Goal: Task Accomplishment & Management: Complete application form

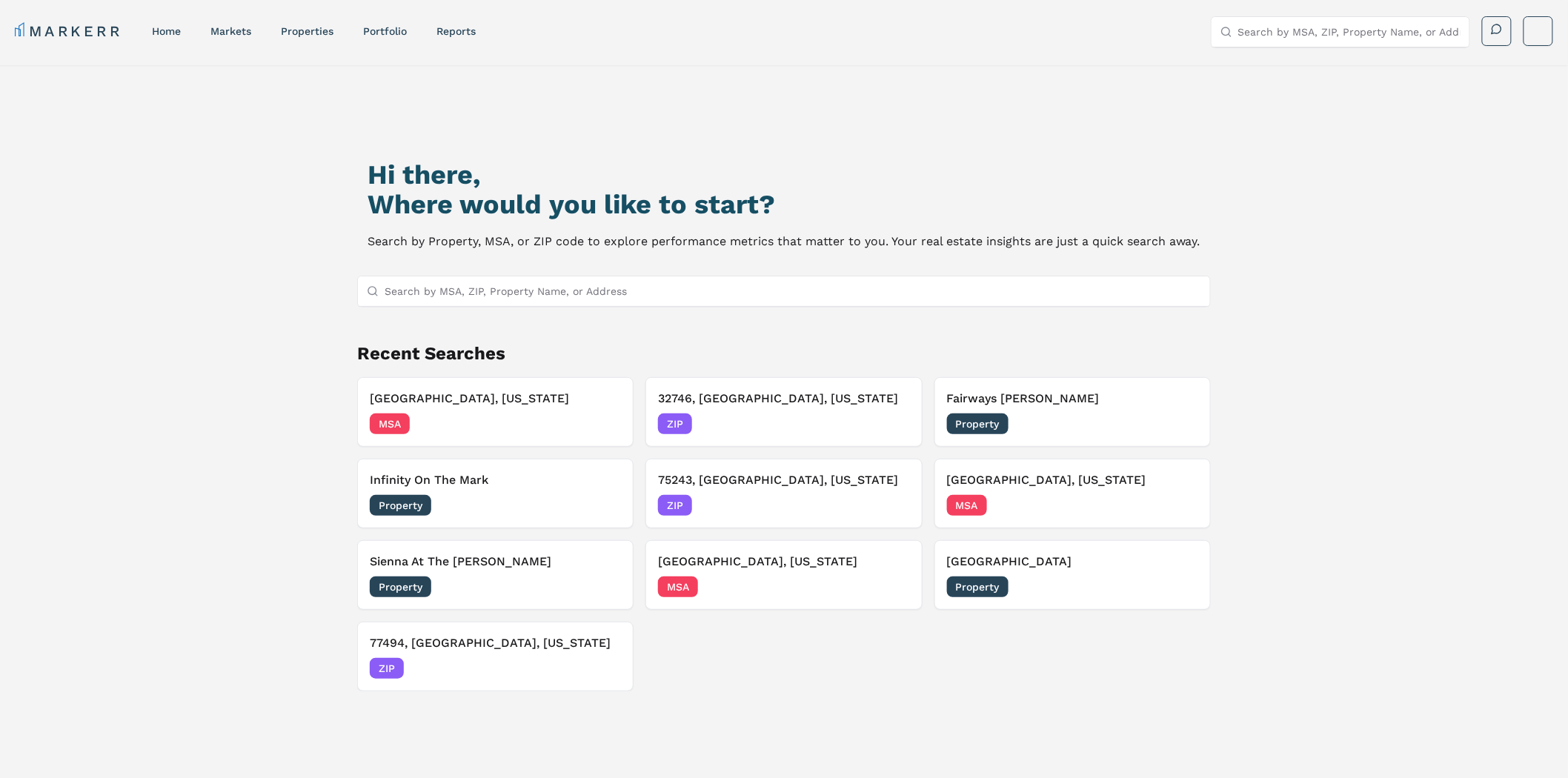
drag, startPoint x: 452, startPoint y: 30, endPoint x: 575, endPoint y: 68, distance: 128.7
click at [452, 30] on link "reports" at bounding box center [456, 31] width 39 height 12
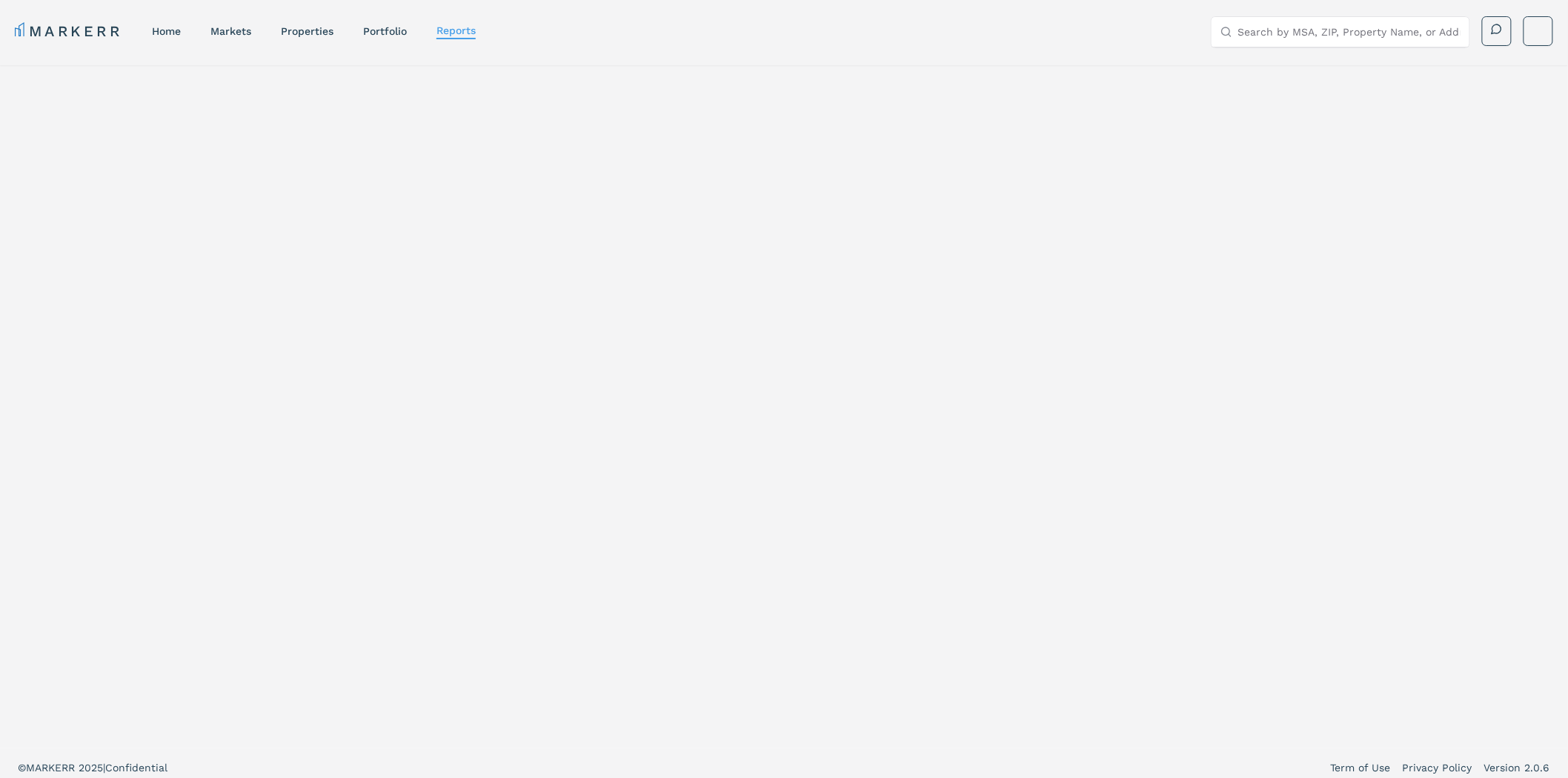
select select "-release_date"
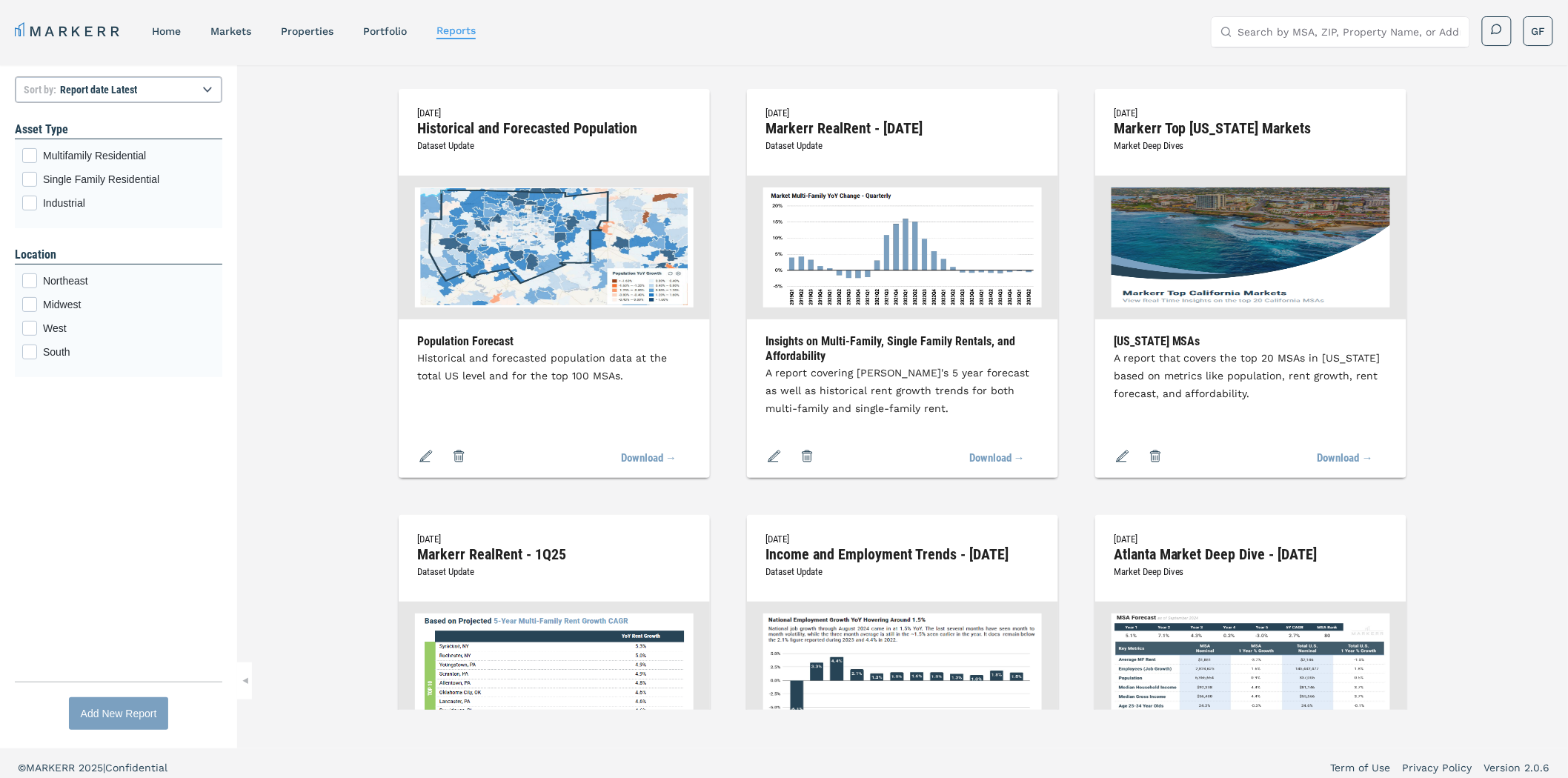
click at [101, 726] on div "Add New Report" at bounding box center [119, 713] width 76 height 33
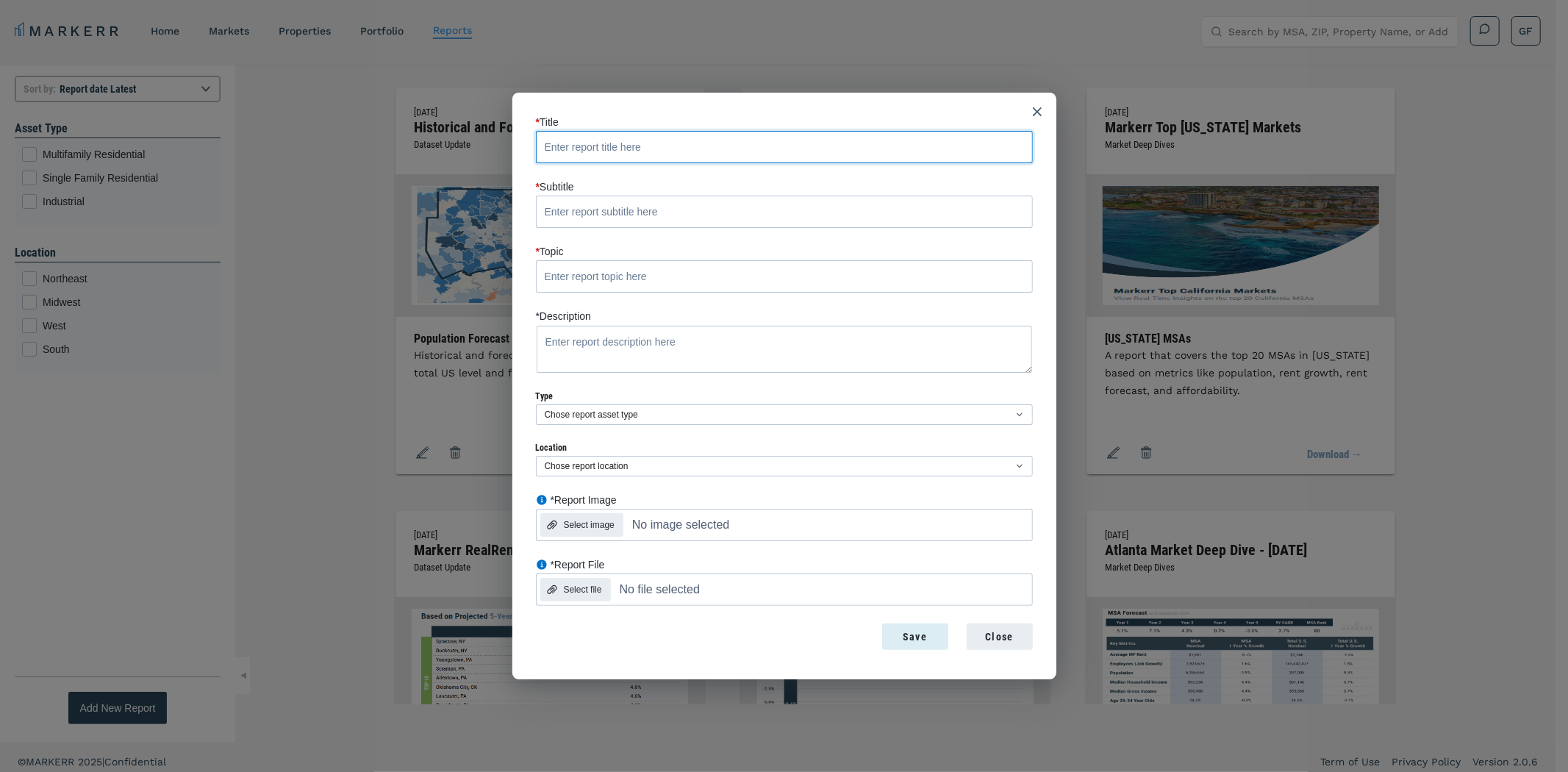
drag, startPoint x: 569, startPoint y: 138, endPoint x: 638, endPoint y: 142, distance: 69.1
click at [570, 138] on input "* Title" at bounding box center [784, 147] width 497 height 32
click at [677, 145] on input "* Title" at bounding box center [784, 147] width 497 height 32
paste input "Markerr RealRent - [DATE]"
type input "Markerr RealRent - [DATE]"
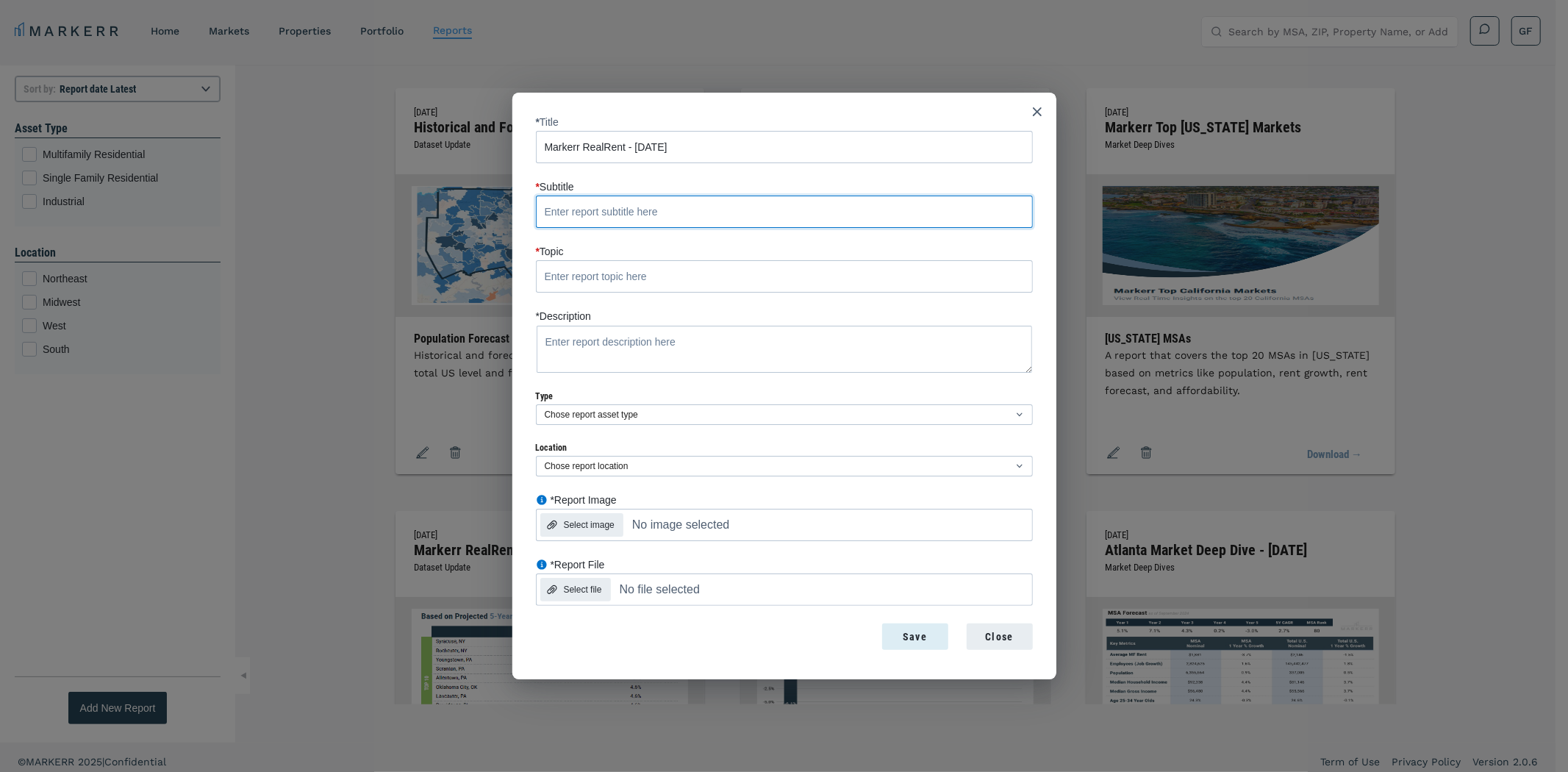
click at [538, 211] on input "* Subtitle" at bounding box center [784, 211] width 497 height 32
paste input "Dataset Update"
type input "Dataset Update"
click at [572, 283] on input "* Topic" at bounding box center [784, 276] width 497 height 32
paste input "Insights on Multi-Family, Single Family Rentals, and Affordability"
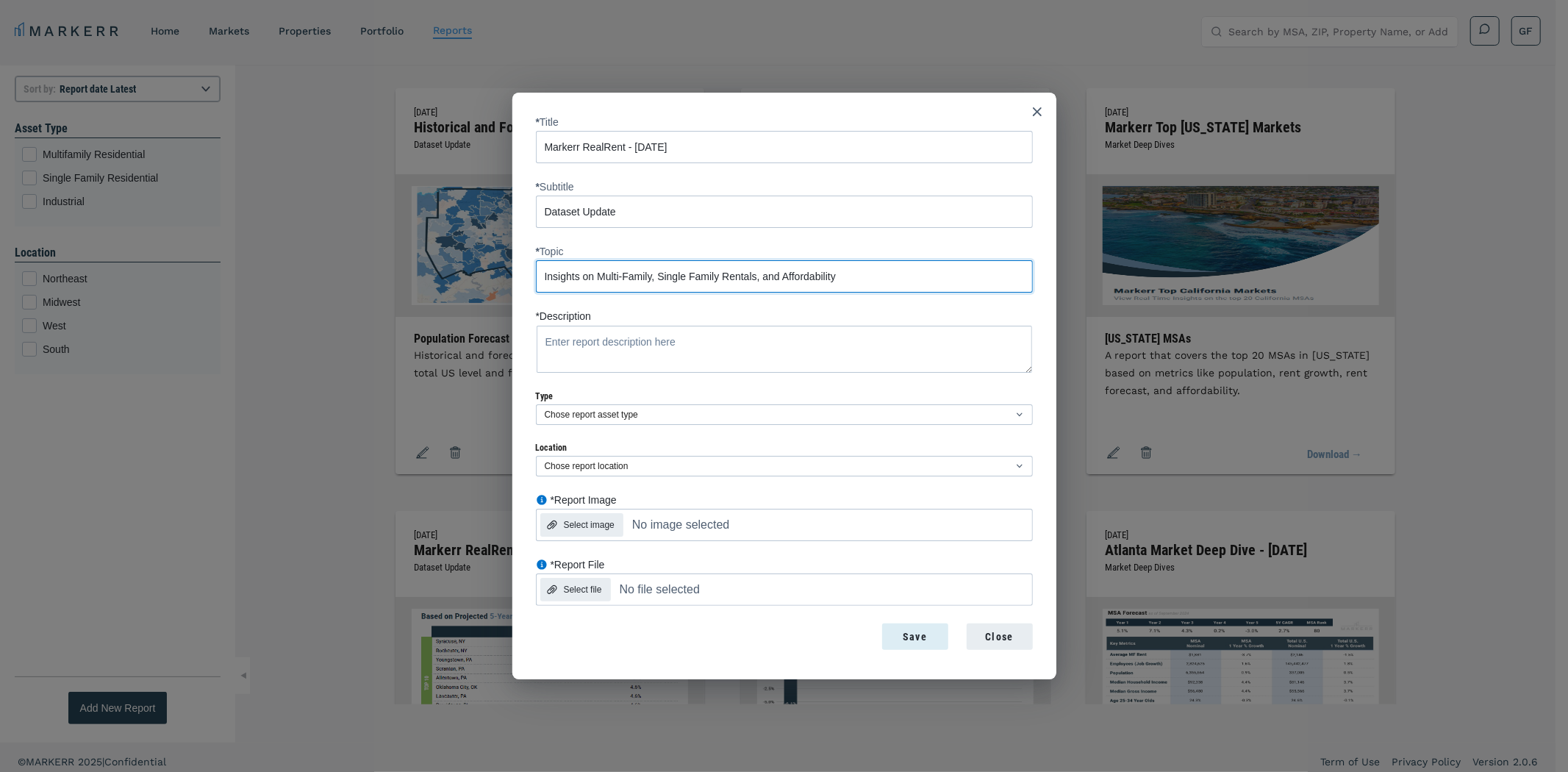
type input "Insights on Multi-Family, Single Family Rentals, and Affordability"
click at [628, 332] on textarea "*Description" at bounding box center [784, 349] width 497 height 49
paste textarea "A report covering [PERSON_NAME]'s 5 year forecast as well as historical rent gr…"
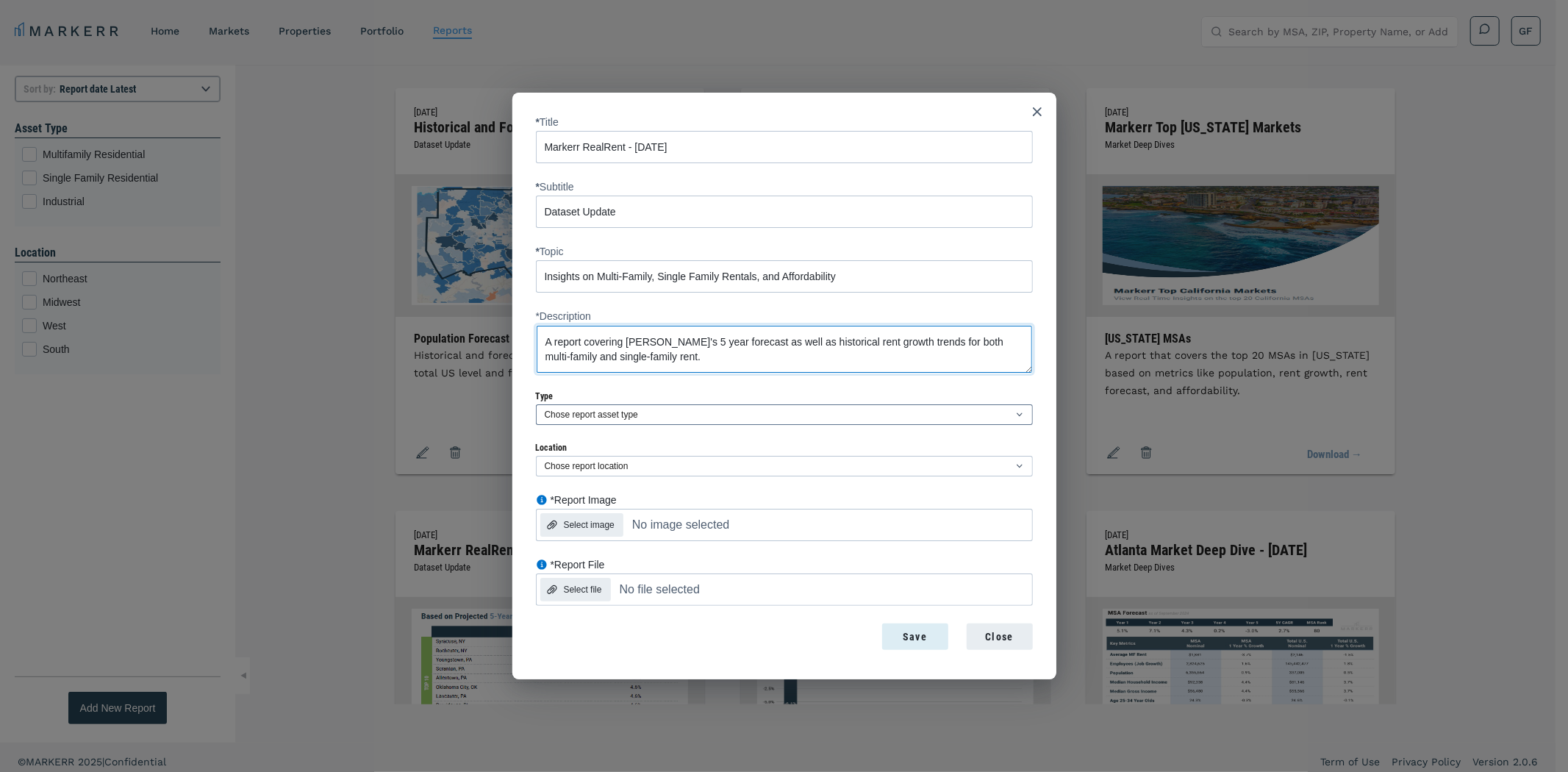
type textarea "A report covering [PERSON_NAME]'s 5 year forecast as well as historical rent gr…"
click at [665, 408] on select "Chose report asset type Multifamily Residential Single Family Residential Indus…" at bounding box center [784, 415] width 497 height 21
select select "multifamily"
click at [536, 405] on select "Chose report asset type Multifamily Residential Single Family Residential Indus…" at bounding box center [784, 415] width 497 height 21
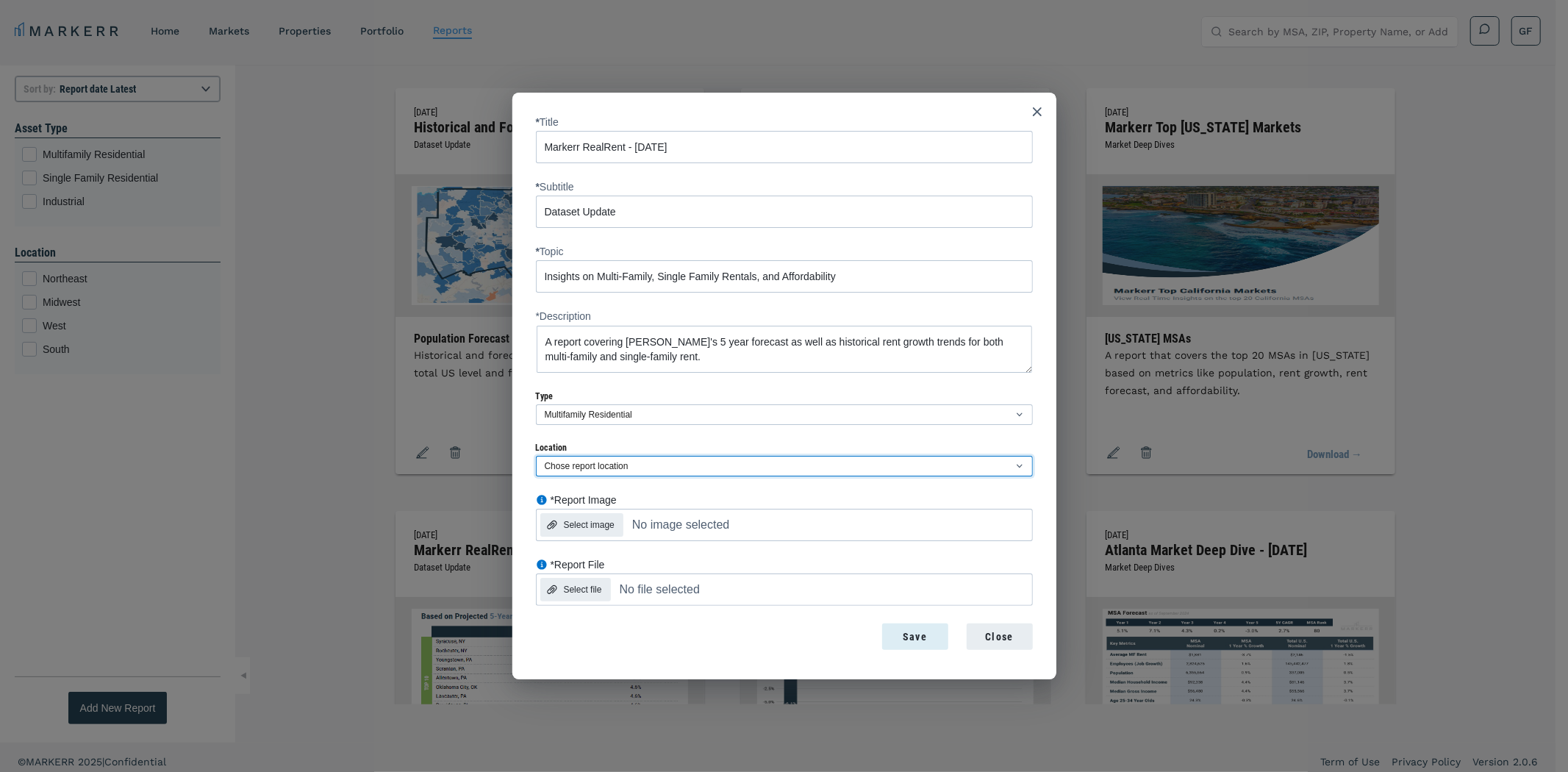
click at [574, 464] on select "Chose report location [GEOGRAPHIC_DATA]" at bounding box center [784, 466] width 497 height 21
select select "south"
click at [536, 456] on select "Chose report location [GEOGRAPHIC_DATA]" at bounding box center [784, 466] width 497 height 21
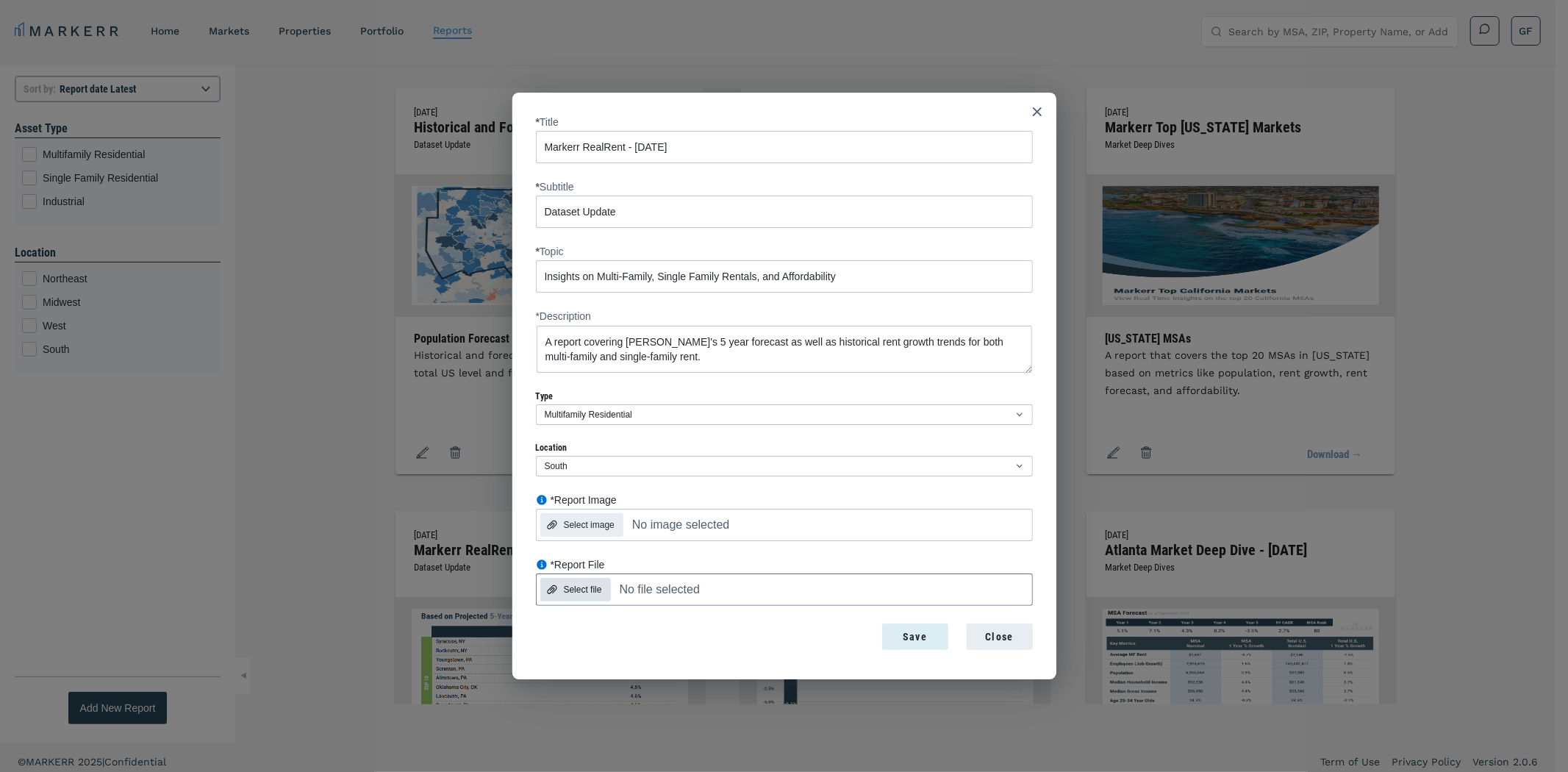
click at [585, 590] on div "Select file" at bounding box center [583, 590] width 38 height 13
click at [585, 559] on input "*Report File Select file No file selected" at bounding box center [647, 559] width 223 height 0
click at [575, 593] on div "Select file" at bounding box center [583, 590] width 38 height 13
click at [575, 559] on input "*Report File Select file No file selected" at bounding box center [647, 559] width 223 height 0
click at [595, 526] on div "Select image" at bounding box center [589, 525] width 51 height 13
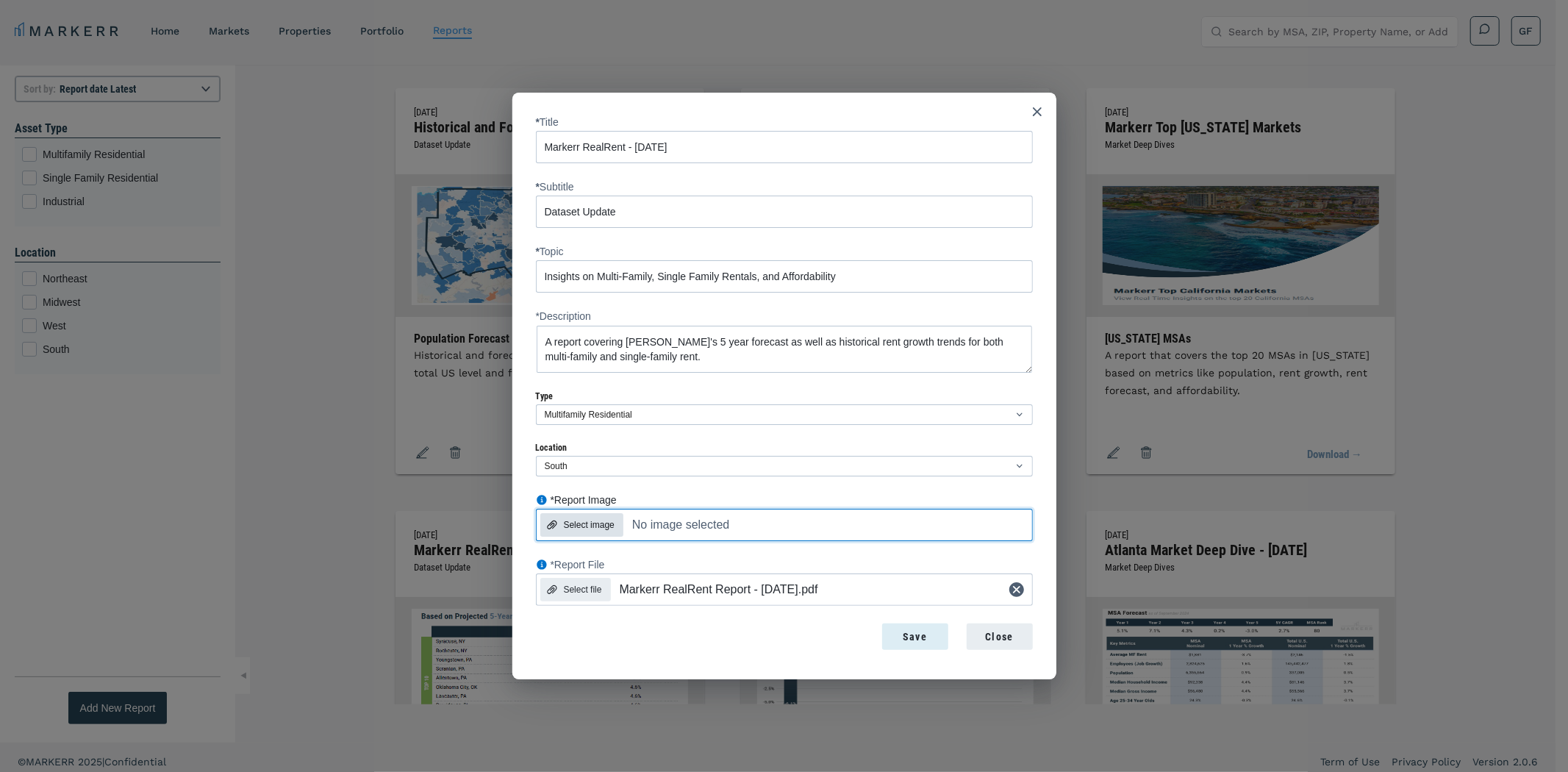
click at [595, 494] on input "*Report Image Select image No image selected" at bounding box center [647, 494] width 223 height 0
click at [905, 629] on div "Save" at bounding box center [915, 637] width 42 height 16
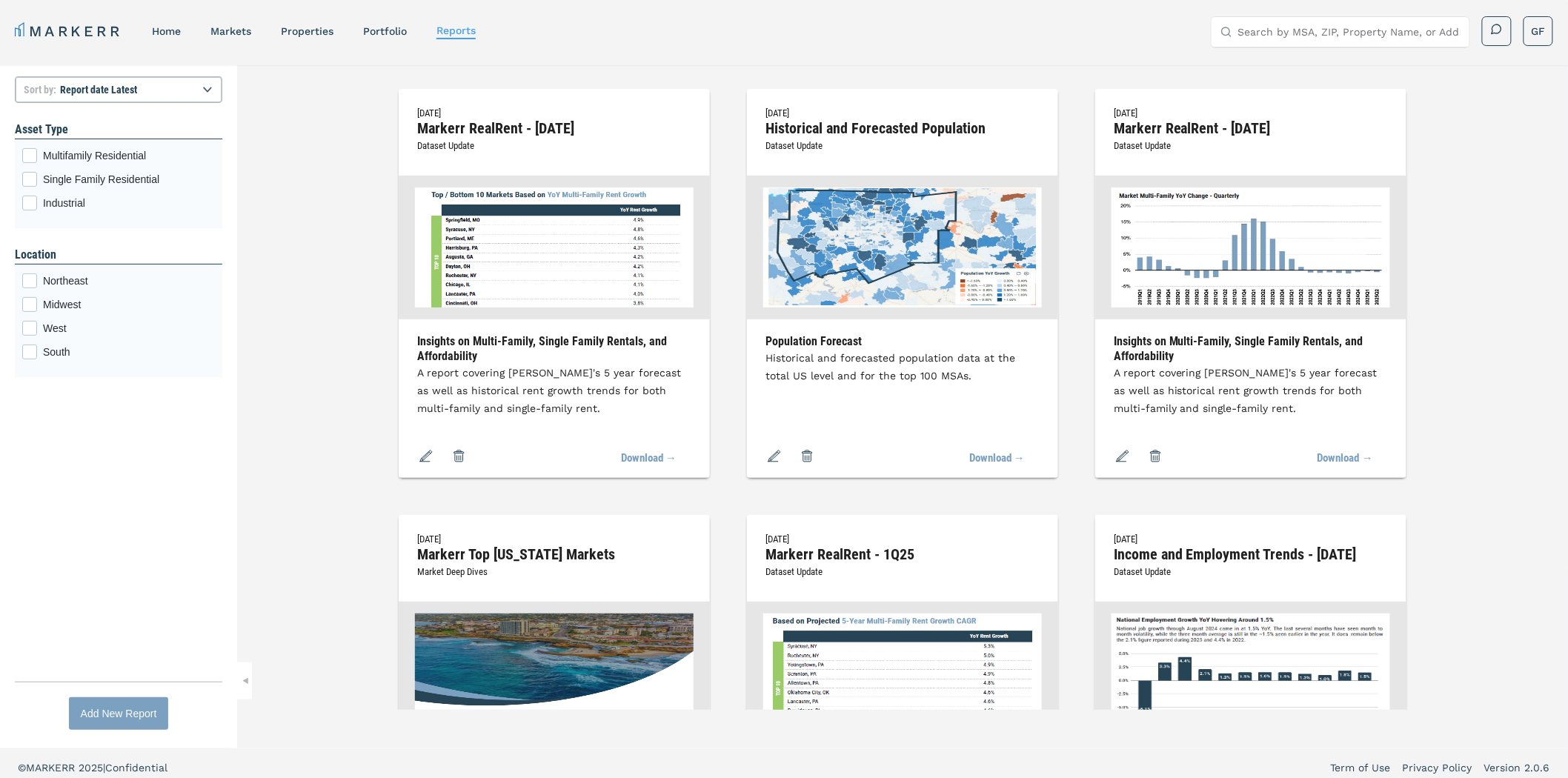
click at [109, 722] on div "Add New Report" at bounding box center [119, 713] width 76 height 33
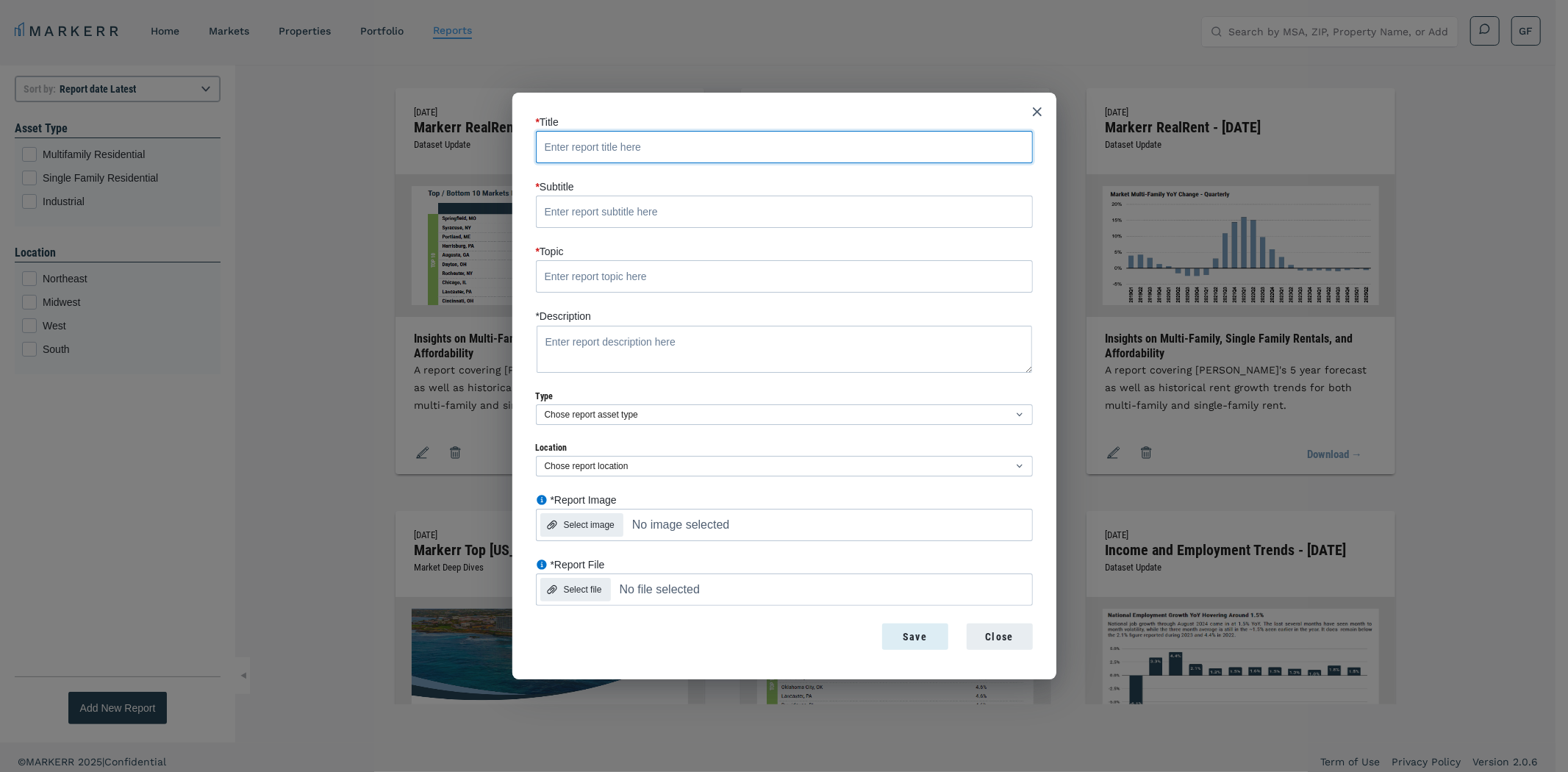
click at [637, 147] on input "* Title" at bounding box center [784, 147] width 497 height 32
paste input "Markerr RealRent - [DATE]"
type input "Markerr RealRent - [DATE]"
click at [597, 200] on input "* Subtitle" at bounding box center [784, 211] width 497 height 32
paste input "Dataset Update"
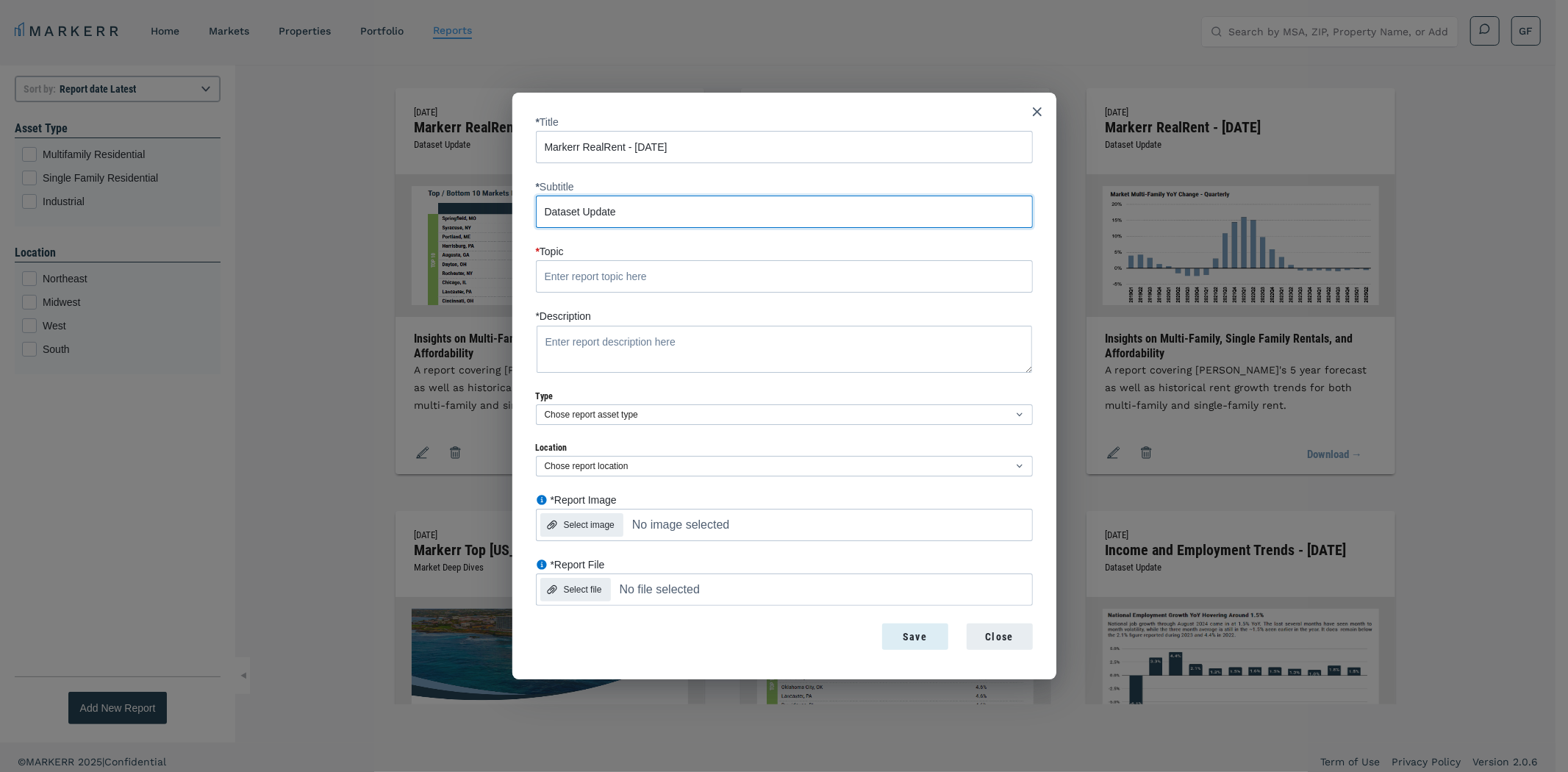
type input "Dataset Update"
click at [590, 273] on input "* Topic" at bounding box center [784, 276] width 497 height 32
paste input "Insights on Multi-Family, Single Family Rentals, and Affordability"
type input "Insights on Multi-Family, Single Family Rentals, and Affordability"
click at [737, 334] on textarea "*Description" at bounding box center [784, 349] width 497 height 49
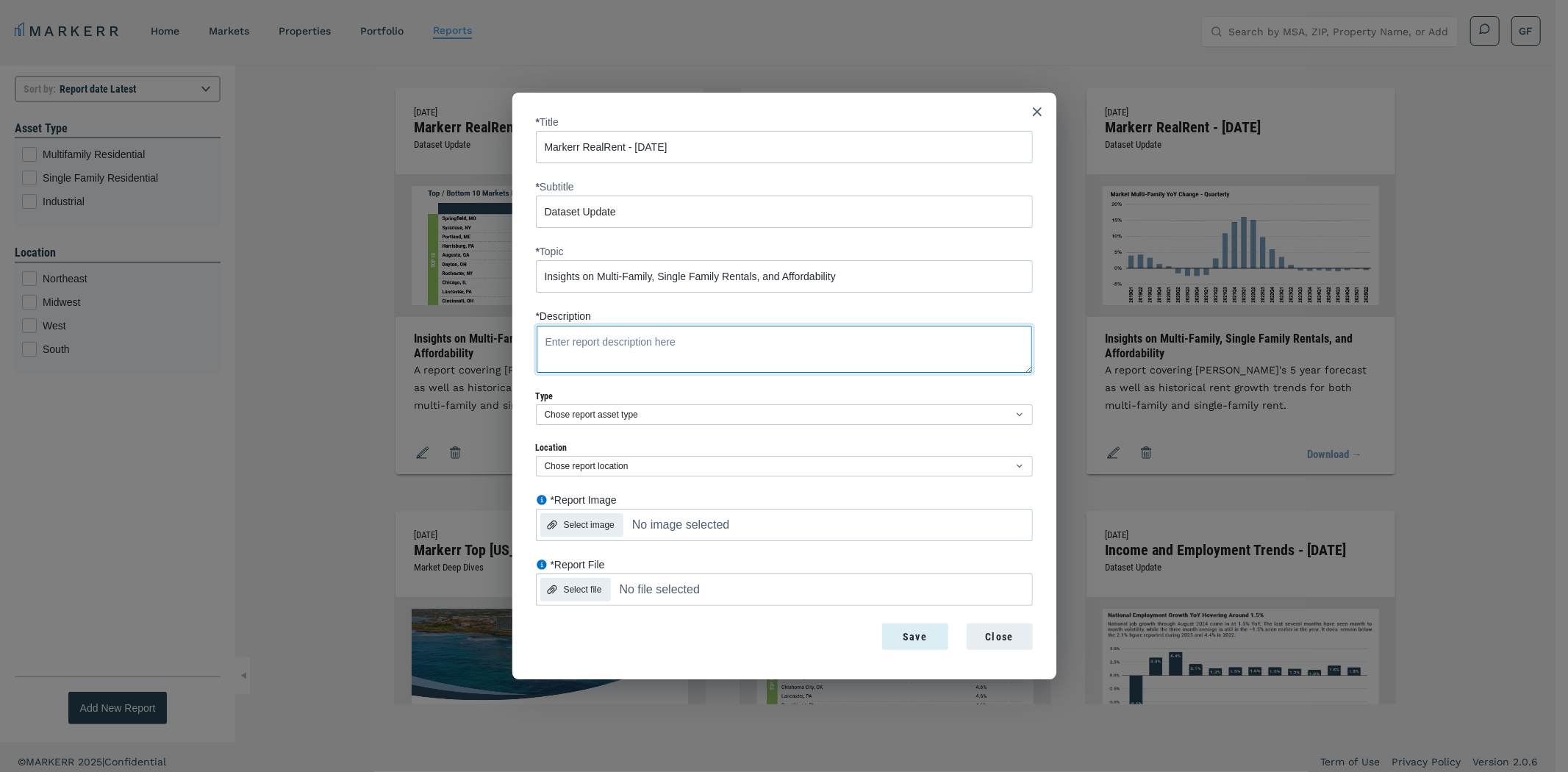
paste textarea "A report covering [PERSON_NAME]'s 5 year forecast as well as historical rent gr…"
click at [656, 403] on label "Type Chose report asset type Multifamily Residential Single Family Residential …" at bounding box center [784, 408] width 497 height 34
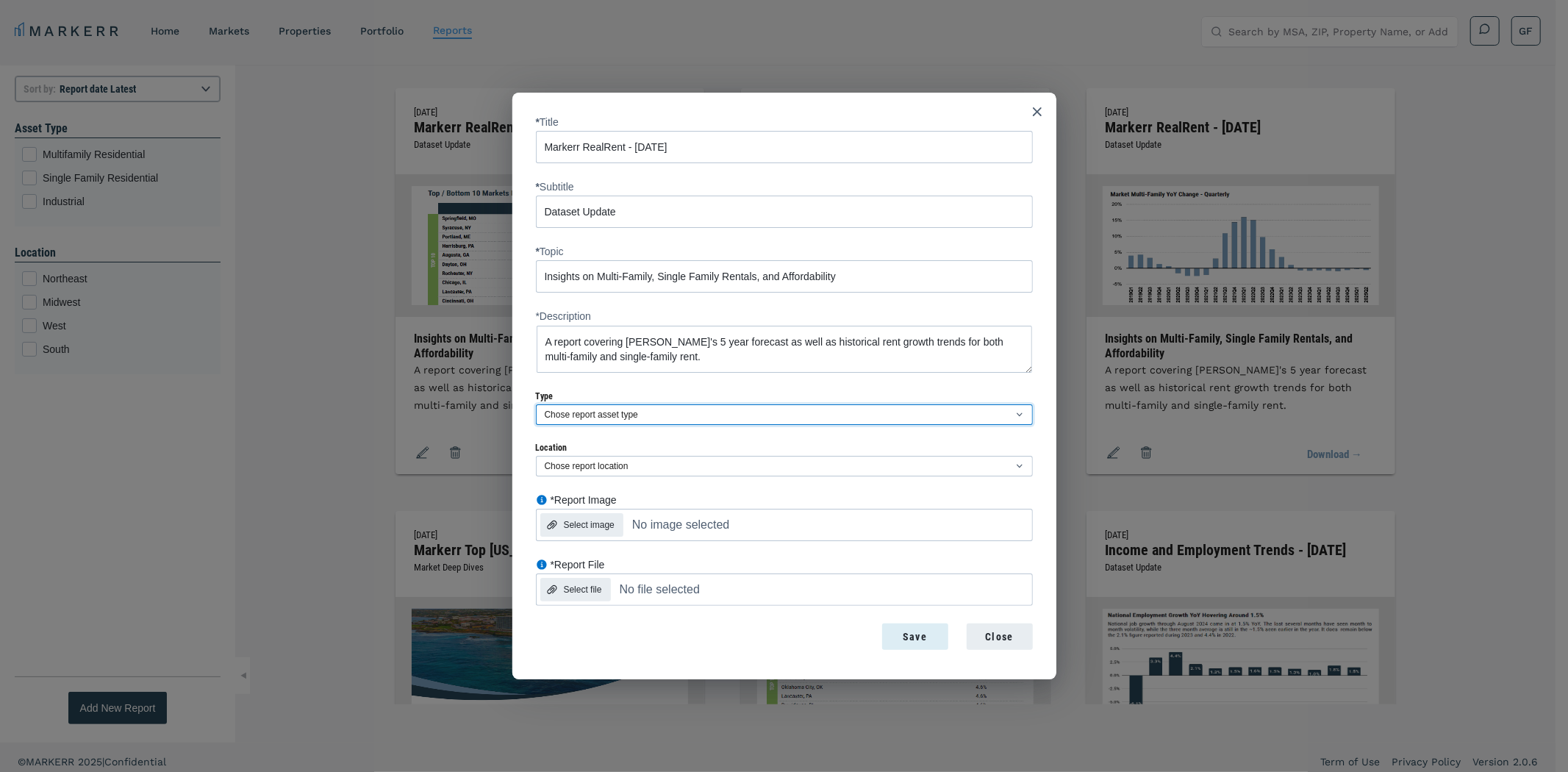
click at [656, 405] on select "Chose report asset type Multifamily Residential Single Family Residential Indus…" at bounding box center [784, 415] width 497 height 21
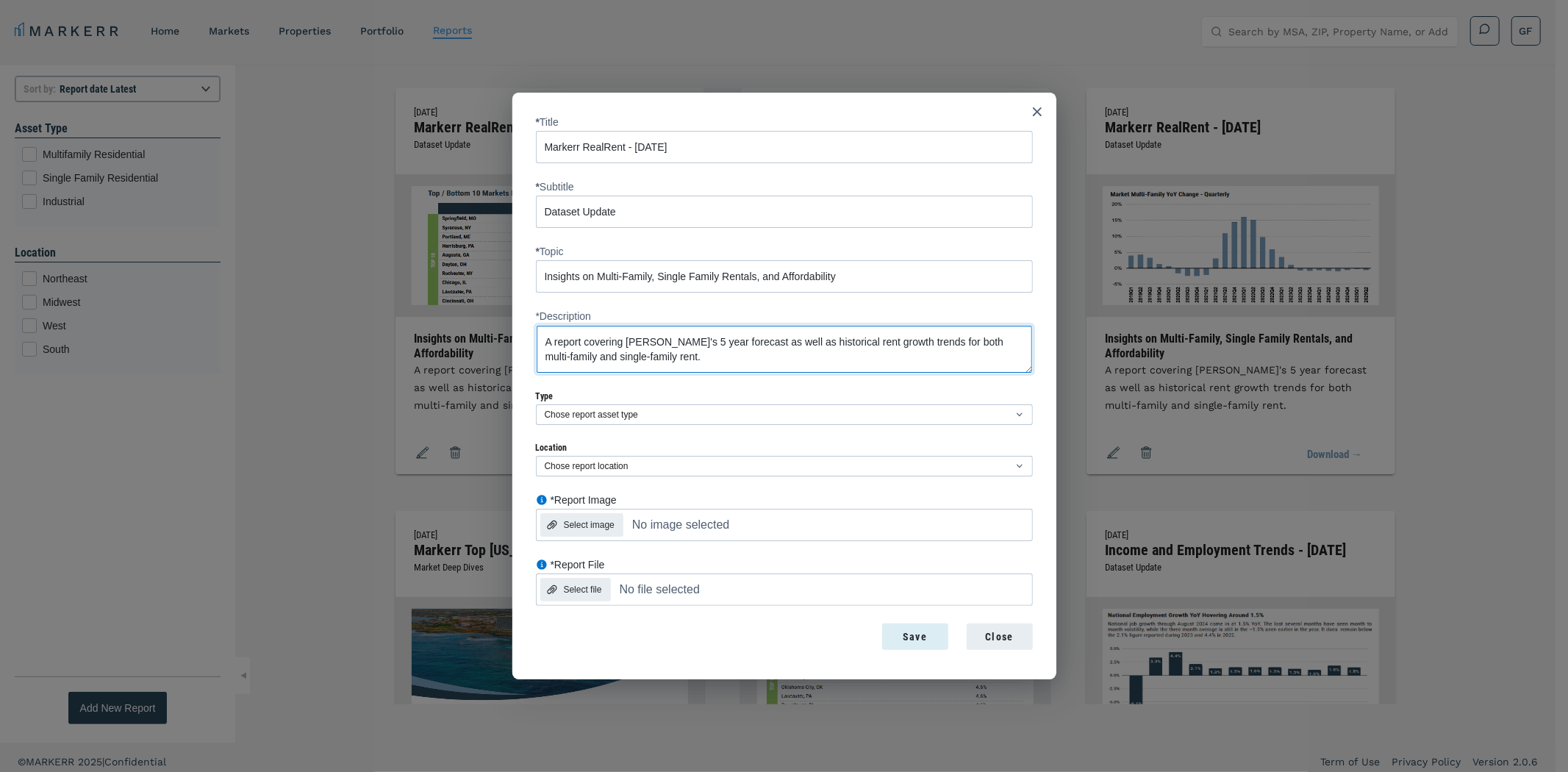
click at [590, 336] on textarea "A report covering [PERSON_NAME]'s 5 year forecast as well as historical rent gr…" at bounding box center [784, 349] width 497 height 49
click at [594, 357] on textarea "A report covering [PERSON_NAME]'s 5 year forecast as well as historical rent gr…" at bounding box center [784, 349] width 497 height 49
type textarea "A report covering [PERSON_NAME]'s 5 year forecast as well as historical rent gr…"
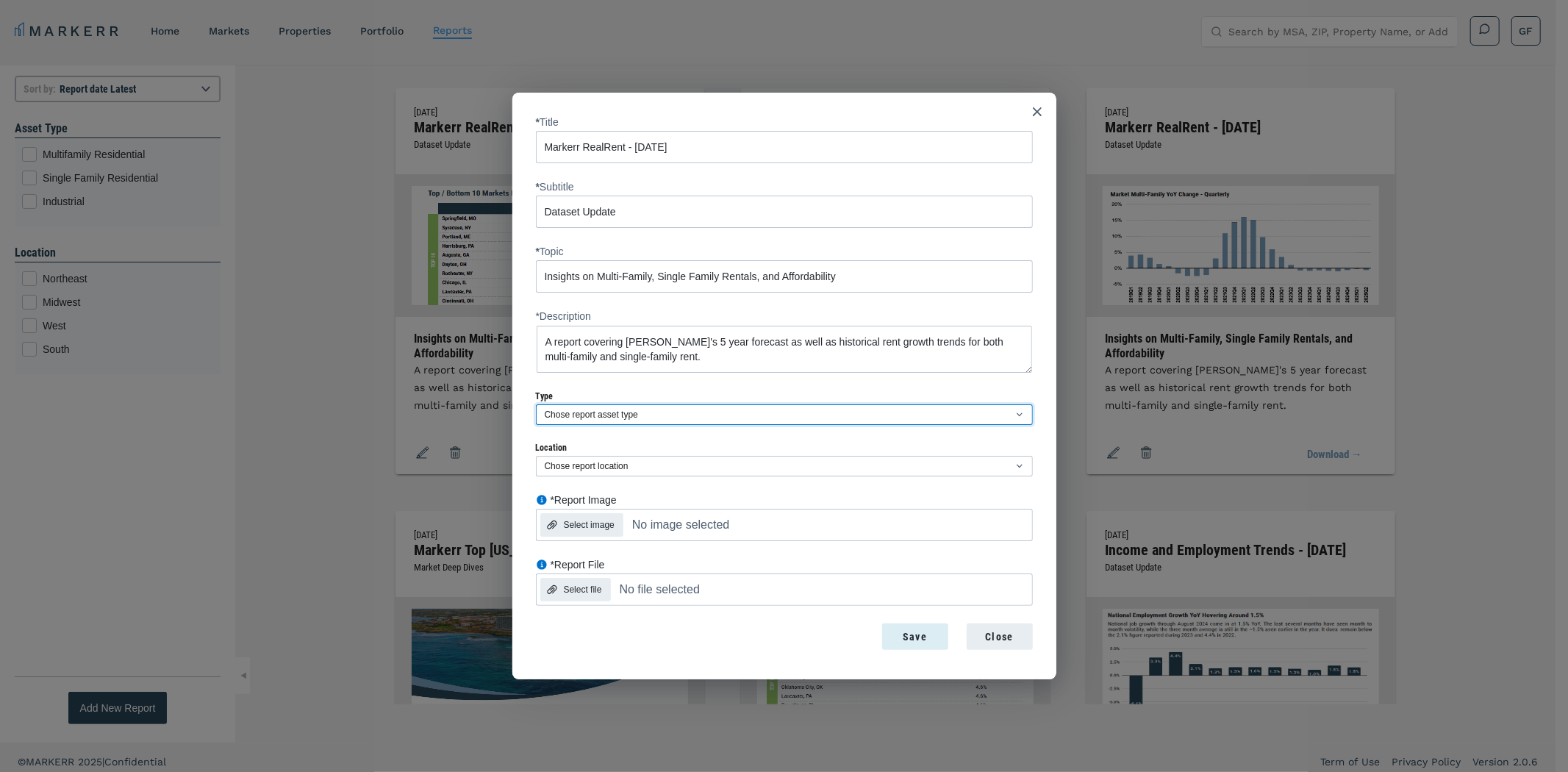
click at [627, 405] on select "Chose report asset type Multifamily Residential Single Family Residential Indus…" at bounding box center [784, 415] width 497 height 21
select select "multifamily"
click at [536, 405] on select "Chose report asset type Multifamily Residential Single Family Residential Indus…" at bounding box center [784, 415] width 497 height 21
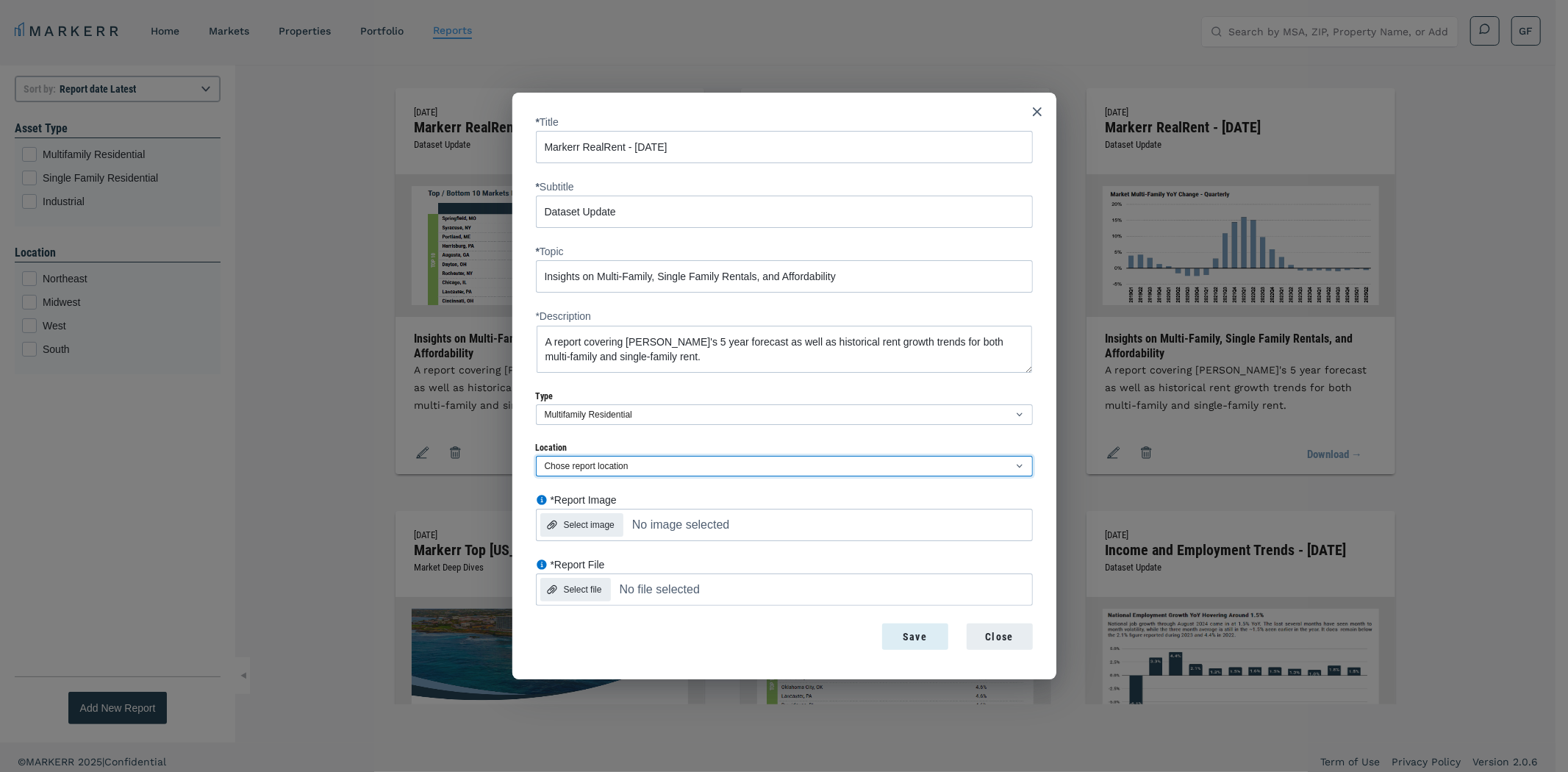
click at [580, 459] on select "Chose report location [GEOGRAPHIC_DATA]" at bounding box center [784, 466] width 497 height 21
select select "south"
click at [536, 456] on select "Chose report location [GEOGRAPHIC_DATA]" at bounding box center [784, 466] width 497 height 21
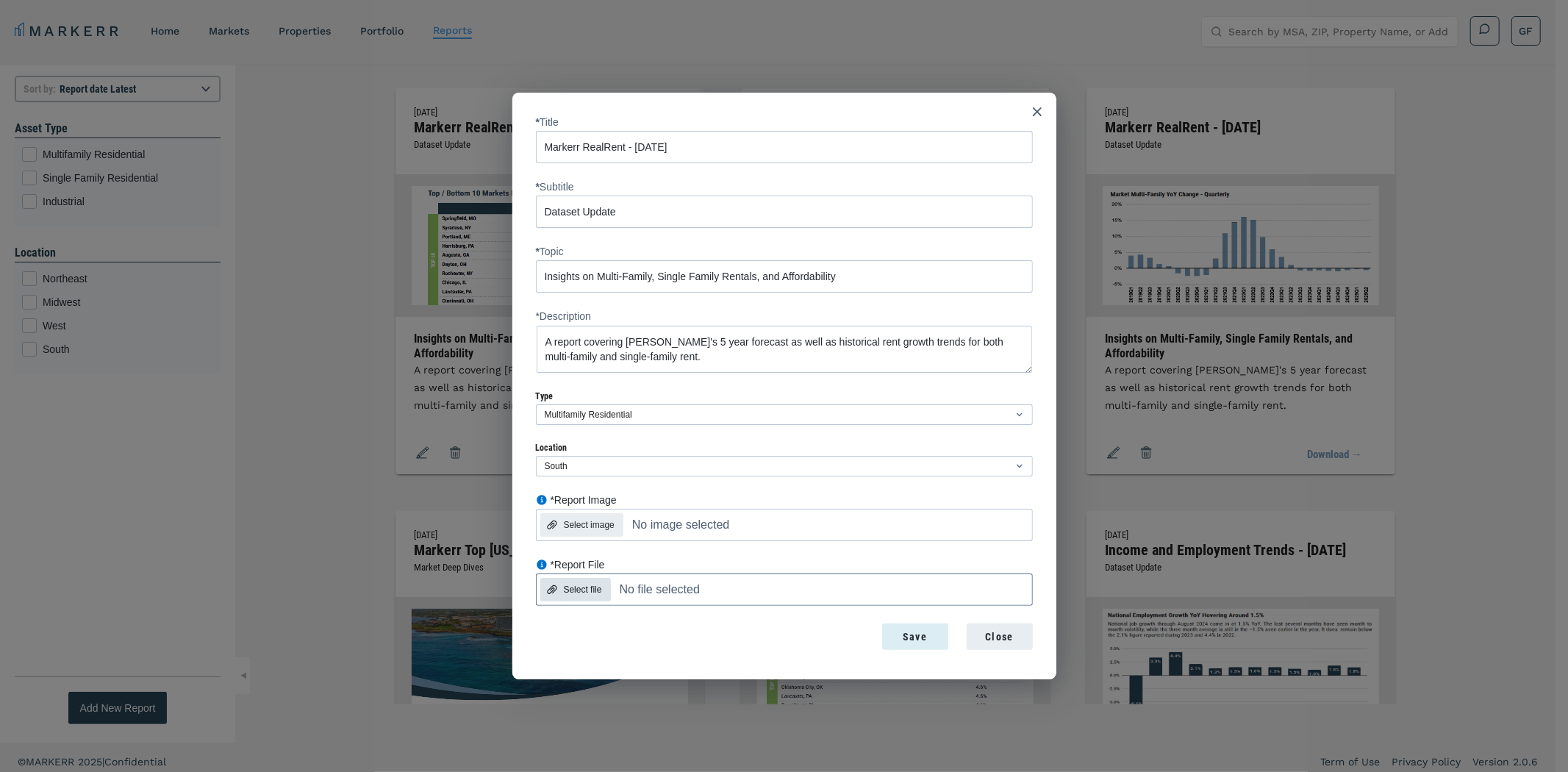
click at [585, 579] on div "Select file" at bounding box center [574, 590] width 56 height 23
click at [585, 559] on input "*Report File Select file No file selected" at bounding box center [647, 559] width 223 height 0
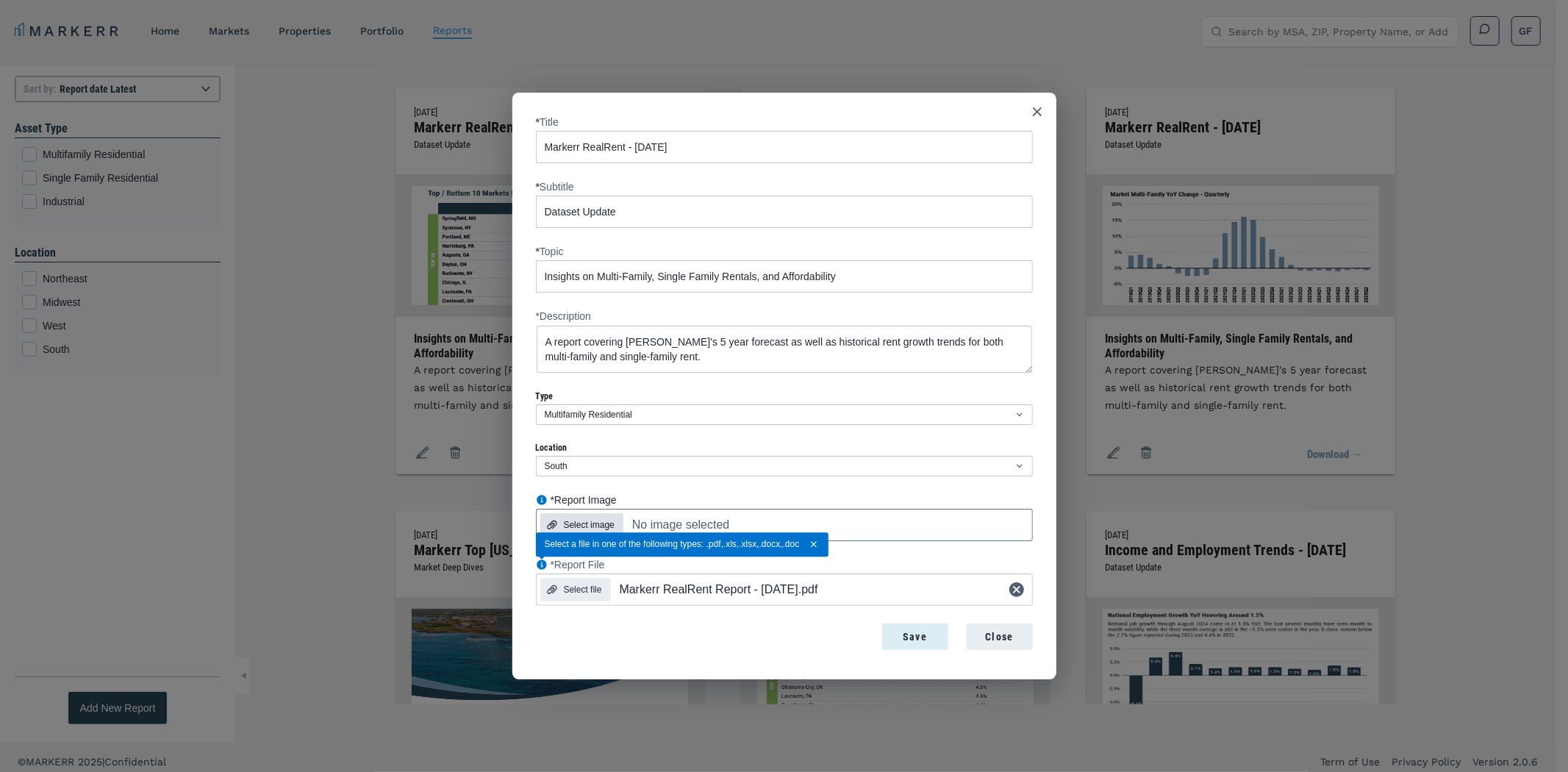
click at [598, 522] on div "Select image" at bounding box center [589, 525] width 51 height 13
click at [598, 494] on input "*Report Image Select image No image selected" at bounding box center [647, 494] width 223 height 0
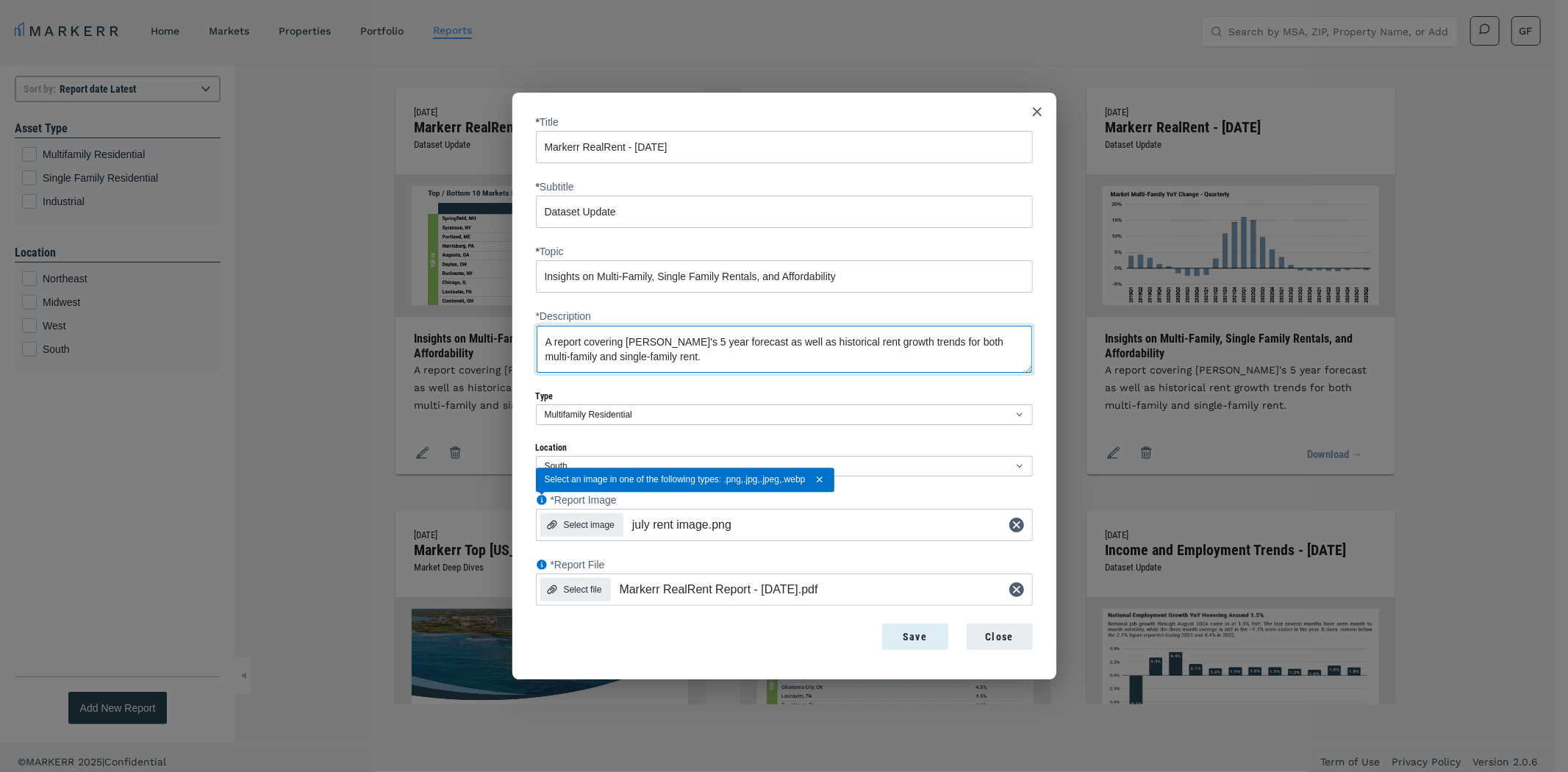
click at [749, 362] on textarea "A report covering [PERSON_NAME]'s 5 year forecast as well as historical rent gr…" at bounding box center [784, 349] width 497 height 49
type textarea "A report covering [PERSON_NAME]'s 5 year forecast as well as historical rent gr…"
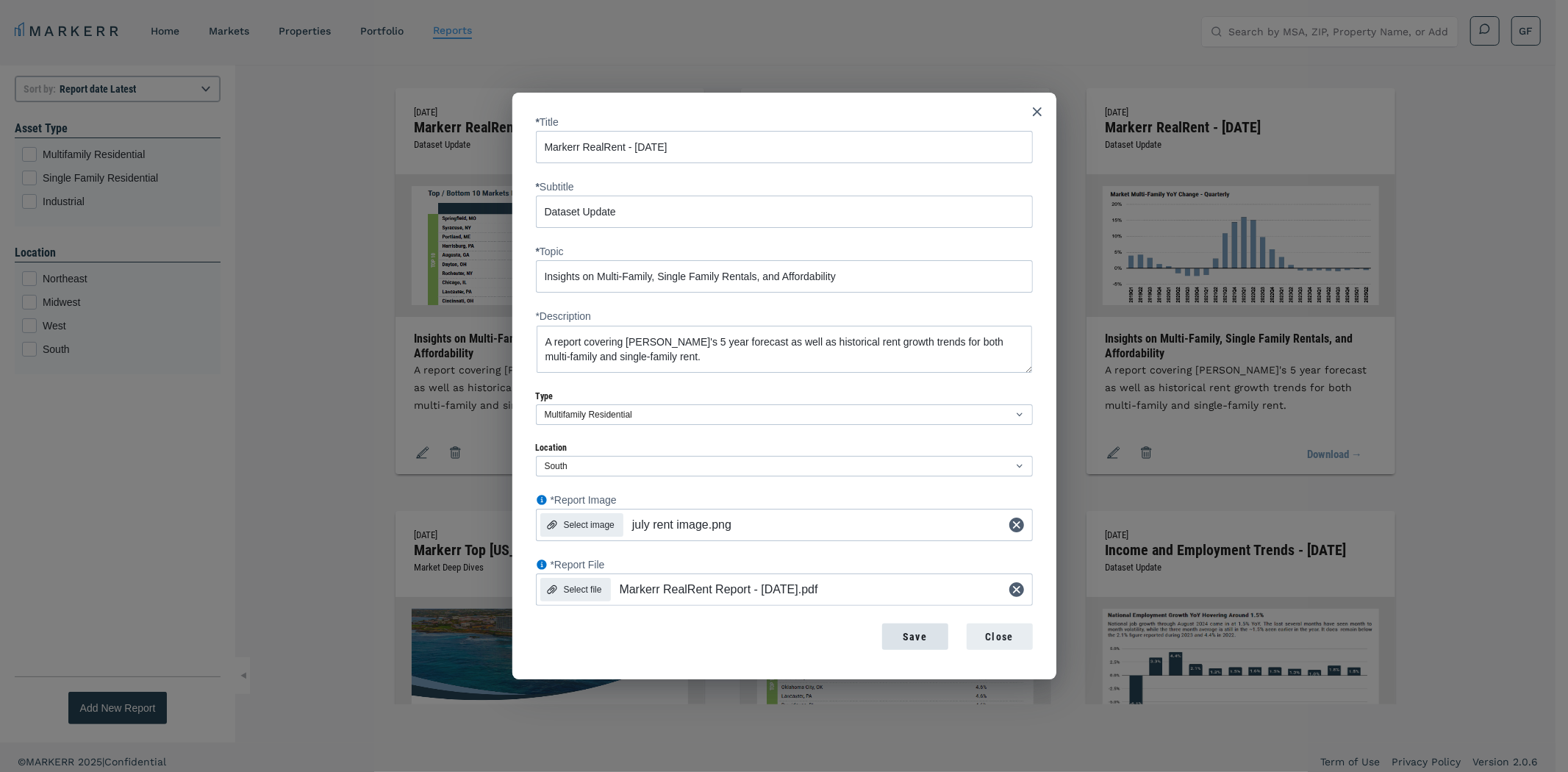
click at [920, 641] on div "Save" at bounding box center [915, 637] width 42 height 16
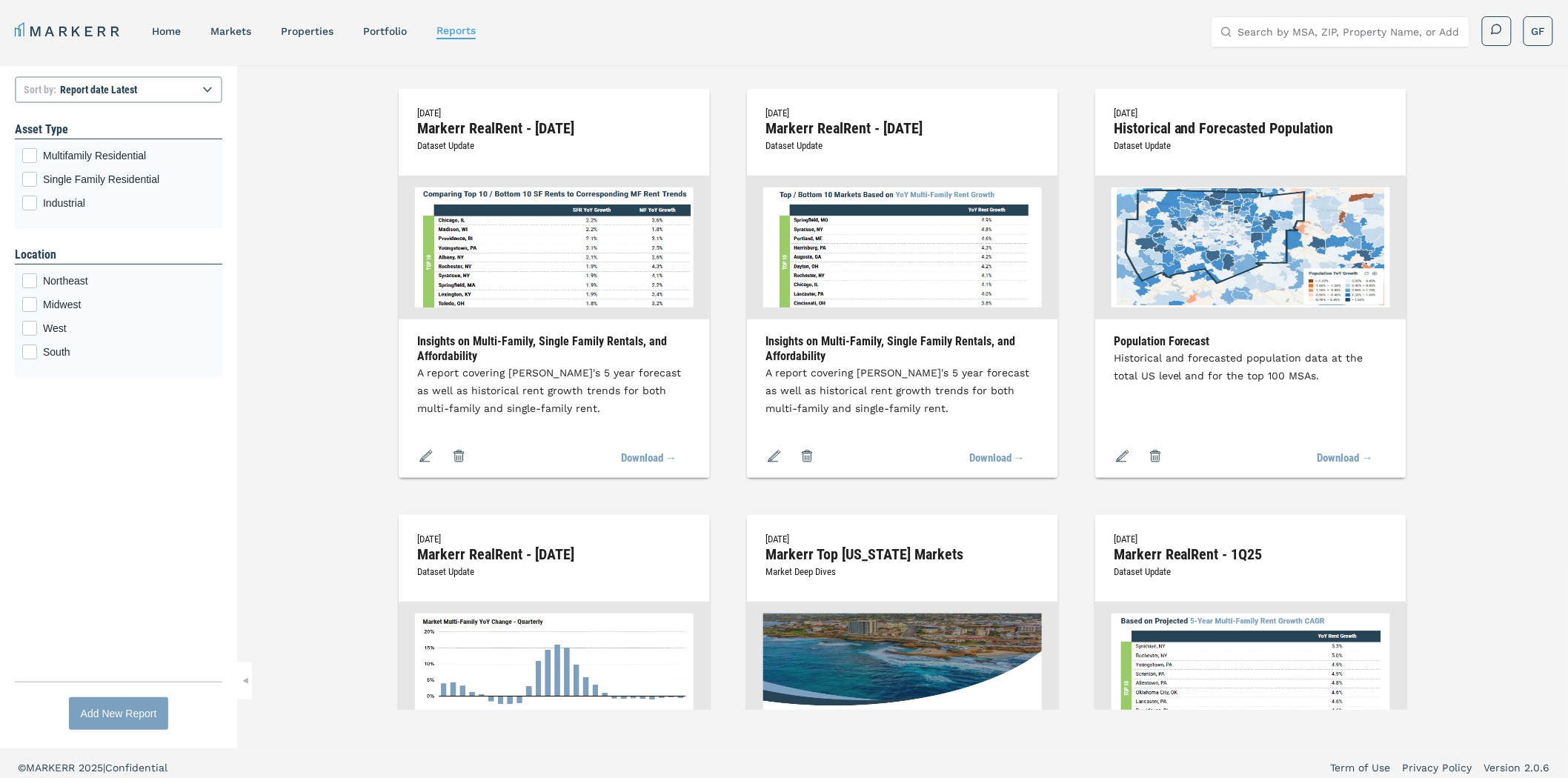
click at [116, 708] on div "Add New Report" at bounding box center [119, 714] width 76 height 16
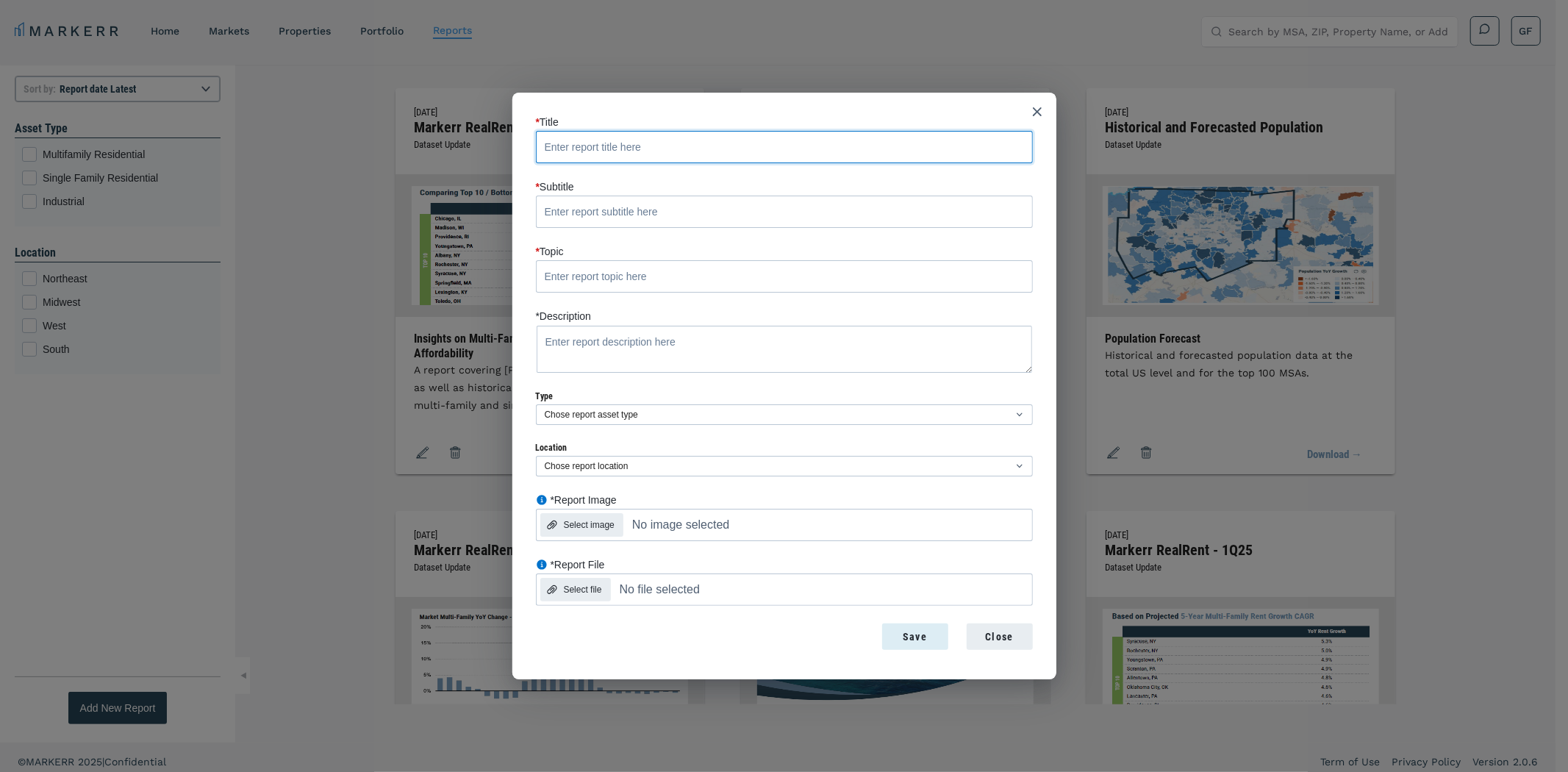
click at [643, 153] on input "* Title" at bounding box center [784, 147] width 497 height 32
paste input "Markerr Top [US_STATE] Markets"
type input "Markerr Top [US_STATE] Markets"
click at [613, 210] on input "* Subtitle" at bounding box center [784, 211] width 497 height 32
paste input "Market Deep Dives"
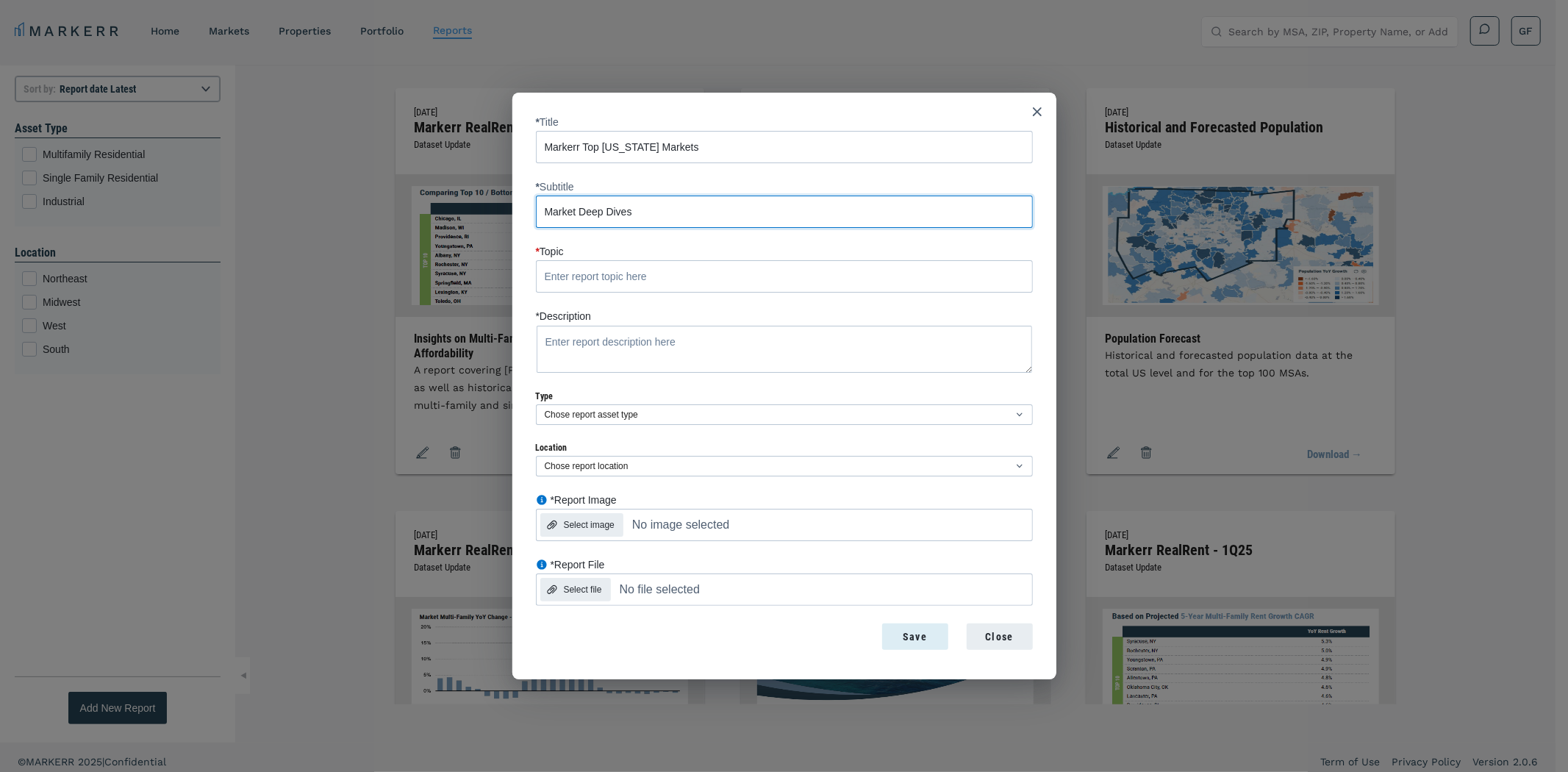
type input "Market Deep Dives"
click at [575, 284] on input "* Topic" at bounding box center [784, 276] width 497 height 32
type input "[US_STATE] MSAs"
click at [634, 328] on textarea "*Description" at bounding box center [784, 349] width 497 height 49
paste textarea "A report that covers the top 20 MSAs in [US_STATE] based on metrics like popula…"
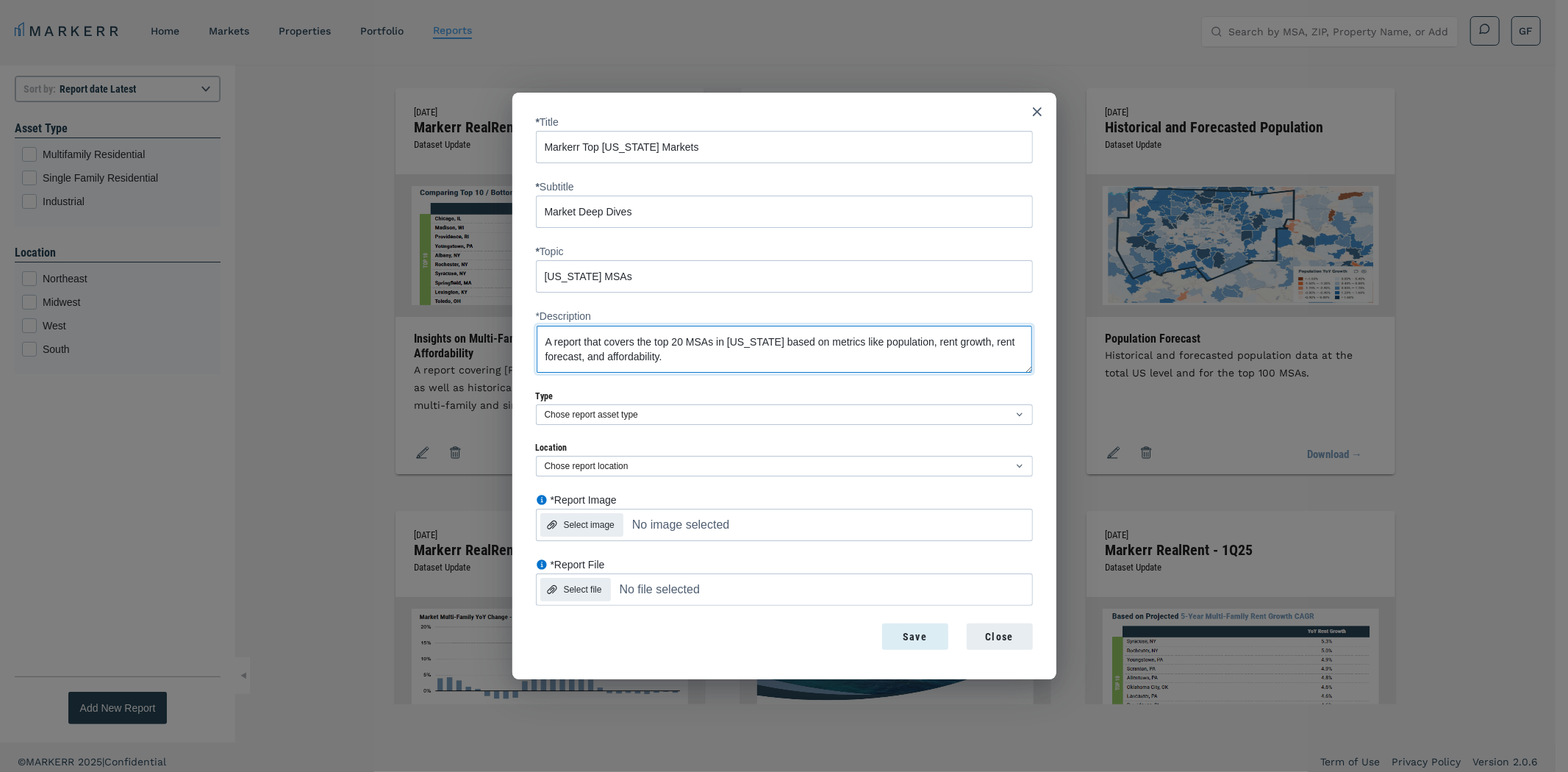
type textarea "A report that covers the top 20 MSAs in [US_STATE] based on metrics like popula…"
click at [704, 425] on div "* Title Markerr Top [US_STATE] Markets * Subtitle Market Deep Dives * Topic [US…" at bounding box center [784, 361] width 497 height 490
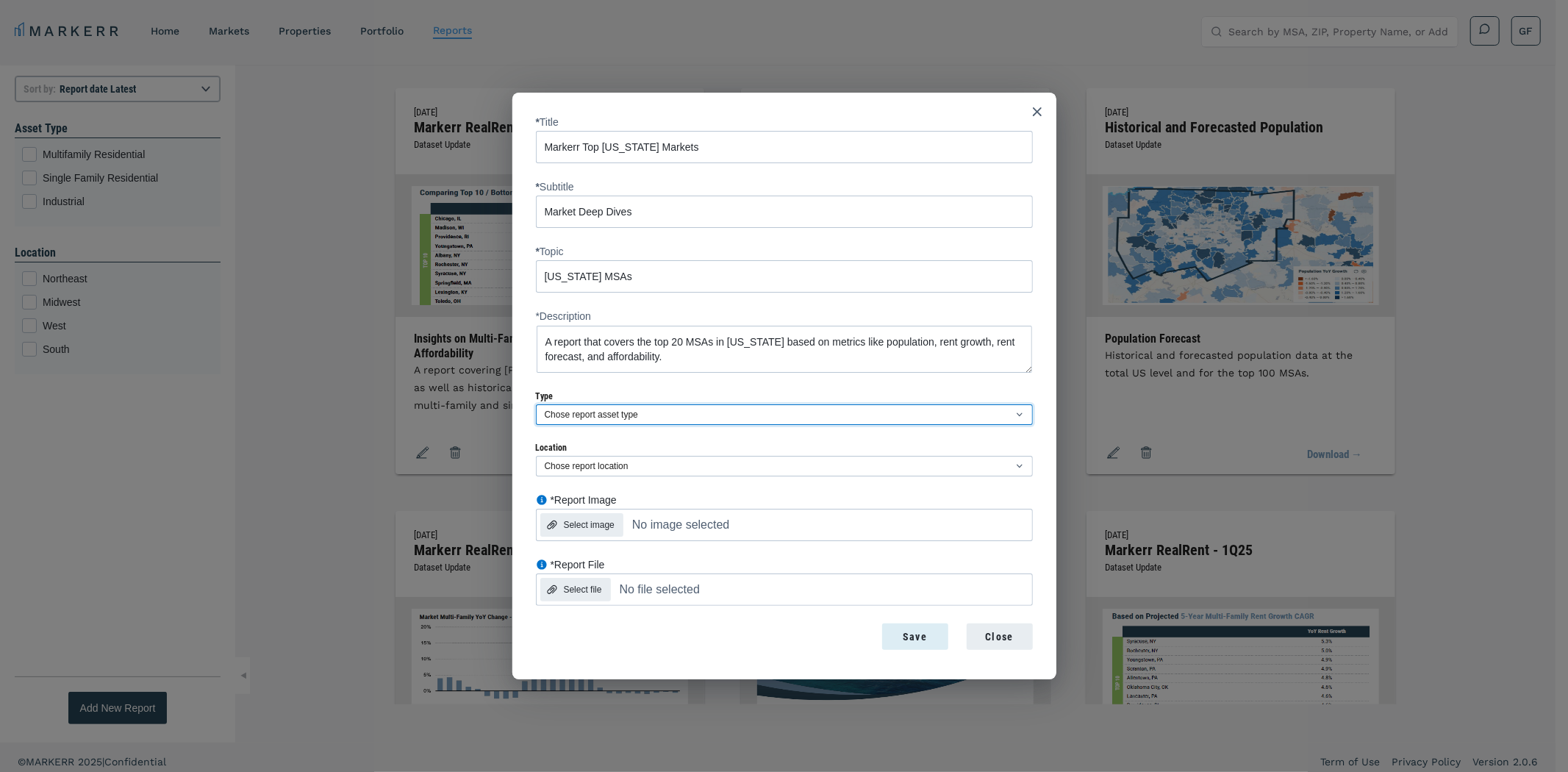
click at [704, 419] on select "Chose report asset type Multifamily Residential Single Family Residential Indus…" at bounding box center [784, 415] width 497 height 21
select select "multifamily"
click at [536, 405] on select "Chose report asset type Multifamily Residential Single Family Residential Indus…" at bounding box center [784, 415] width 497 height 21
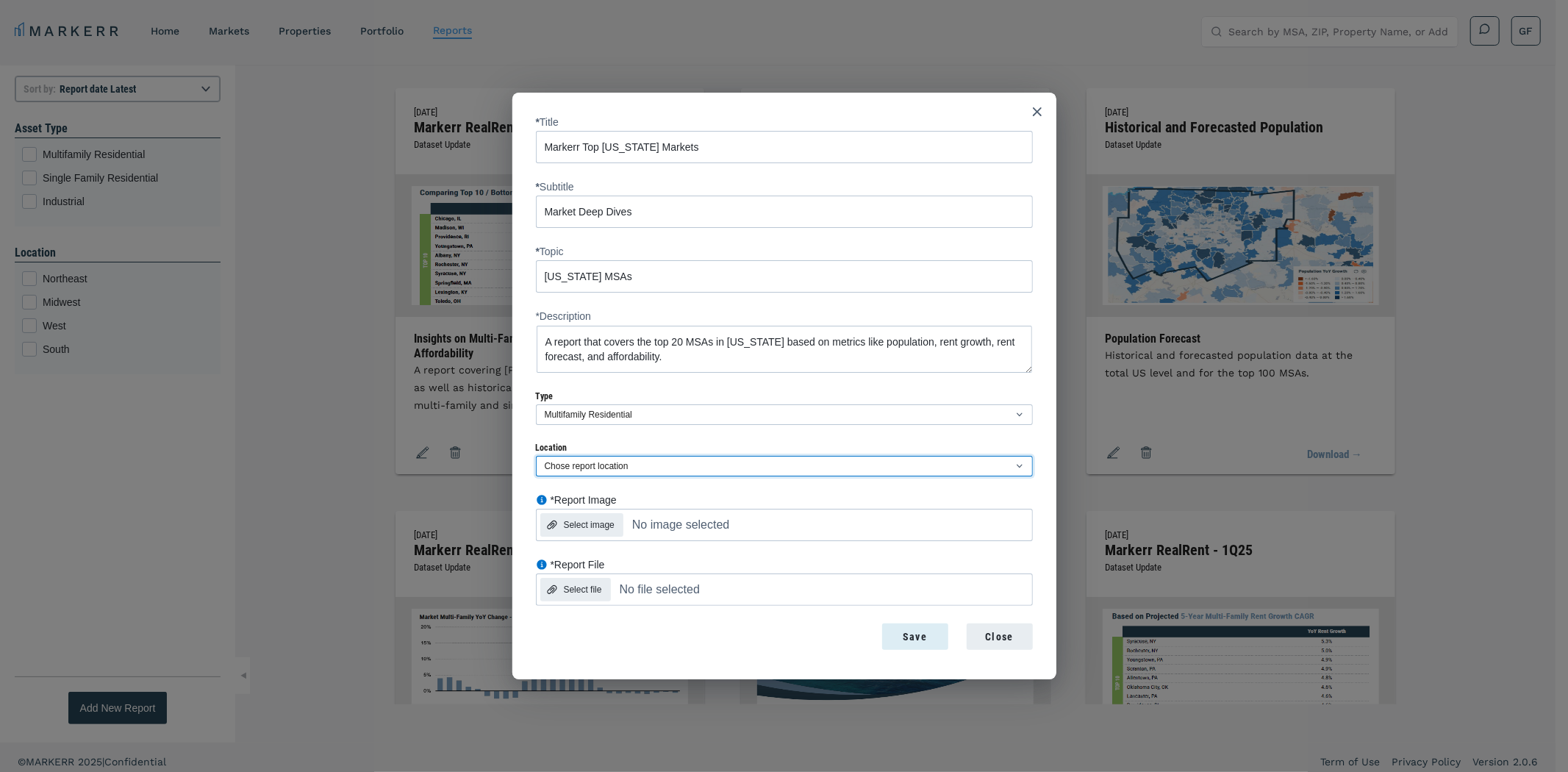
drag, startPoint x: 611, startPoint y: 460, endPoint x: 607, endPoint y: 469, distance: 9.8
click at [611, 461] on select "Chose report location [GEOGRAPHIC_DATA]" at bounding box center [784, 466] width 497 height 21
select select "south"
click at [536, 456] on select "Chose report location [GEOGRAPHIC_DATA]" at bounding box center [784, 466] width 497 height 21
click at [536, 489] on div "* Title Markerr Top [US_STATE] Markets * Subtitle Market Deep Dives * Topic [US…" at bounding box center [784, 361] width 497 height 490
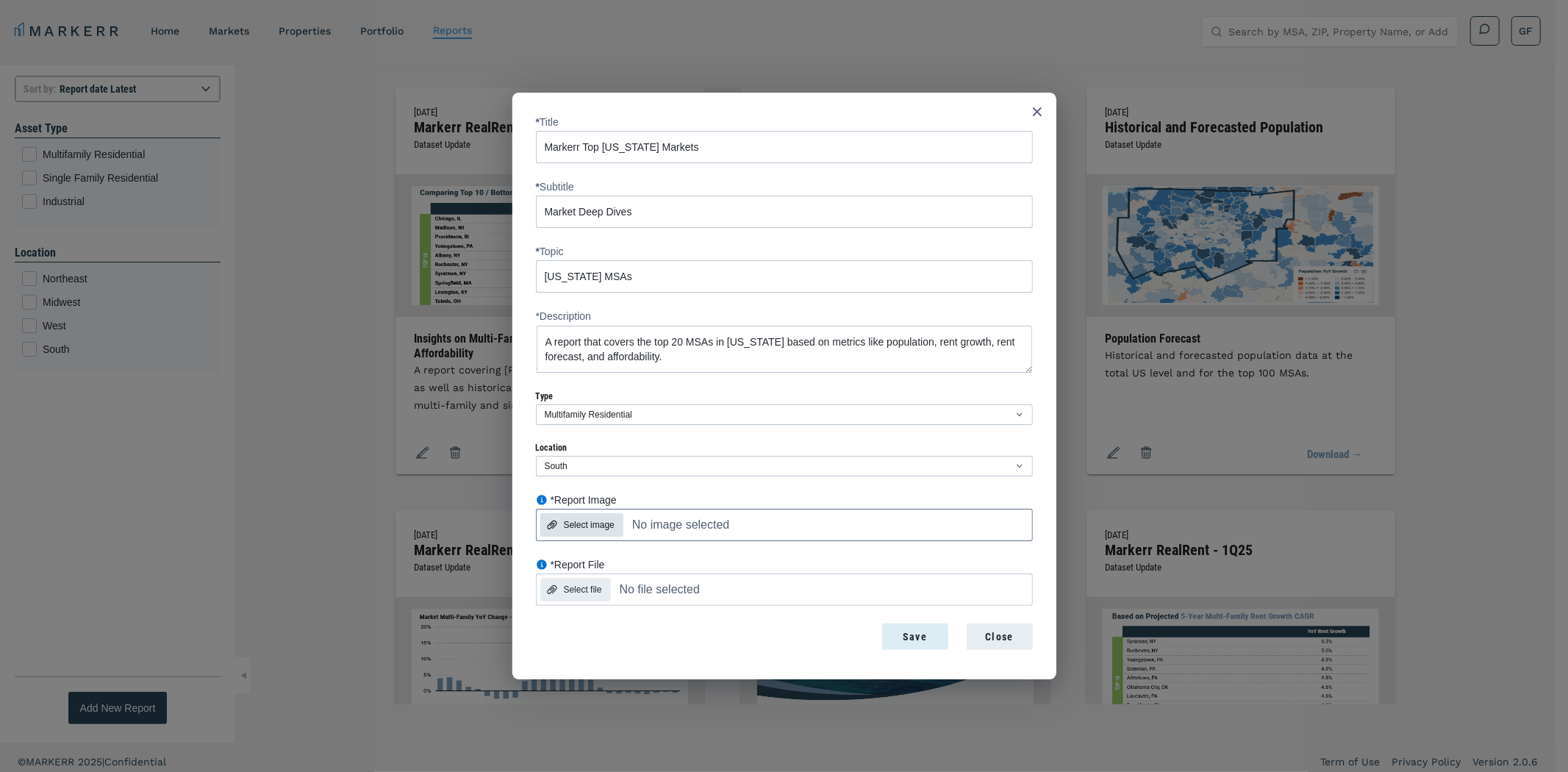
click at [593, 525] on div "Select image" at bounding box center [589, 525] width 51 height 13
click at [593, 494] on input "*Report Image Select image No image selected" at bounding box center [647, 494] width 223 height 0
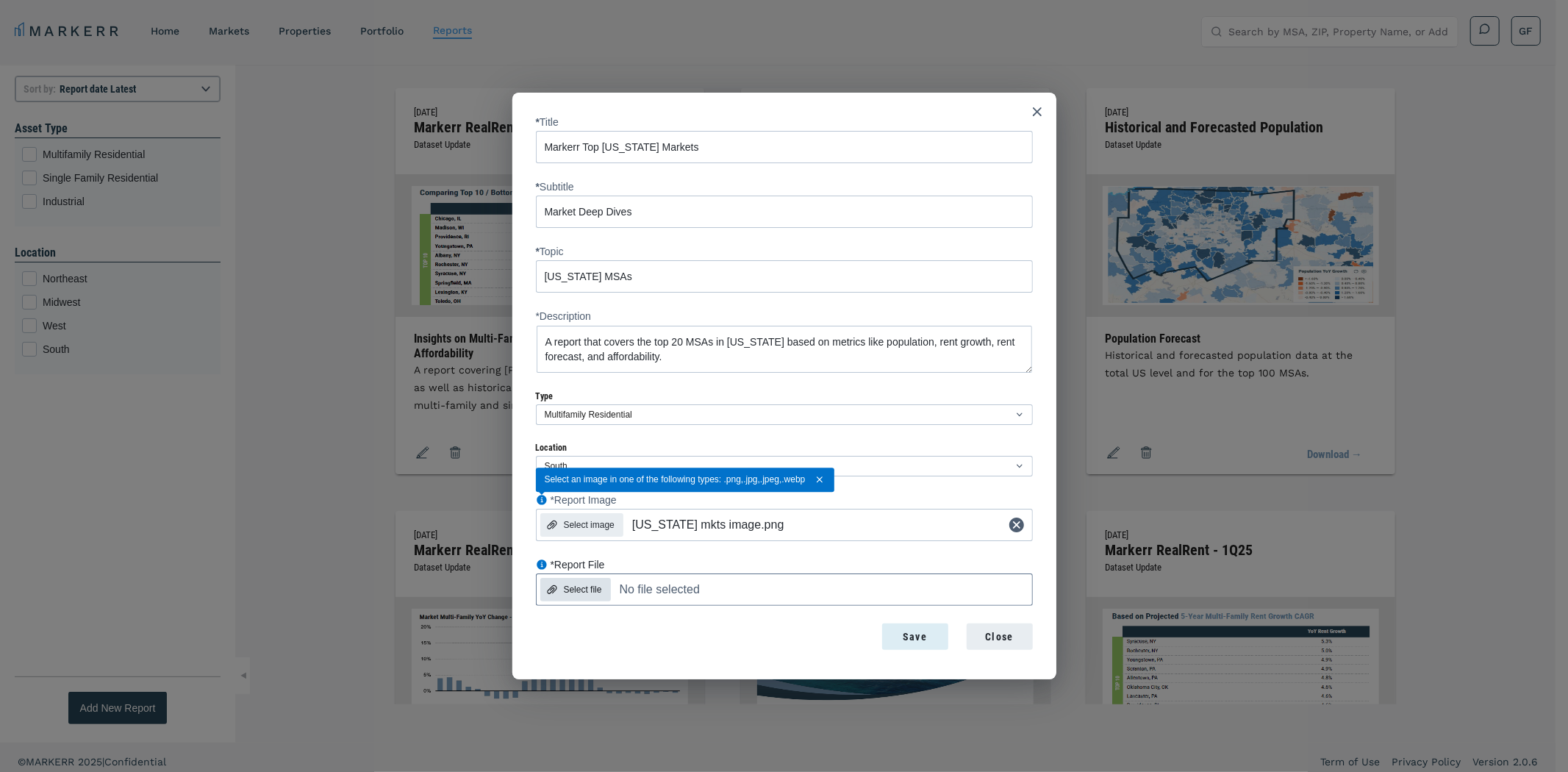
click at [594, 587] on div "Select file" at bounding box center [583, 590] width 38 height 13
click at [594, 559] on input "*Report File Select file No file selected" at bounding box center [647, 559] width 223 height 0
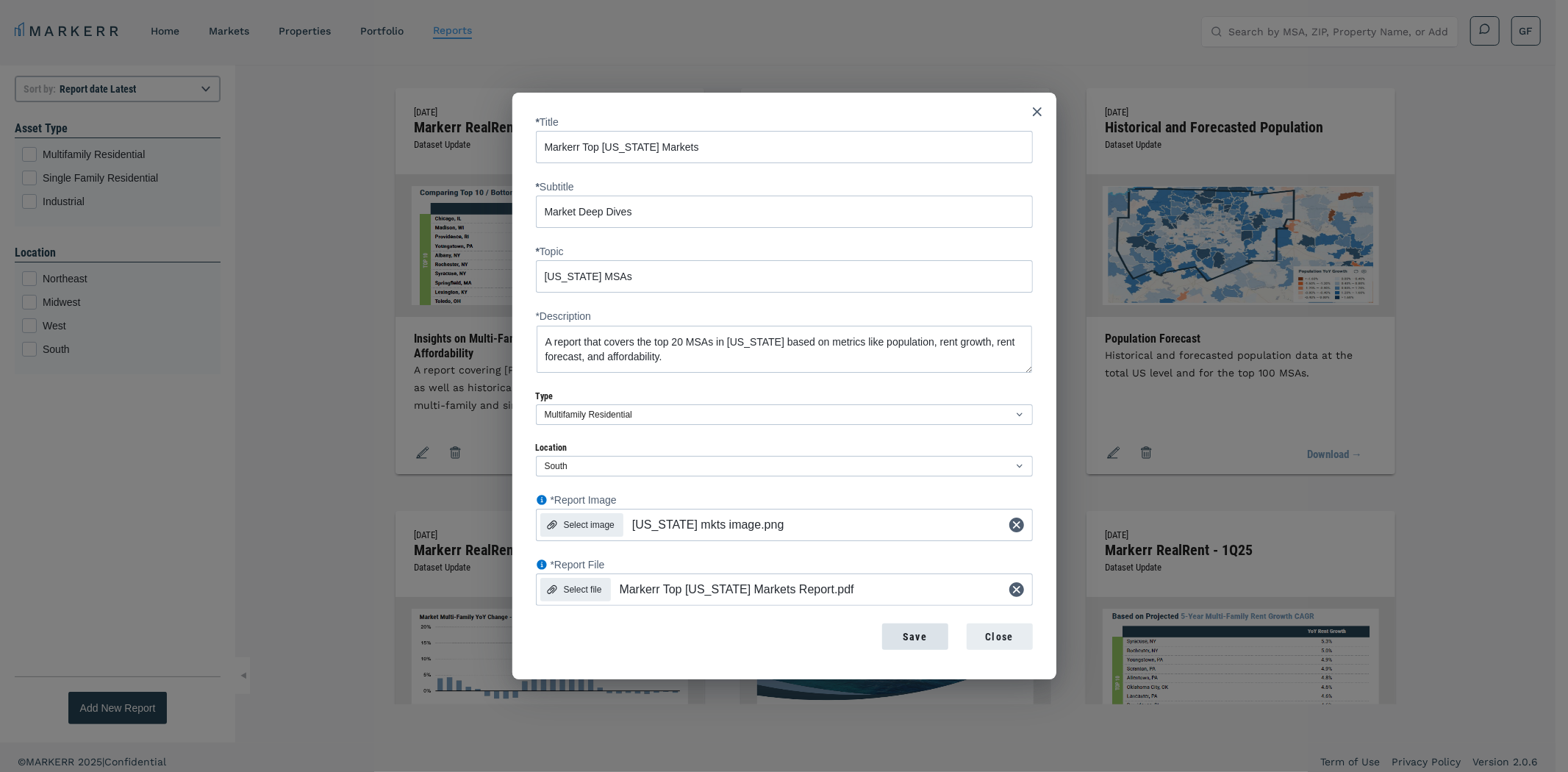
click at [926, 640] on div "Save" at bounding box center [915, 637] width 42 height 16
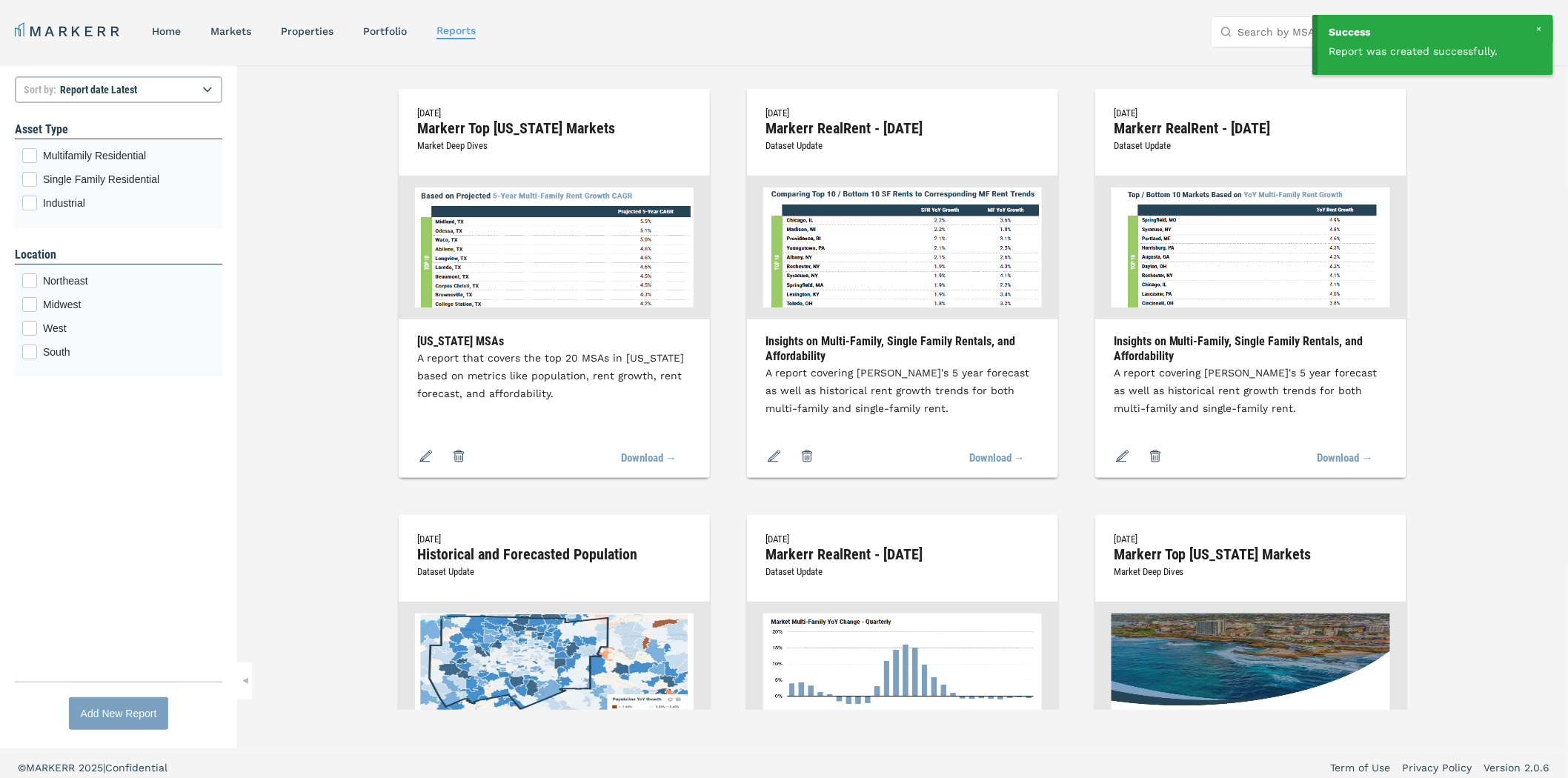
click at [143, 709] on div "Add New Report" at bounding box center [119, 714] width 76 height 16
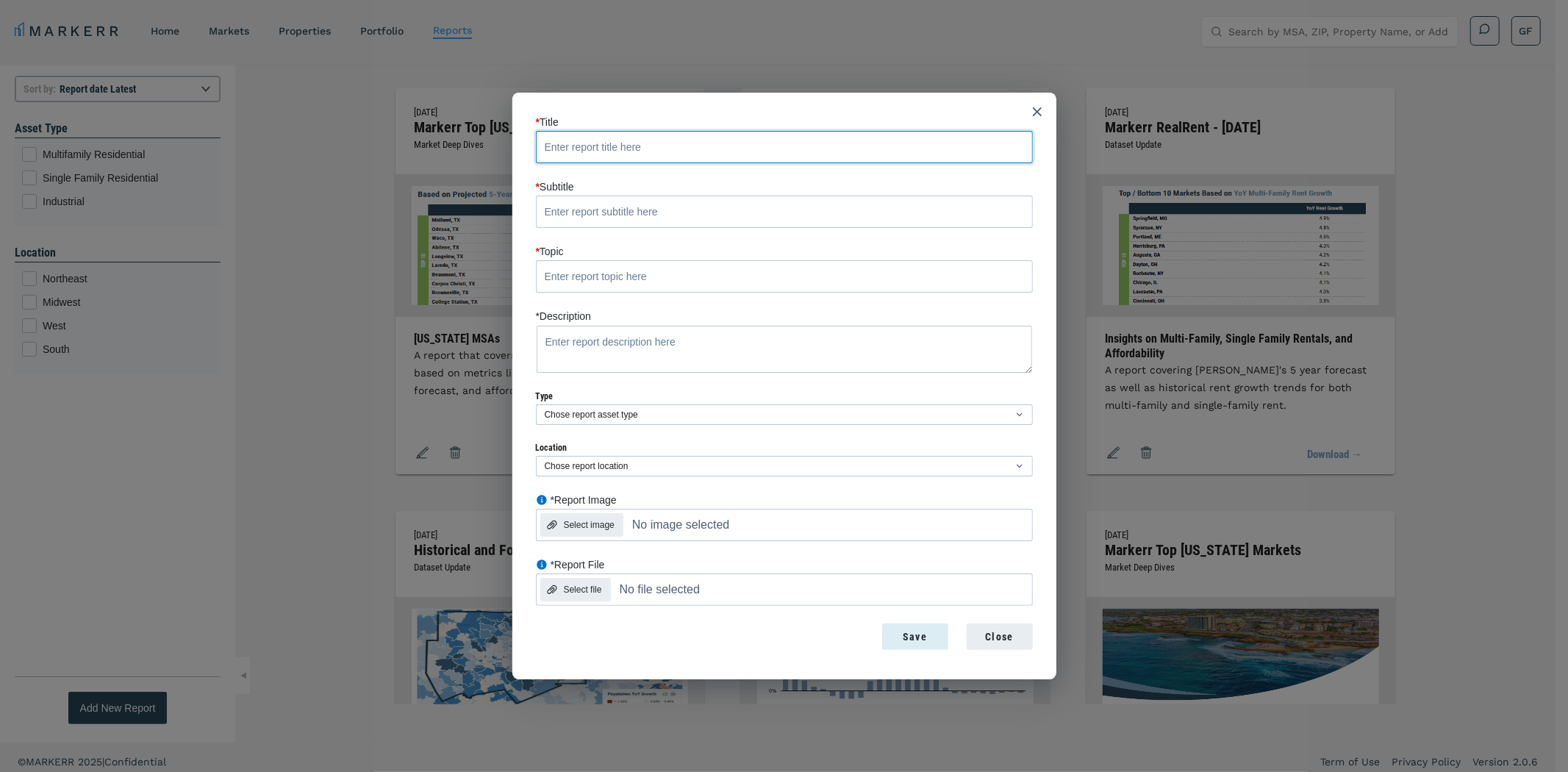
click at [631, 147] on input "* Title" at bounding box center [784, 147] width 497 height 32
paste input "Markerr RealRent - [DATE]"
type input "Markerr RealRent - [DATE]"
drag, startPoint x: 619, startPoint y: 204, endPoint x: 626, endPoint y: 174, distance: 30.8
click at [619, 204] on input "* Subtitle" at bounding box center [784, 211] width 497 height 32
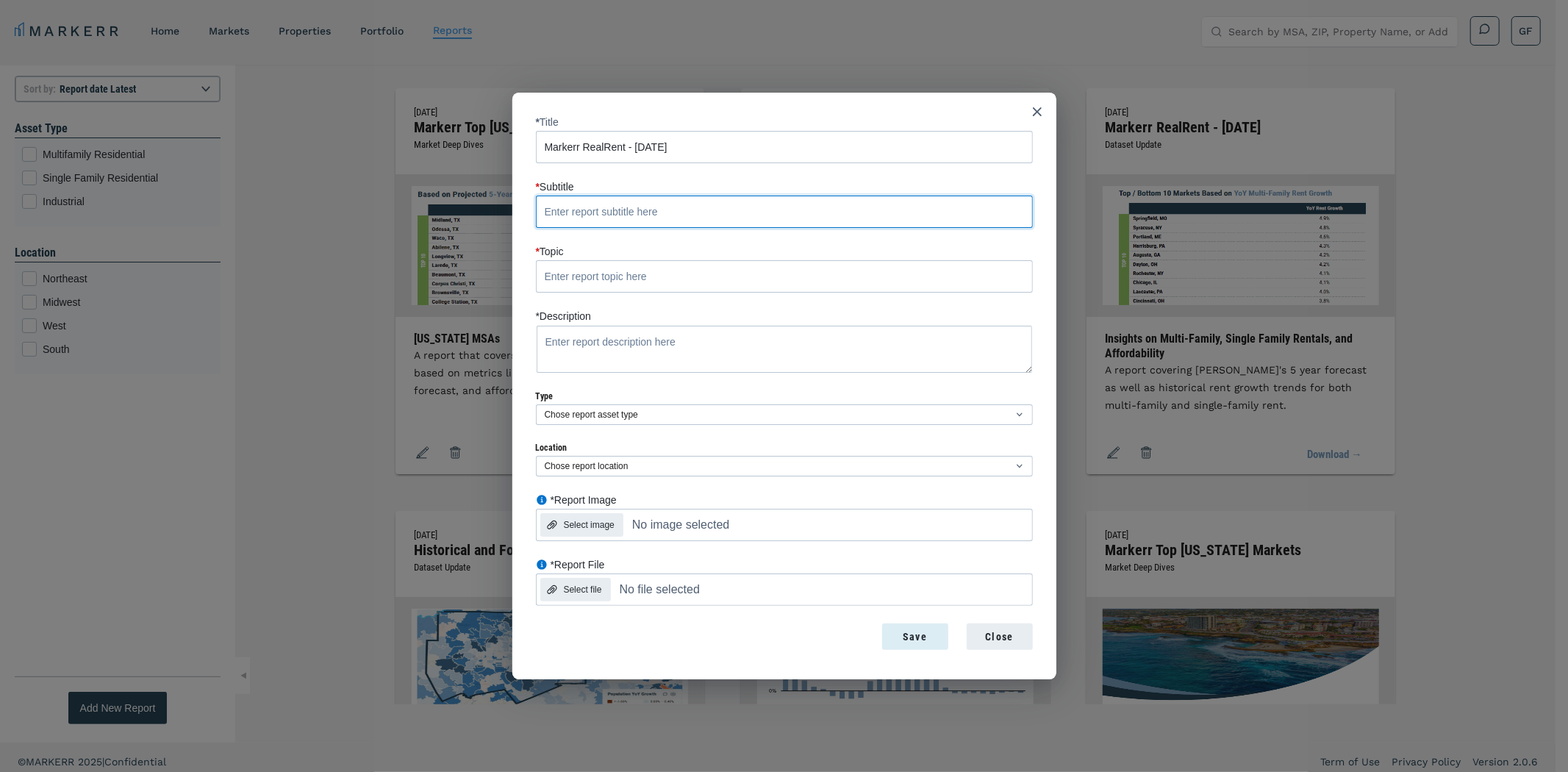
paste input "Dataset Update"
type input "Dataset Update"
click at [590, 273] on input "* Topic" at bounding box center [784, 276] width 497 height 32
paste input "Insights on Multi-Family, Single Family Rentals, and Affordability"
type input "Insights on Multi-Family, Single Family Rentals, and Affordability"
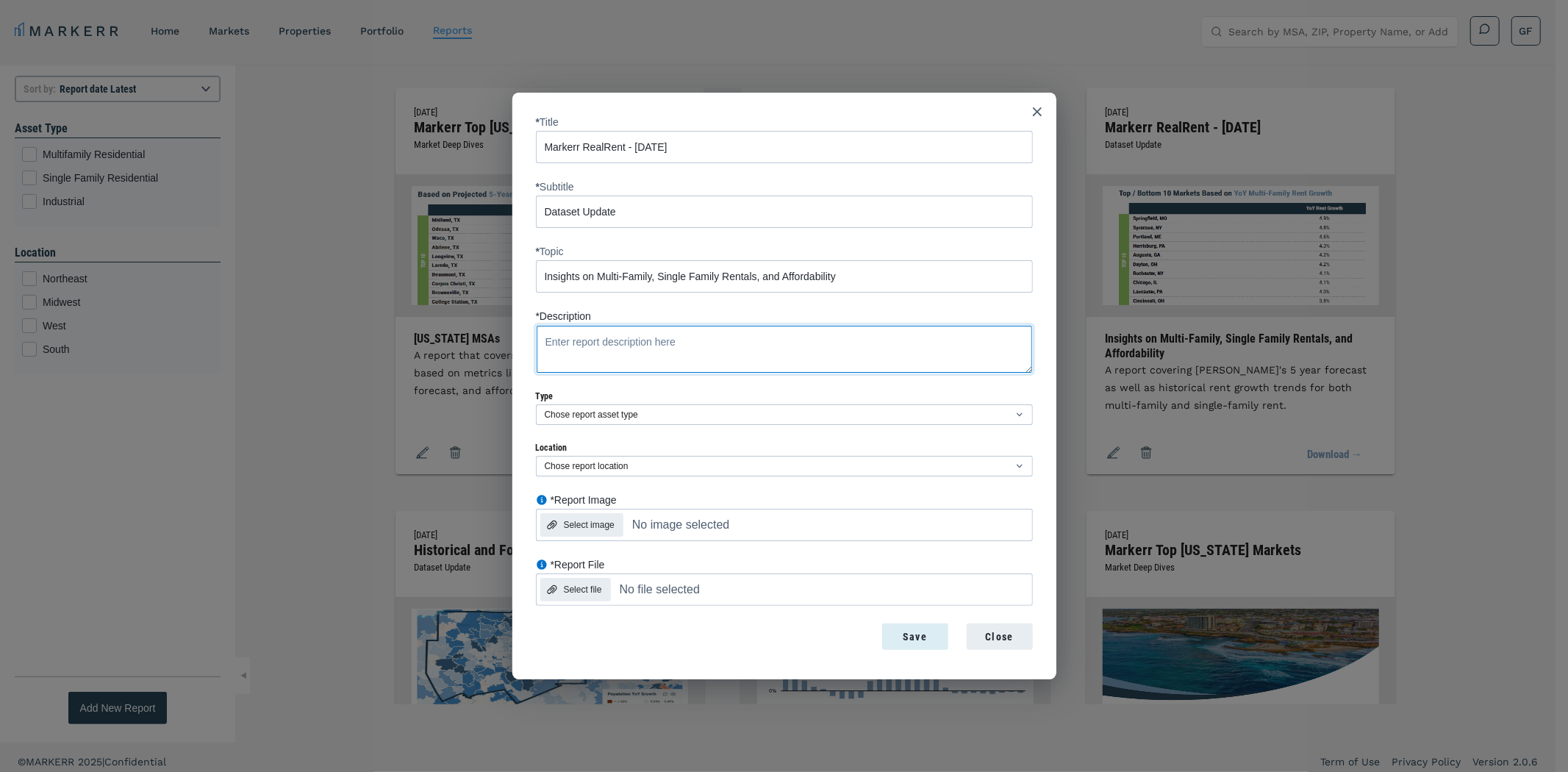
click at [724, 347] on textarea "*Description" at bounding box center [784, 349] width 497 height 49
paste textarea "A report covering [PERSON_NAME]'s 5 year forecast as well as historical rent gr…"
type textarea "A report covering [PERSON_NAME]'s 5 year forecast as well as historical rent gr…"
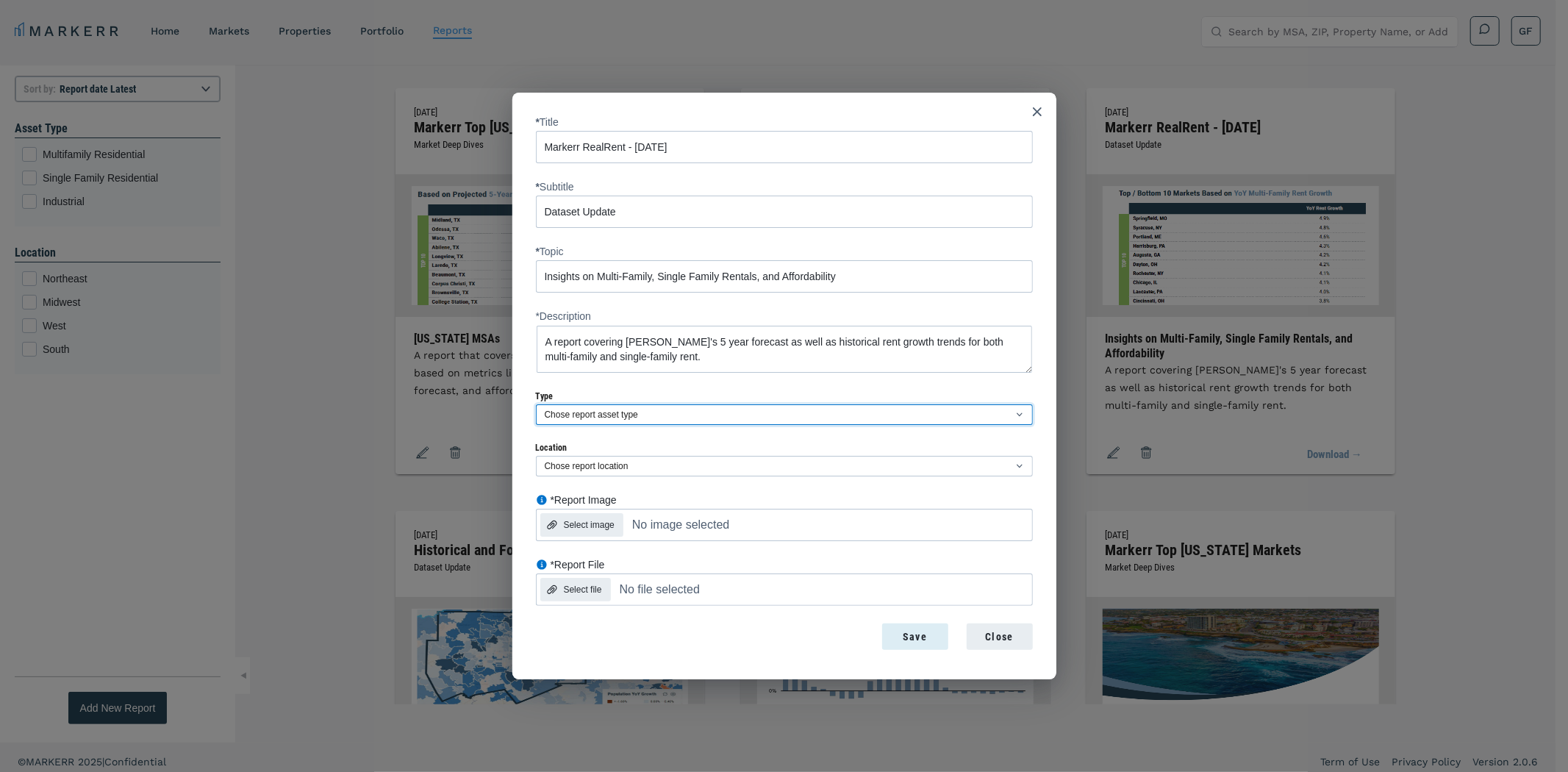
click at [622, 405] on select "Chose report asset type Multifamily Residential Single Family Residential Indus…" at bounding box center [784, 415] width 497 height 21
select select "multifamily"
click at [536, 405] on select "Chose report asset type Multifamily Residential Single Family Residential Indus…" at bounding box center [784, 415] width 497 height 21
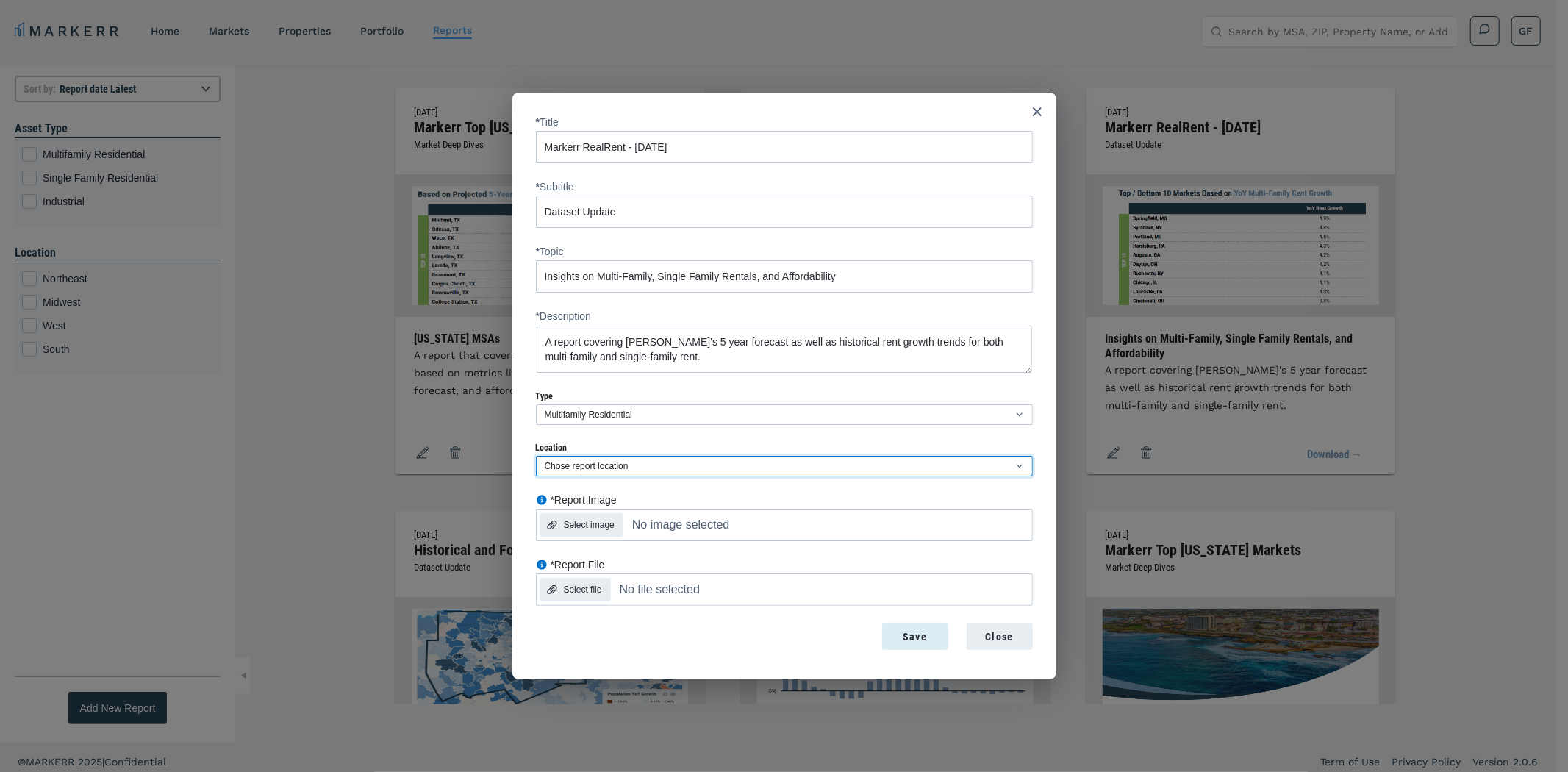
click at [585, 470] on select "Chose report location [GEOGRAPHIC_DATA]" at bounding box center [784, 466] width 497 height 21
select select "south"
click at [536, 456] on select "Chose report location [GEOGRAPHIC_DATA]" at bounding box center [784, 466] width 497 height 21
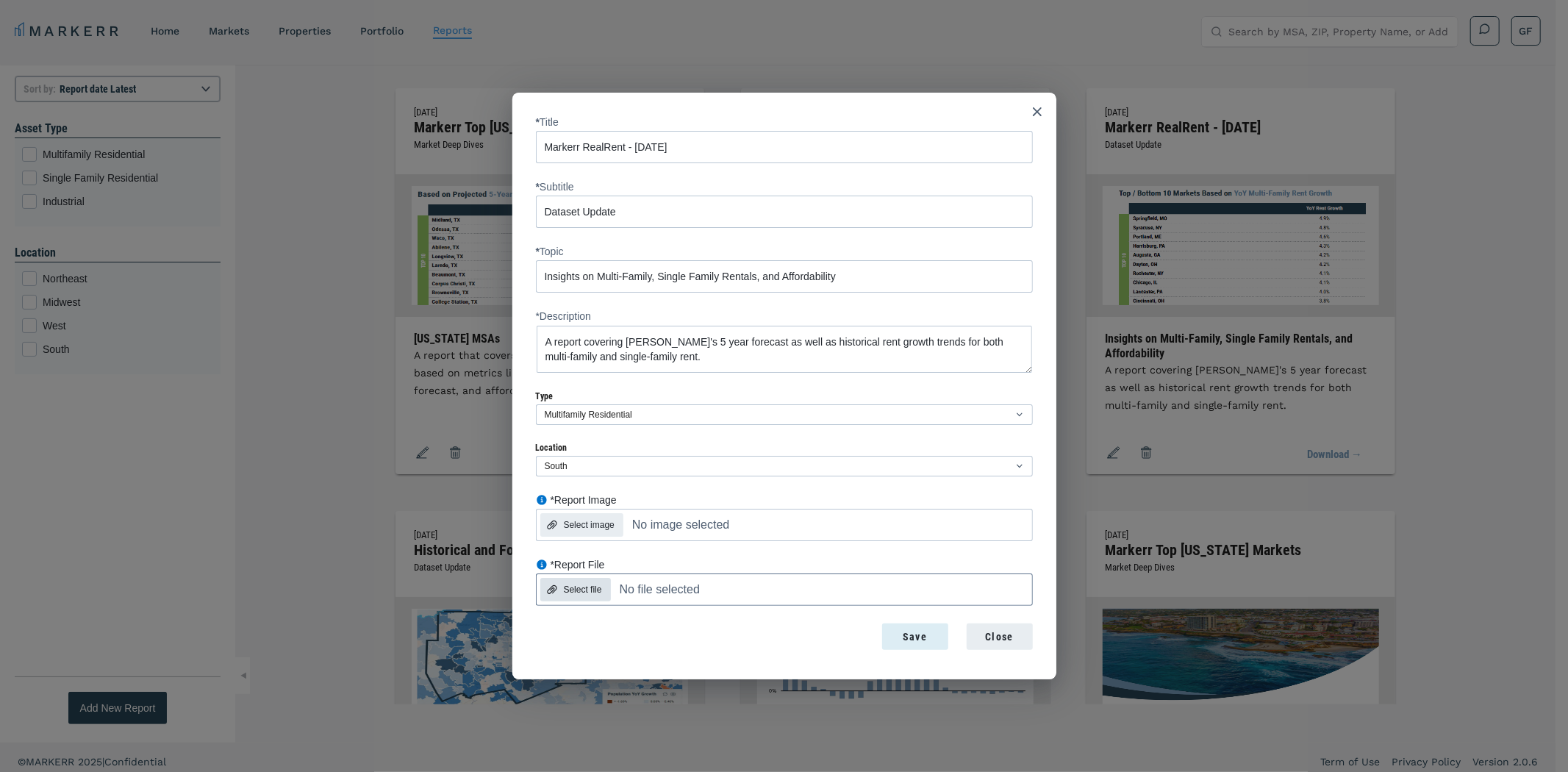
click at [564, 592] on div "Select file" at bounding box center [583, 590] width 38 height 13
click at [563, 559] on input "*Report File Select file No file selected" at bounding box center [647, 559] width 223 height 0
click at [591, 526] on div "Select image" at bounding box center [589, 525] width 51 height 13
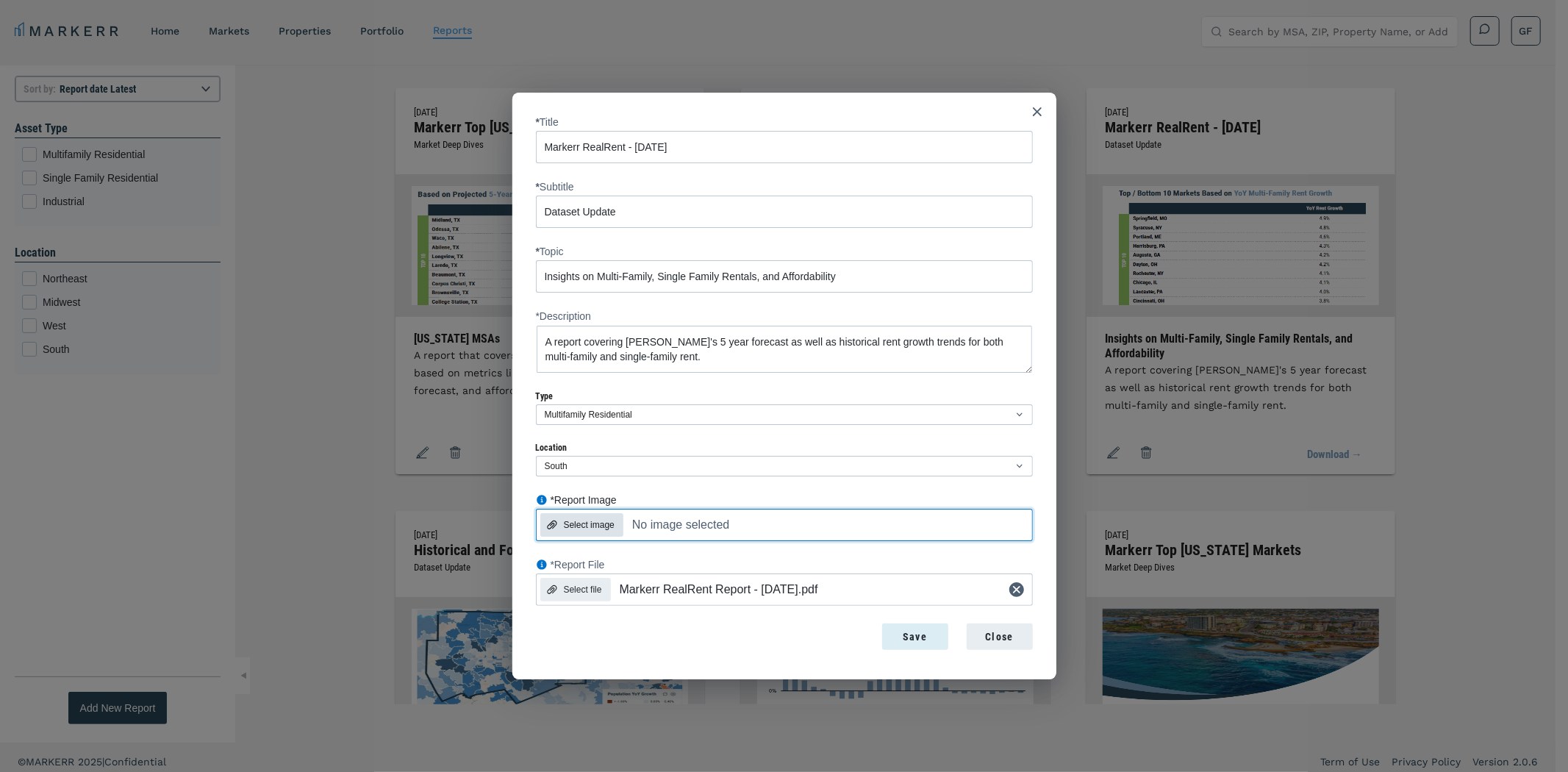
click at [591, 494] on input "*Report Image Select image No image selected" at bounding box center [647, 494] width 223 height 0
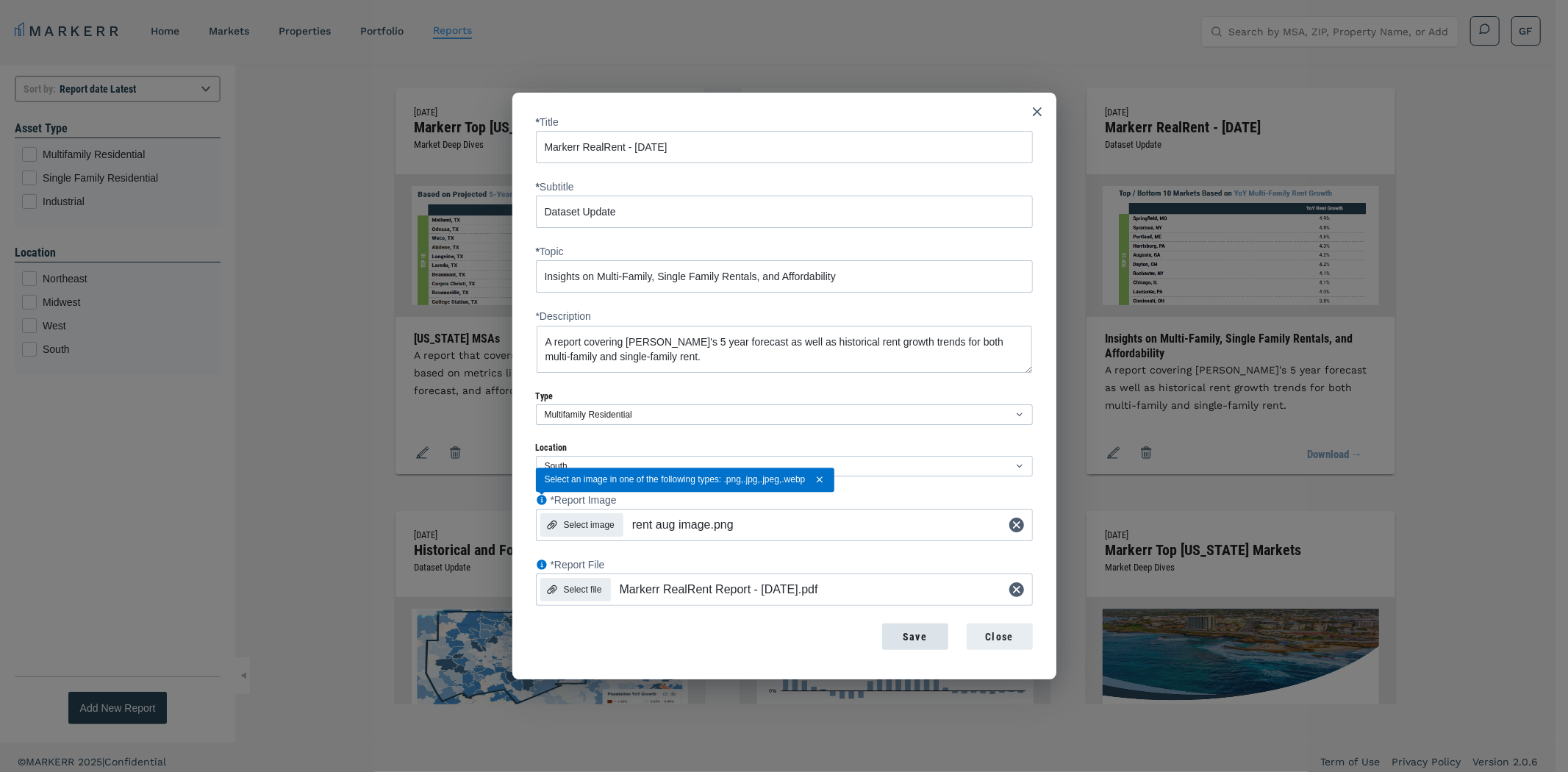
click at [916, 635] on div "Save" at bounding box center [915, 637] width 42 height 16
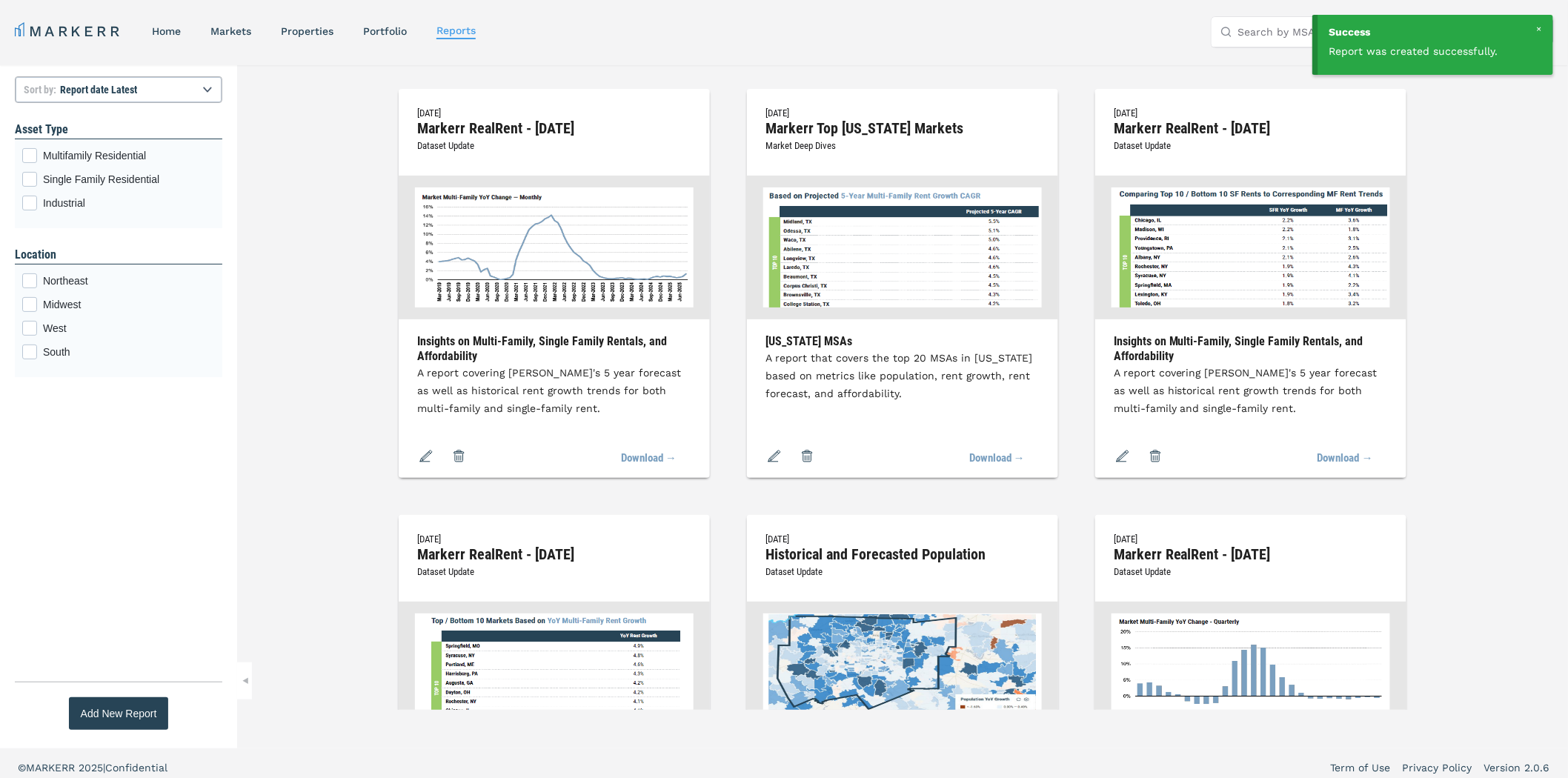
click at [1540, 27] on div at bounding box center [1540, 29] width 13 height 13
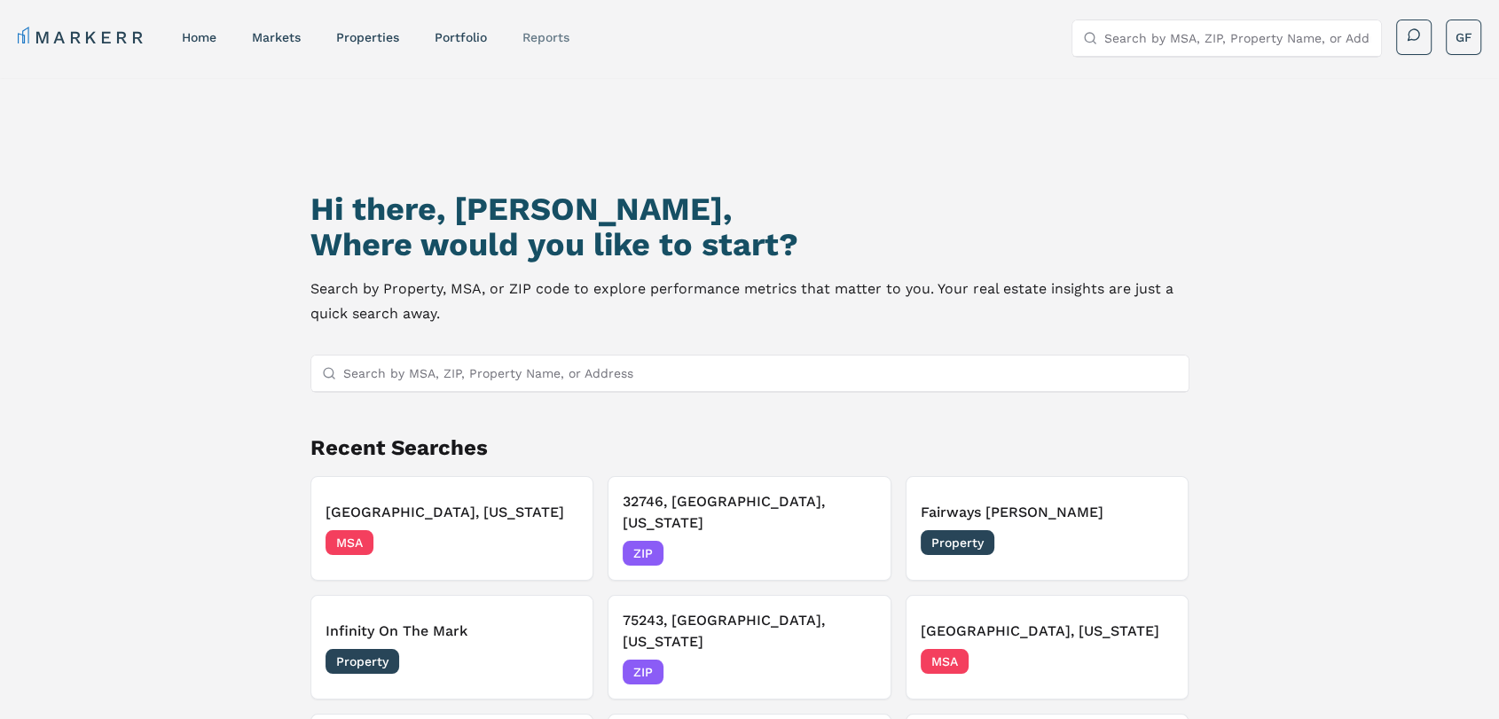
click at [544, 26] on nav "MARKERR home markets properties Portfolio reports" at bounding box center [294, 37] width 552 height 25
click at [553, 34] on link "reports" at bounding box center [545, 37] width 47 height 14
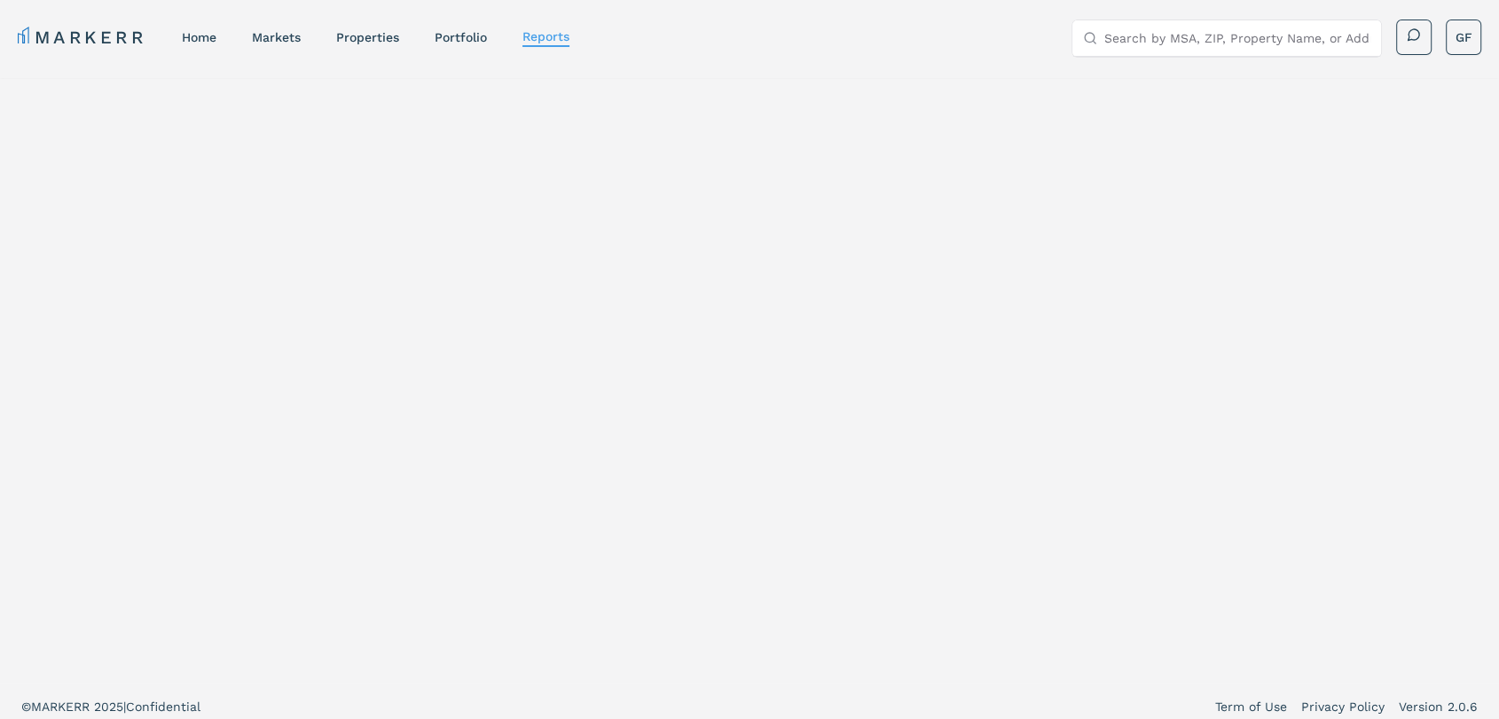
select select "-release_date"
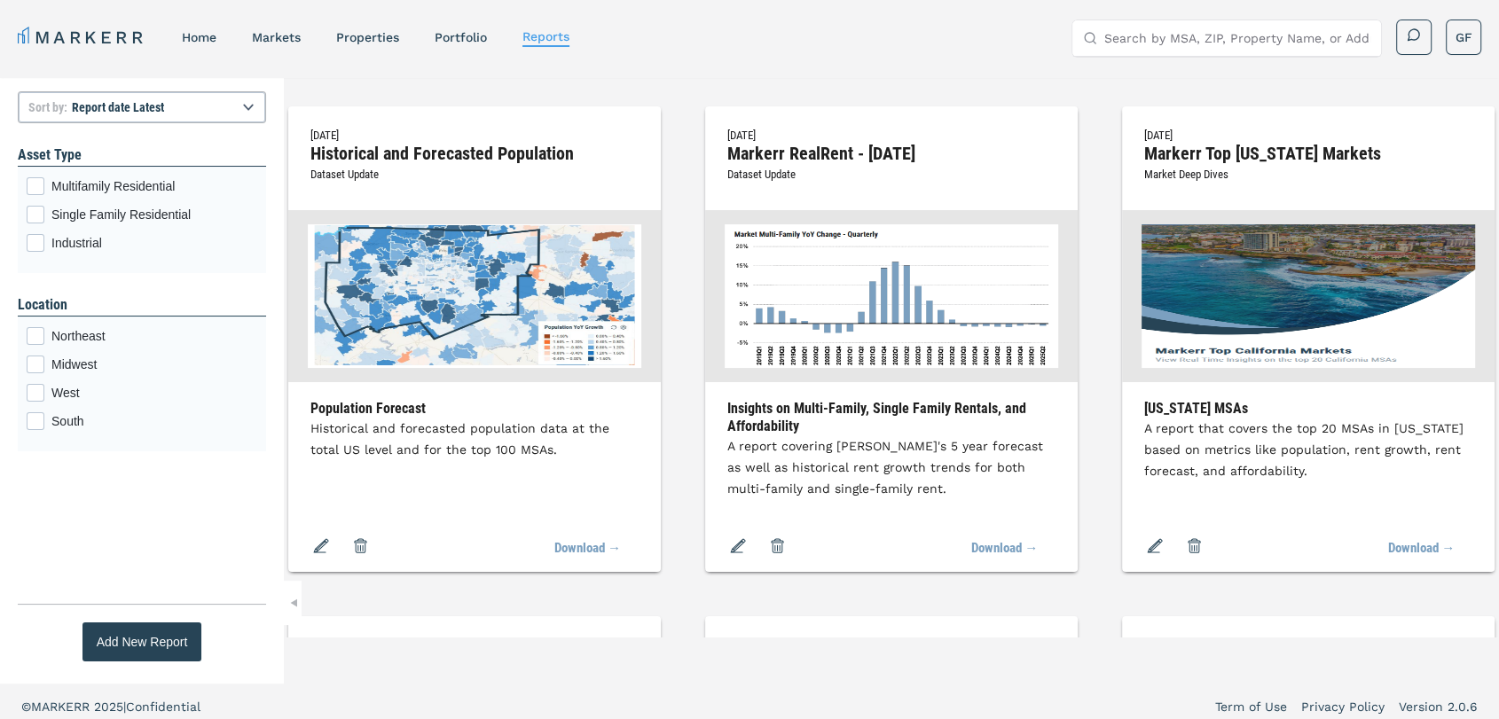
click at [998, 156] on h2 "Markerr RealRent - [DATE]" at bounding box center [891, 153] width 328 height 16
copy h2 "Markerr RealRent - [DATE]"
click at [795, 168] on span "Dataset Update" at bounding box center [761, 174] width 68 height 13
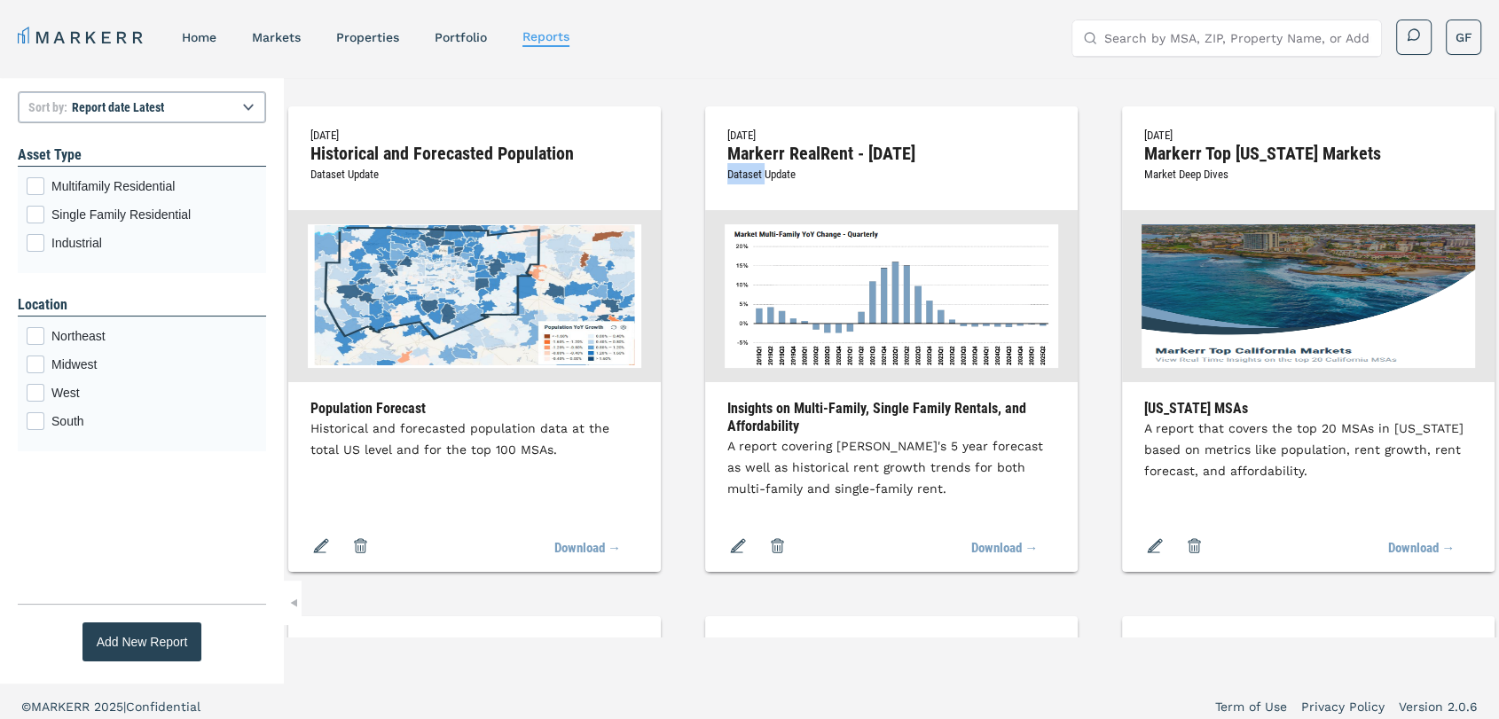
click at [795, 168] on span "Dataset Update" at bounding box center [761, 174] width 68 height 13
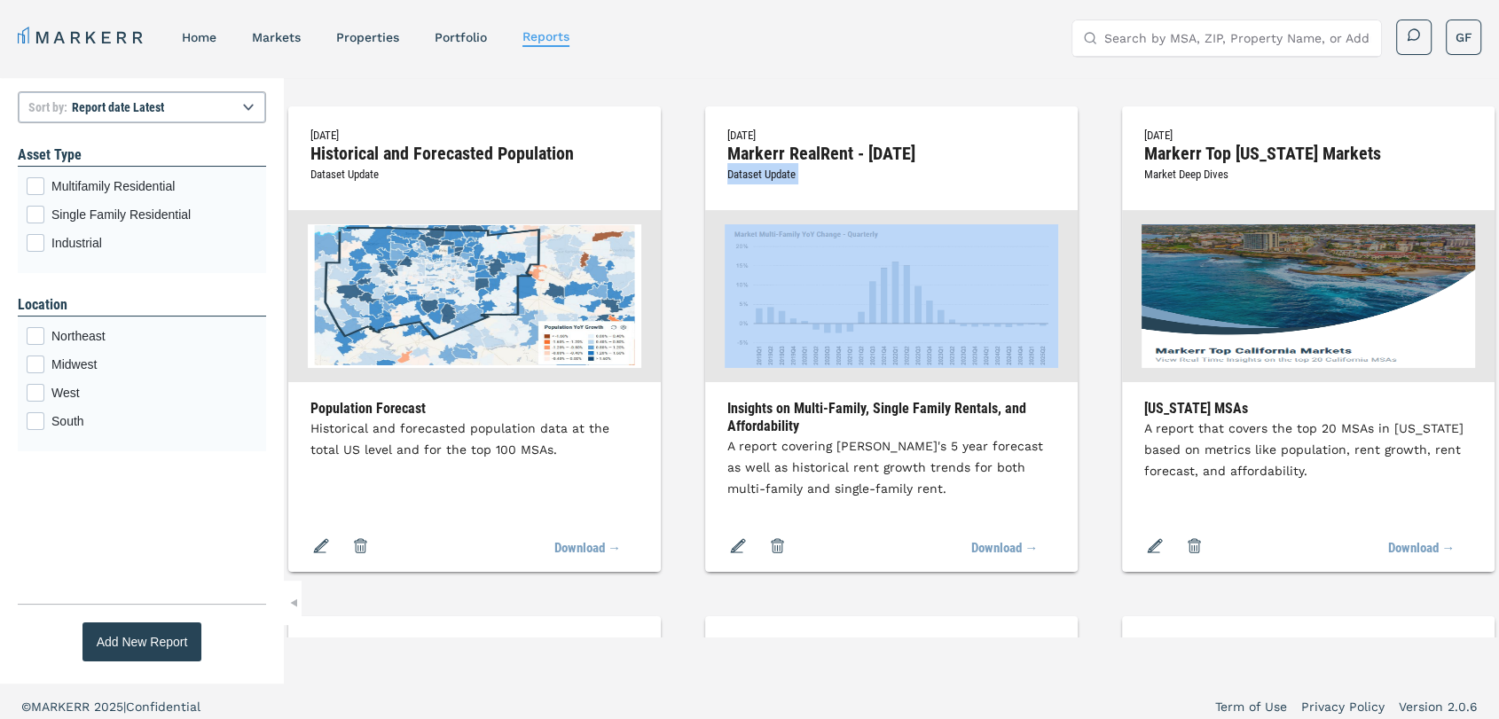
click at [795, 168] on span "Dataset Update" at bounding box center [761, 174] width 68 height 13
copy span "Dataset Update"
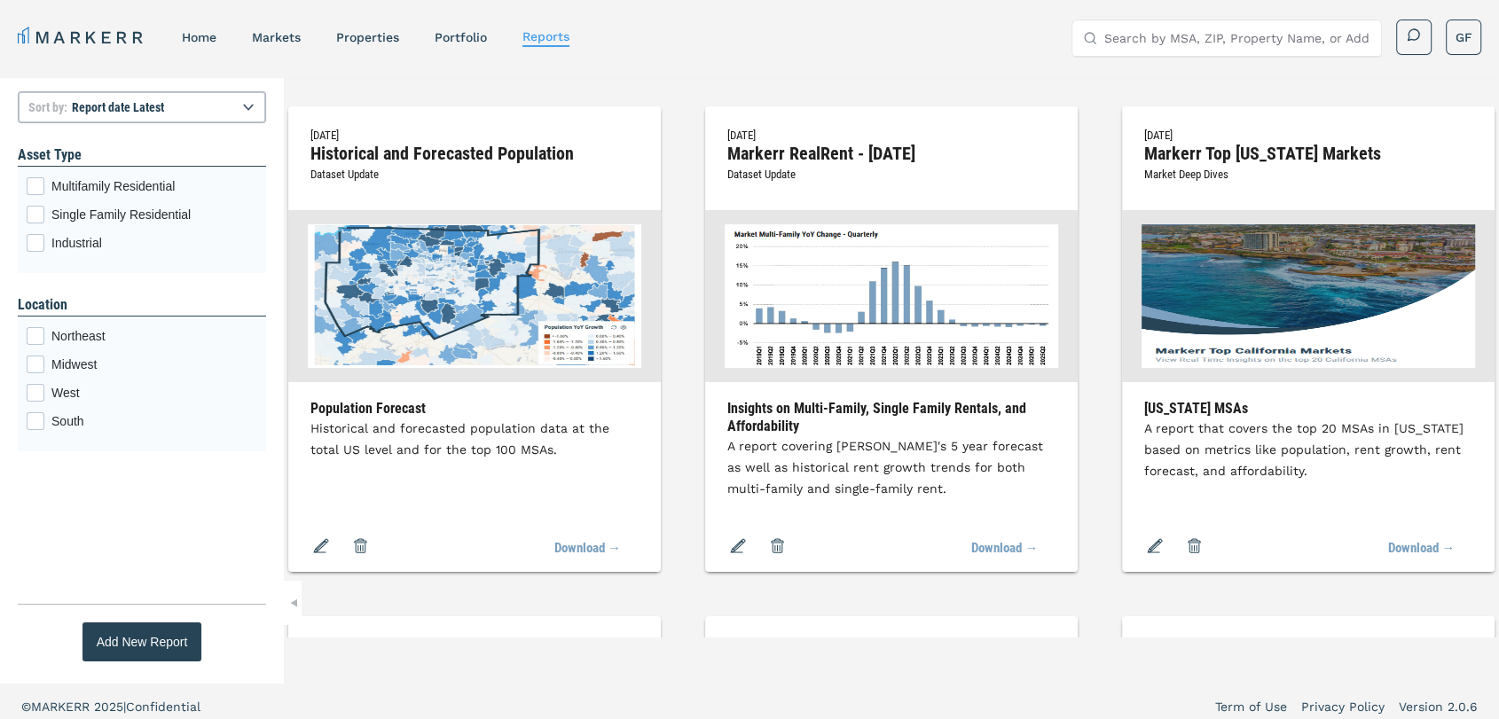
click at [1003, 408] on h3 "Insights on Multi-Family, Single Family Rentals, and Affordability" at bounding box center [891, 417] width 328 height 35
copy h3 "Insights on Multi-Family, Single Family Rentals, and Affordability"
click at [1068, 481] on div "Insights on Multi-Family, Single Family Rentals, and Affordability A report cov…" at bounding box center [891, 464] width 372 height 129
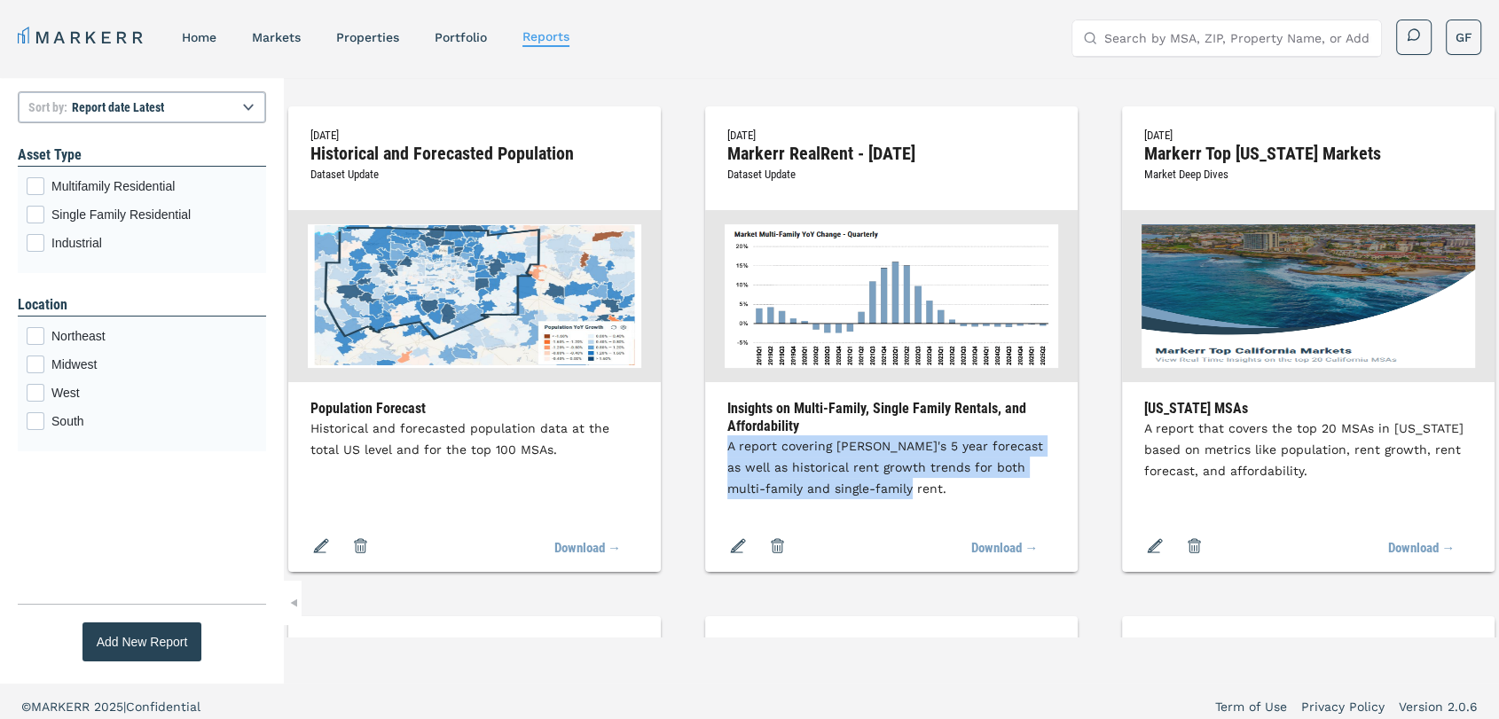
drag, startPoint x: 1068, startPoint y: 496, endPoint x: 926, endPoint y: 449, distance: 150.3
click at [926, 449] on div "Insights on Multi-Family, Single Family Rentals, and Affordability A report cov…" at bounding box center [891, 464] width 372 height 129
copy span "A report covering [PERSON_NAME]'s 5 year forecast as well as historical rent gr…"
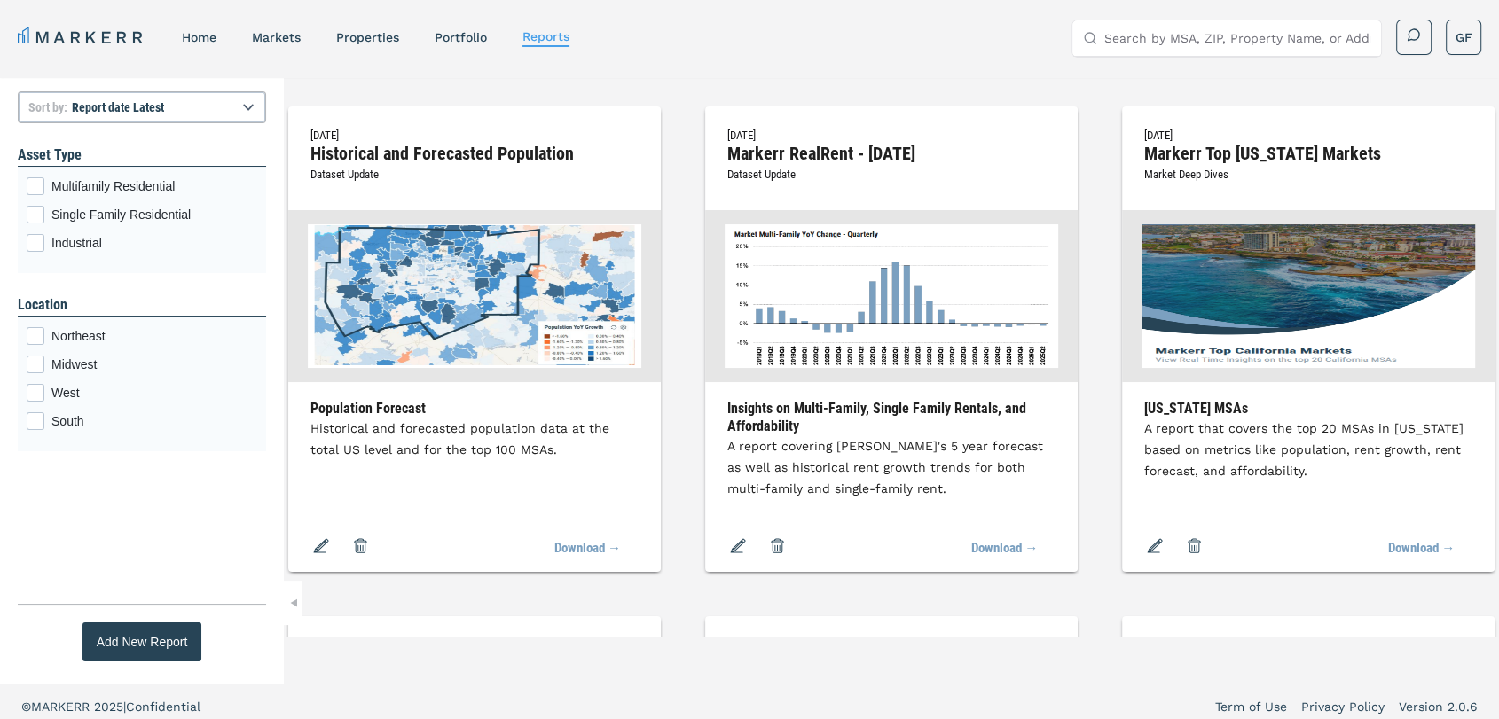
click at [1043, 148] on h2 "Markerr RealRent - [DATE]" at bounding box center [891, 153] width 328 height 16
click at [1043, 149] on h2 "Markerr RealRent - [DATE]" at bounding box center [891, 153] width 328 height 16
copy h2 "Markerr RealRent - [DATE]"
click at [795, 176] on span "Dataset Update" at bounding box center [761, 174] width 68 height 13
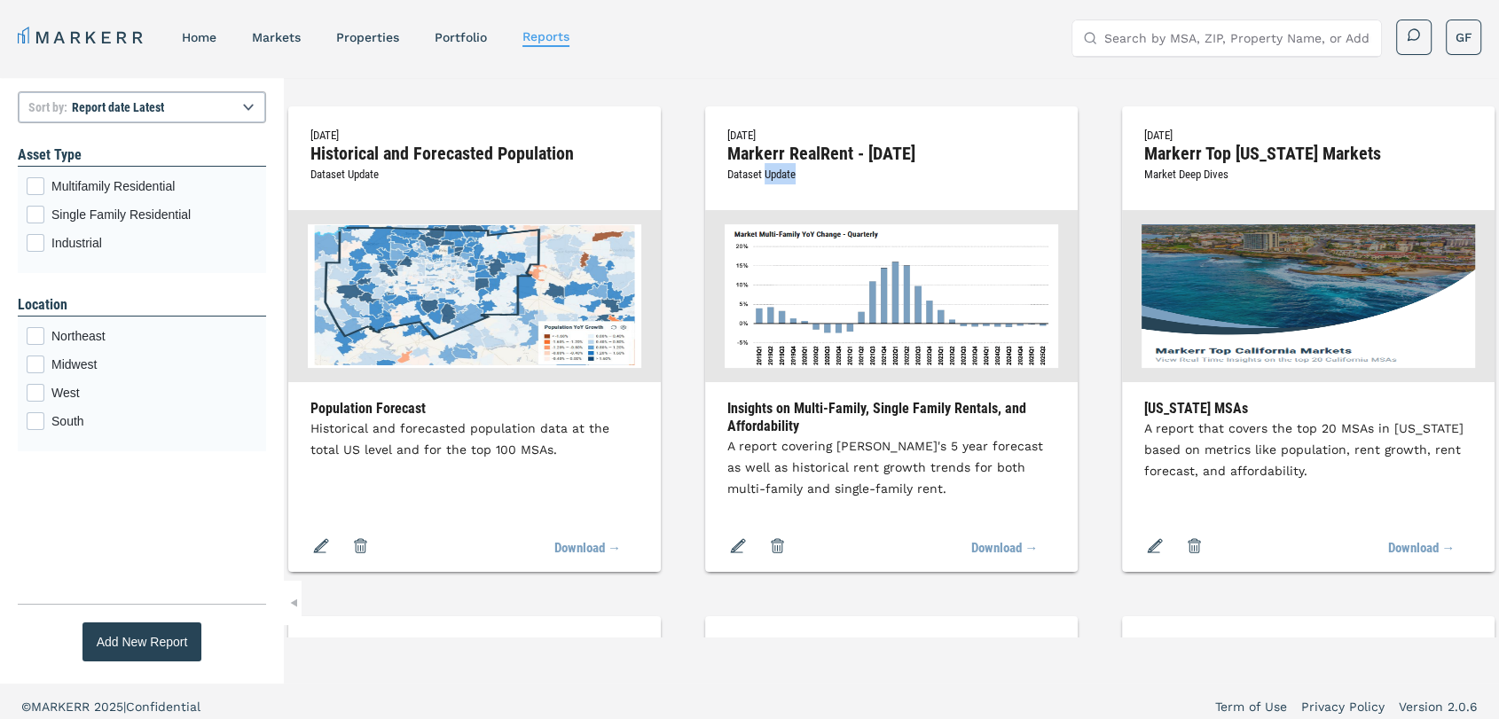
click at [795, 176] on span "Dataset Update" at bounding box center [761, 174] width 68 height 13
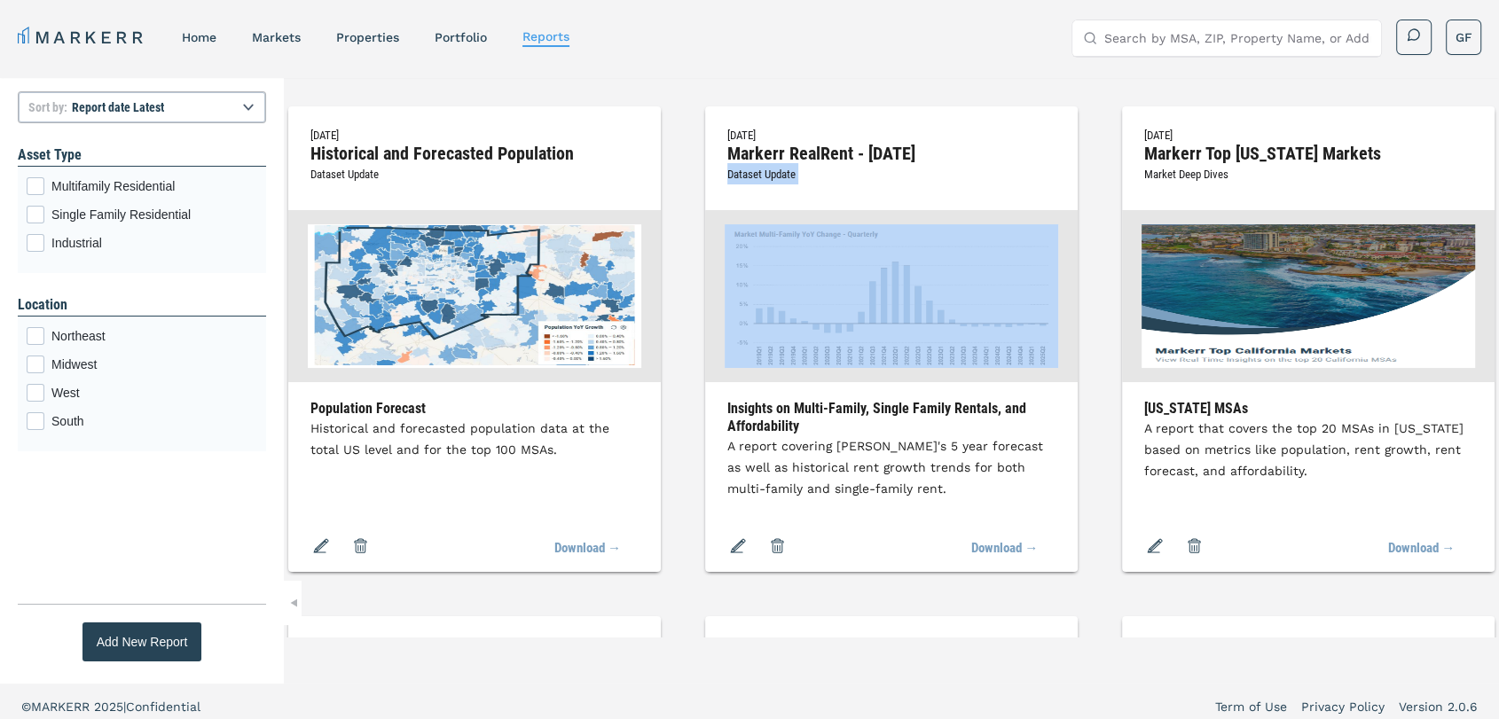
click at [795, 176] on span "Dataset Update" at bounding box center [761, 174] width 68 height 13
copy span "Dataset Update"
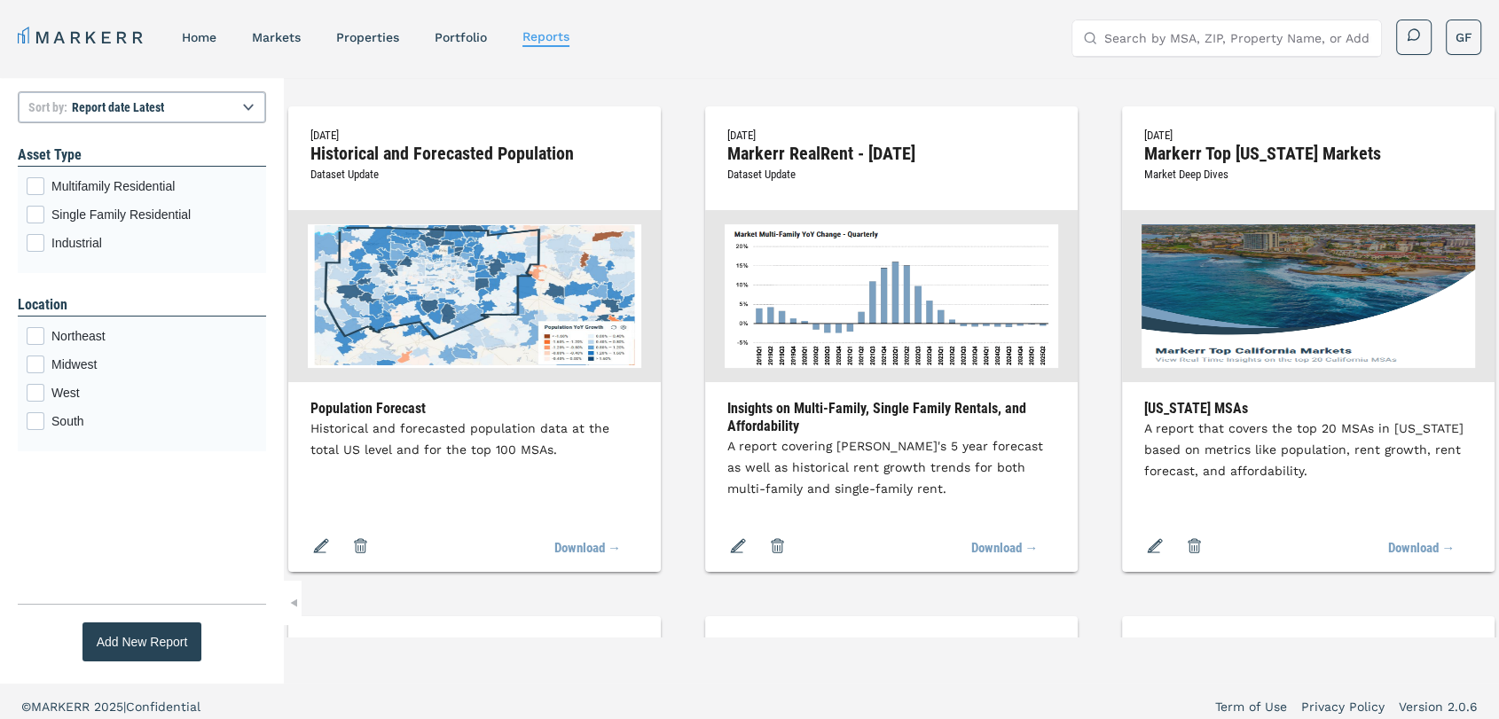
click at [965, 406] on h3 "Insights on Multi-Family, Single Family Rentals, and Affordability" at bounding box center [891, 417] width 328 height 35
copy h3 "Insights on Multi-Family, Single Family Rentals, and Affordability"
click at [990, 449] on span "A report covering [PERSON_NAME]'s 5 year forecast as well as historical rent gr…" at bounding box center [885, 467] width 316 height 57
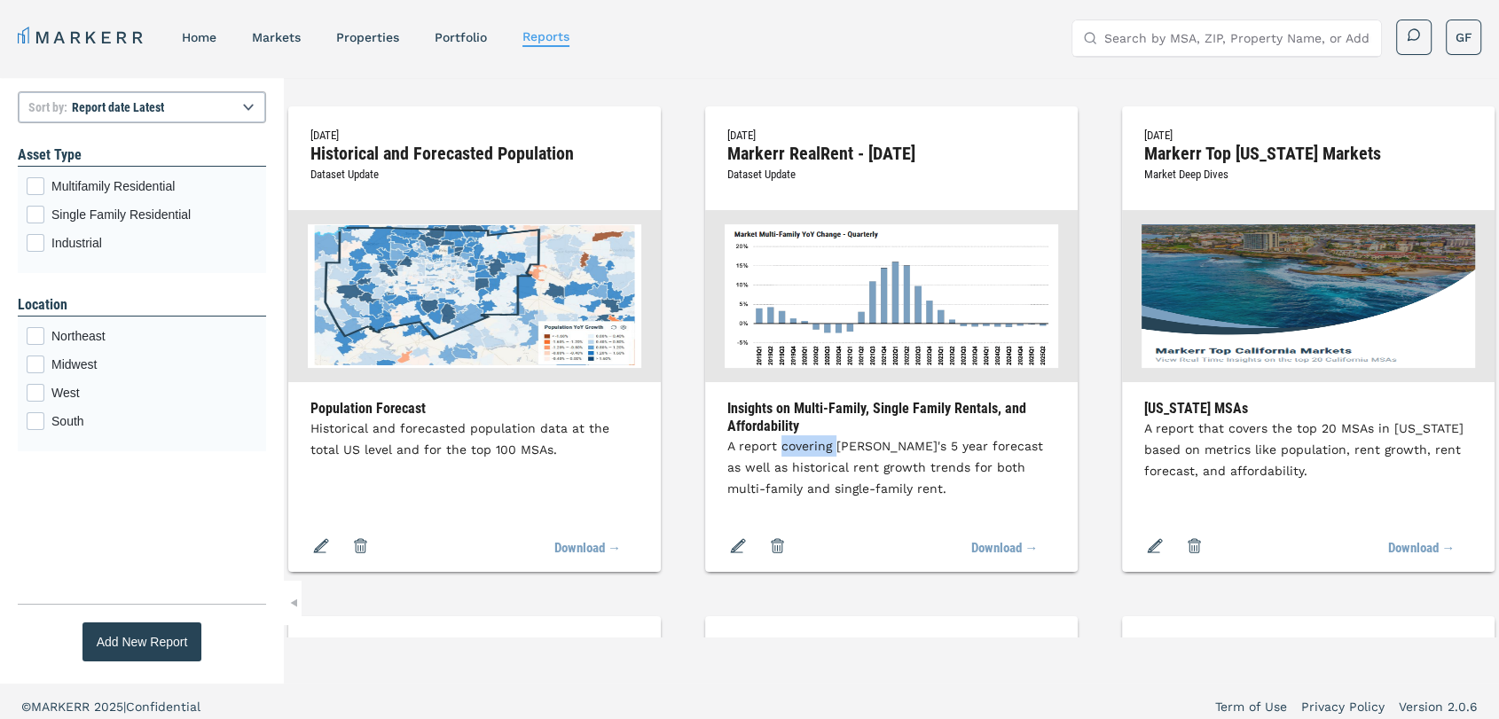
click at [990, 449] on span "A report covering [PERSON_NAME]'s 5 year forecast as well as historical rent gr…" at bounding box center [885, 467] width 316 height 57
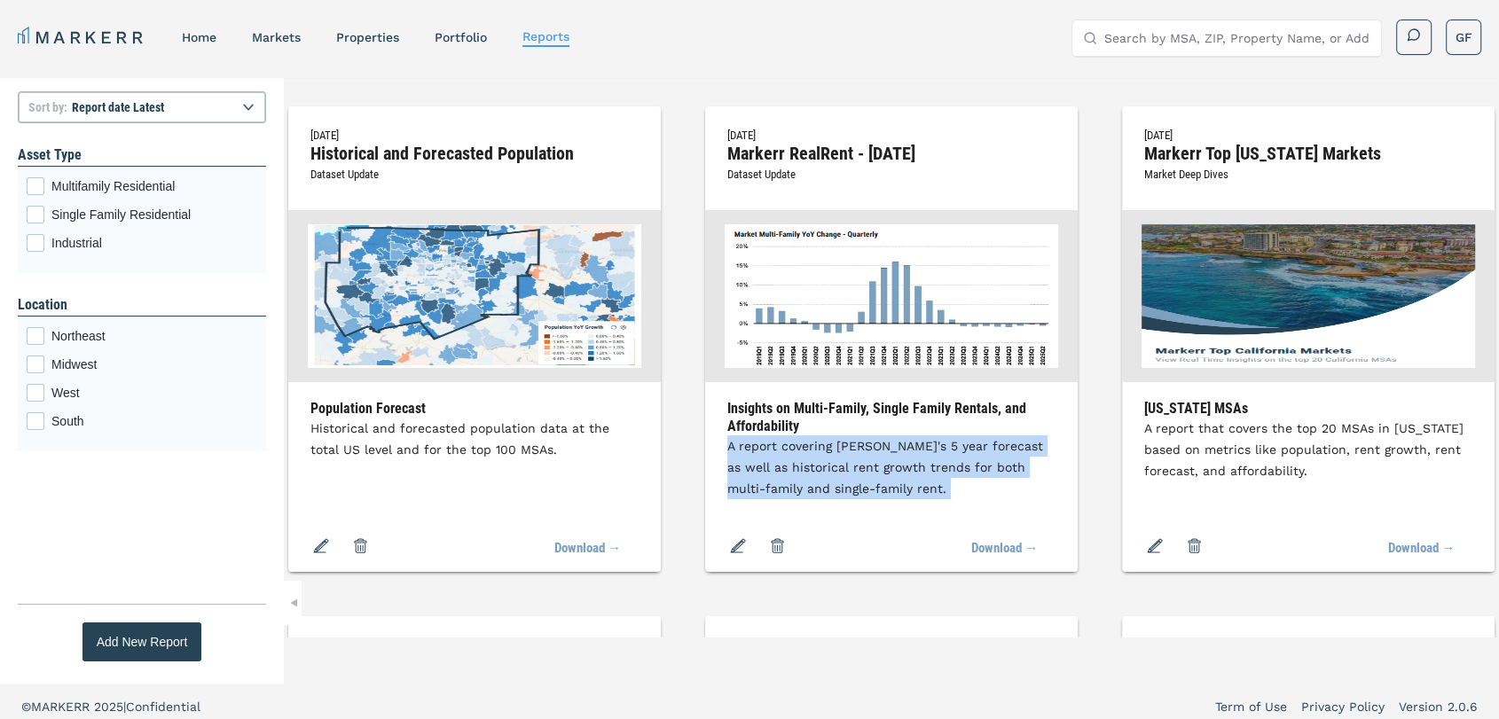
click at [990, 449] on span "A report covering [PERSON_NAME]'s 5 year forecast as well as historical rent gr…" at bounding box center [885, 467] width 316 height 57
copy div "A report covering [PERSON_NAME]'s 5 year forecast as well as historical rent gr…"
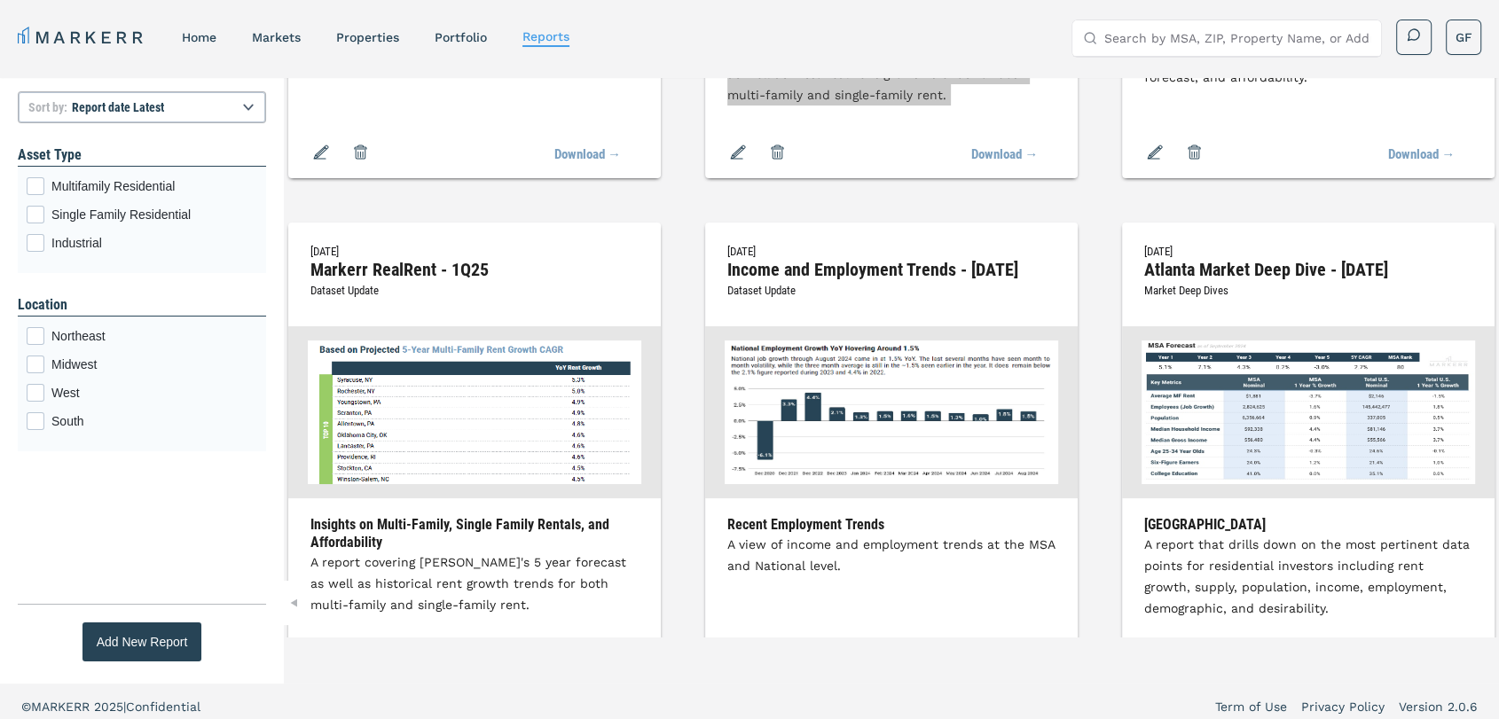
scroll to position [492, 0]
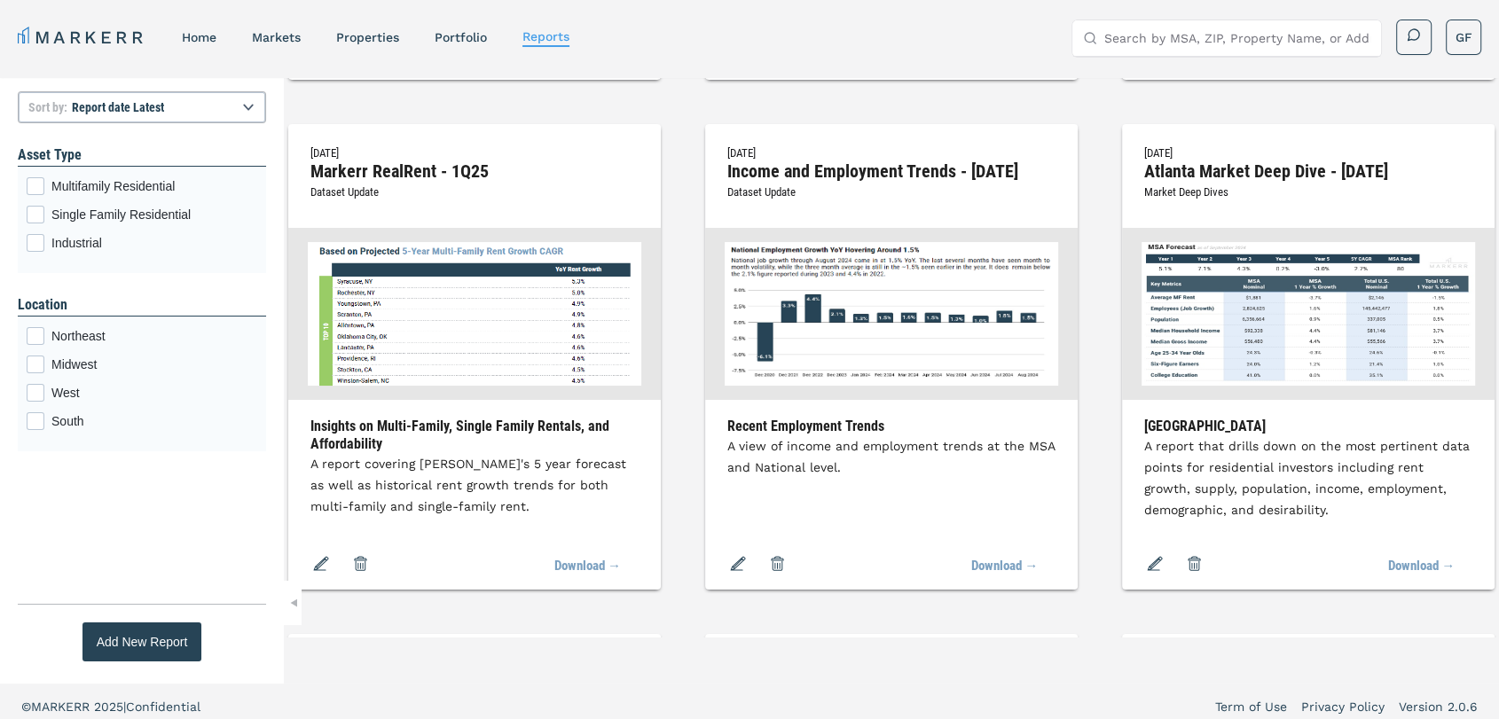
copy h2 "Markerr Top [US_STATE] Markets"
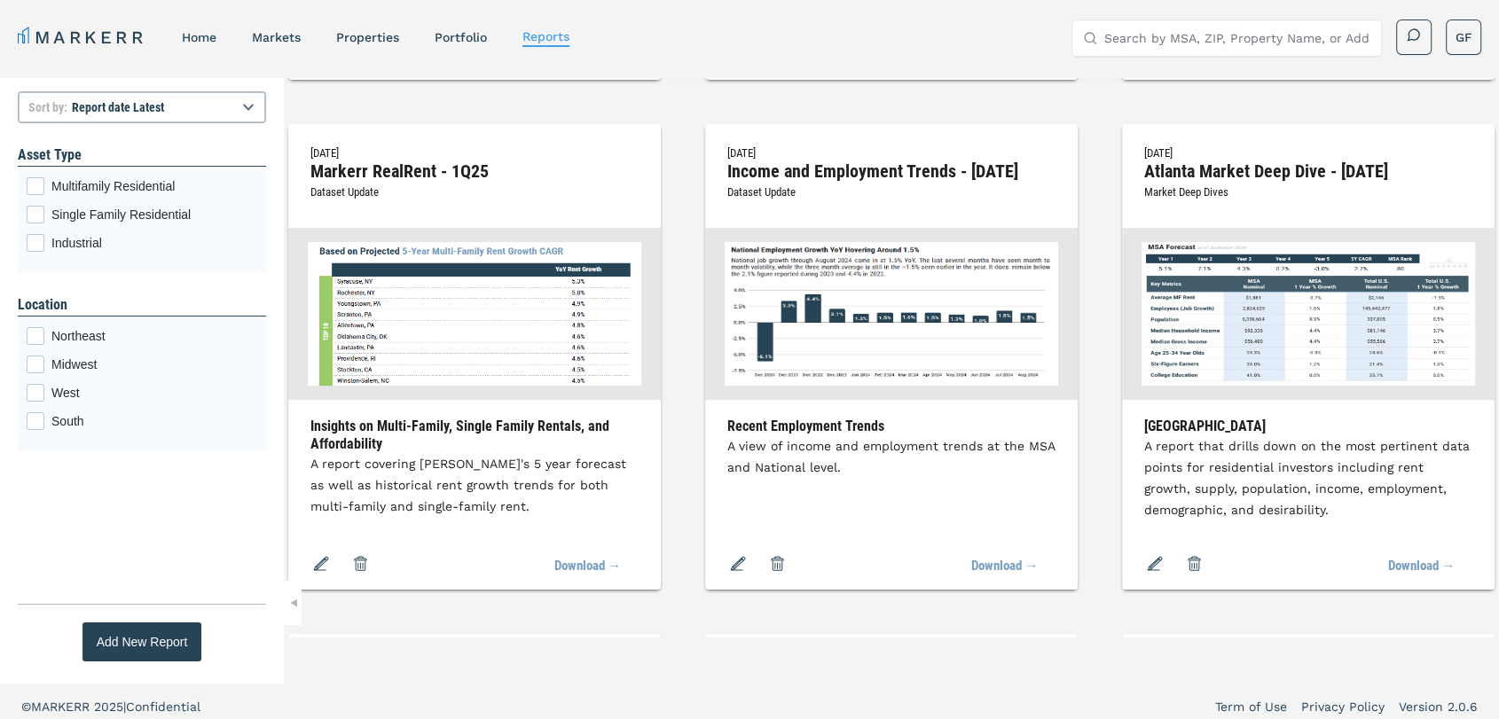
copy span "Market Deep Dives"
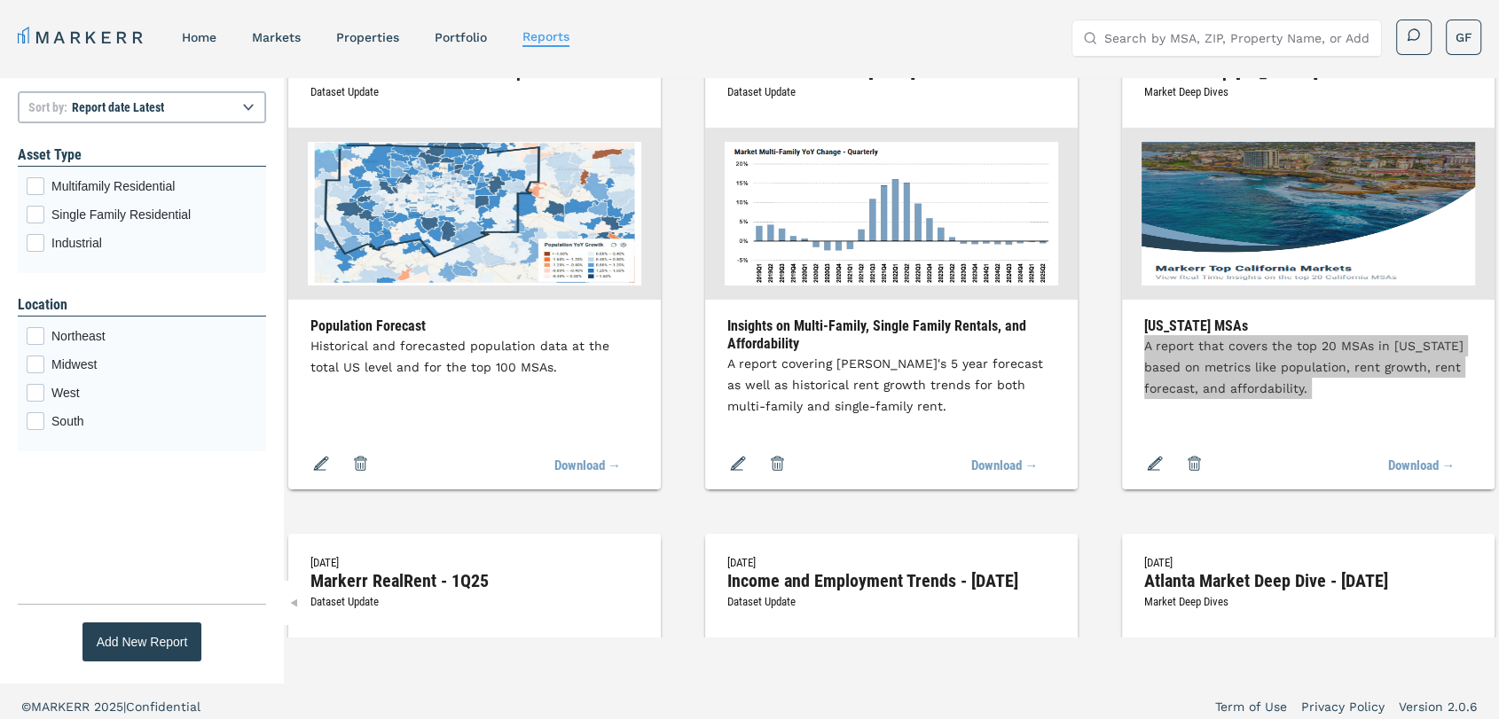
scroll to position [0, 0]
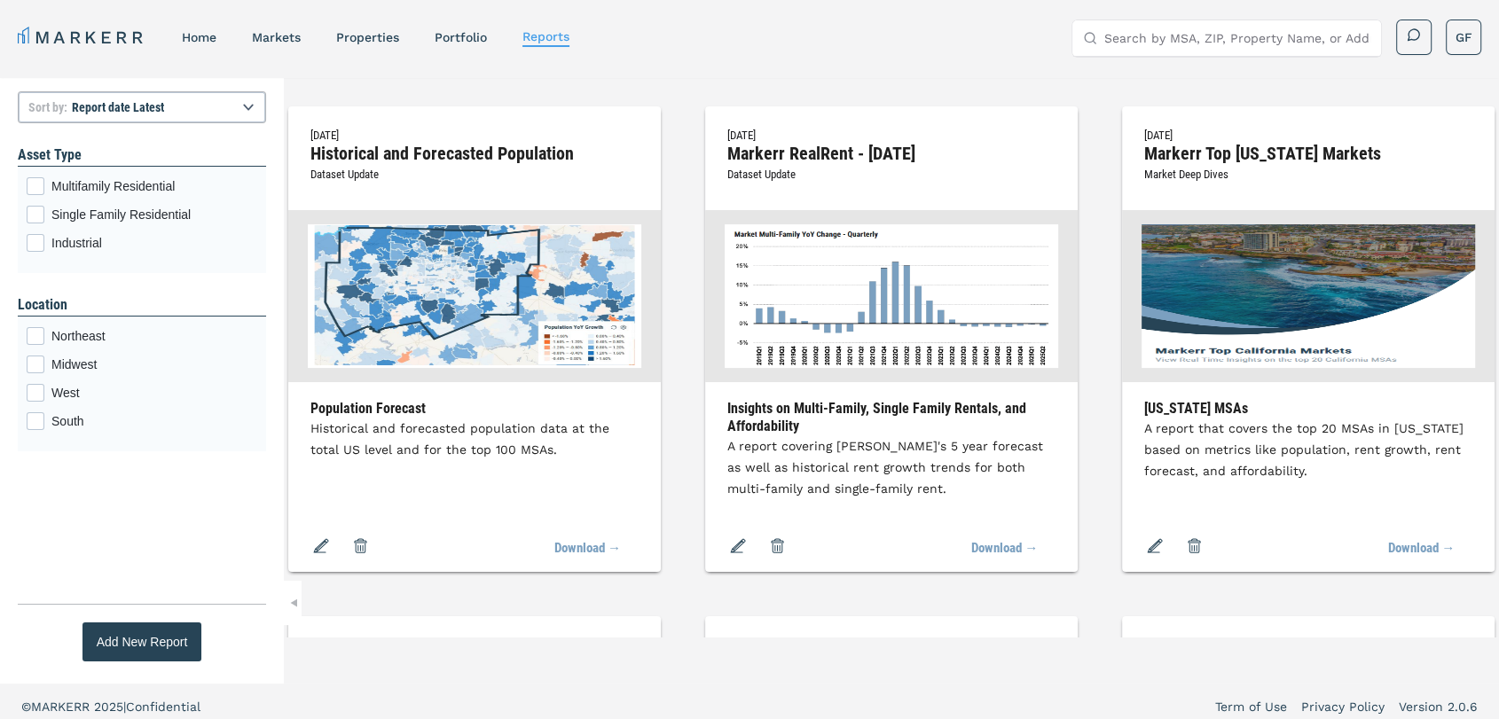
click at [1040, 158] on h2 "Markerr RealRent - [DATE]" at bounding box center [891, 153] width 328 height 16
click at [795, 173] on span "Dataset Update" at bounding box center [761, 174] width 68 height 13
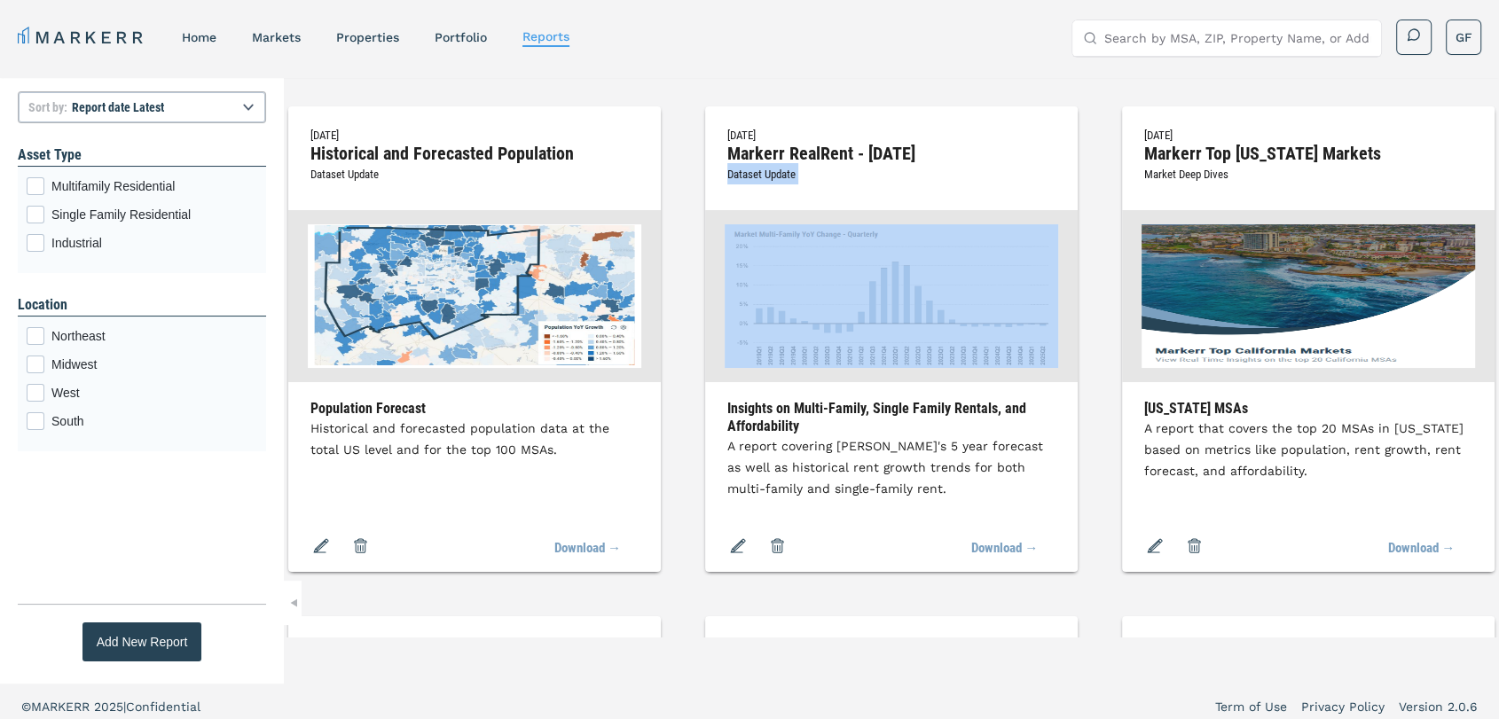
click at [795, 173] on span "Dataset Update" at bounding box center [761, 174] width 68 height 13
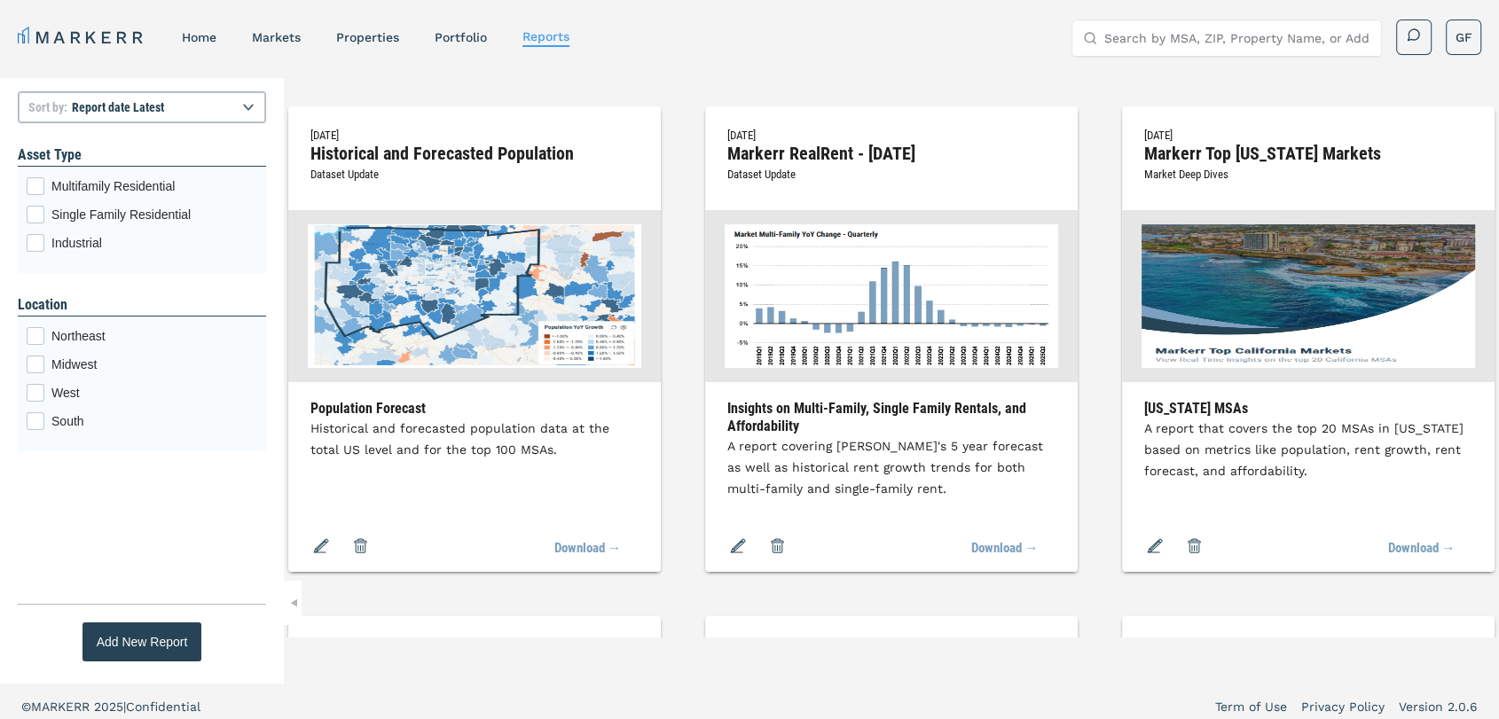
click at [986, 412] on h3 "Insights on Multi-Family, Single Family Rentals, and Affordability" at bounding box center [891, 417] width 328 height 35
click at [980, 453] on span "A report covering [PERSON_NAME]'s 5 year forecast as well as historical rent gr…" at bounding box center [885, 467] width 316 height 57
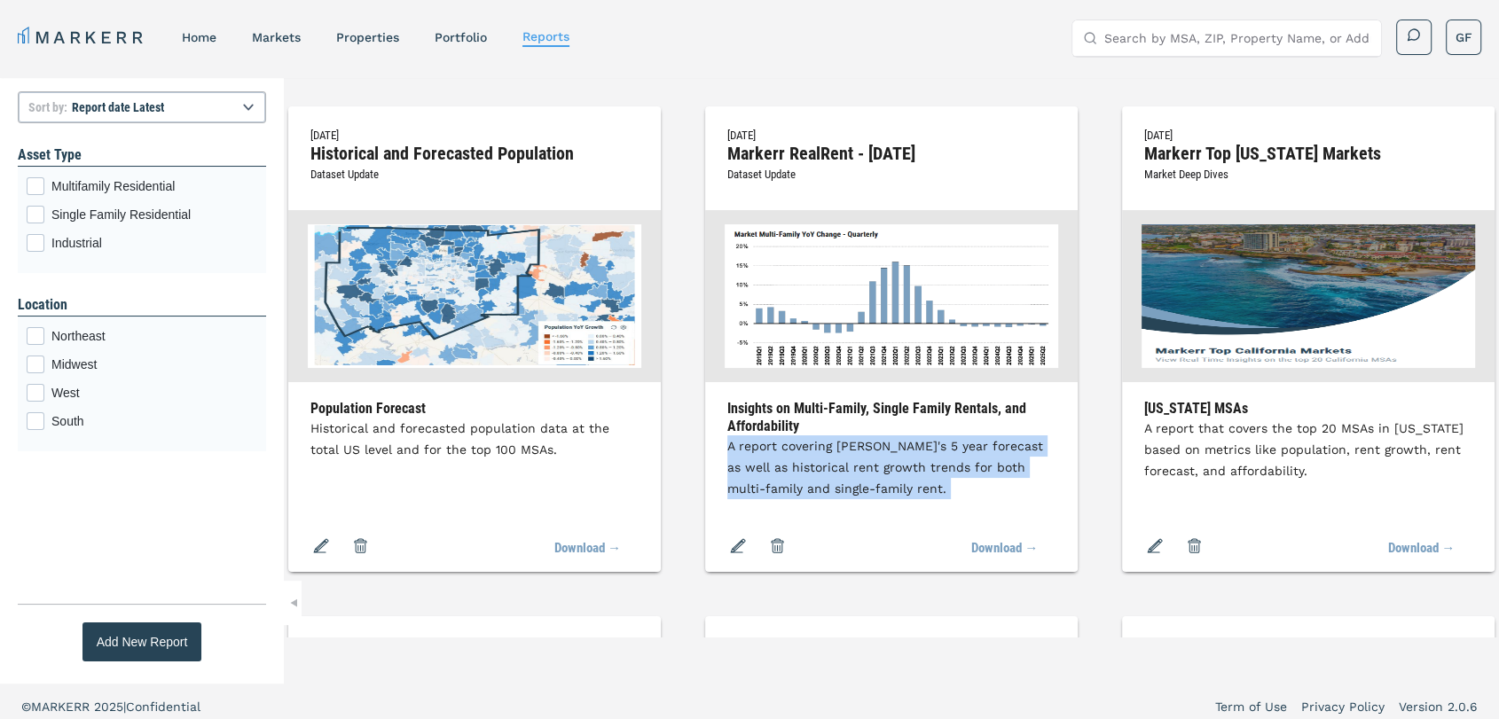
click at [980, 453] on span "A report covering [PERSON_NAME]'s 5 year forecast as well as historical rent gr…" at bounding box center [885, 467] width 316 height 57
